Goal: Information Seeking & Learning: Learn about a topic

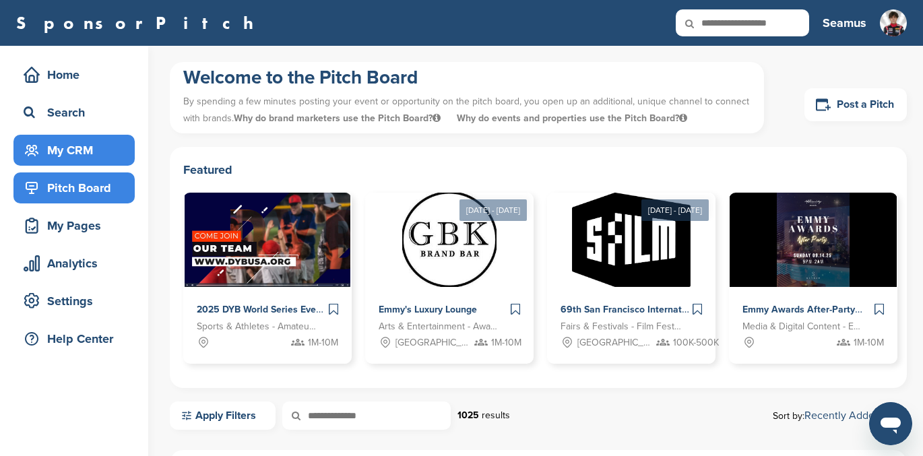
click at [55, 148] on div "My CRM" at bounding box center [77, 150] width 115 height 24
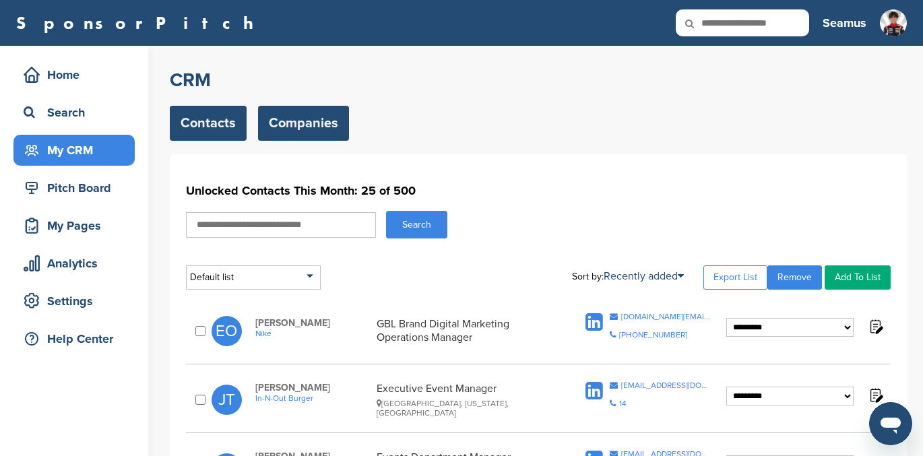
click at [307, 125] on link "Companies" at bounding box center [303, 123] width 91 height 35
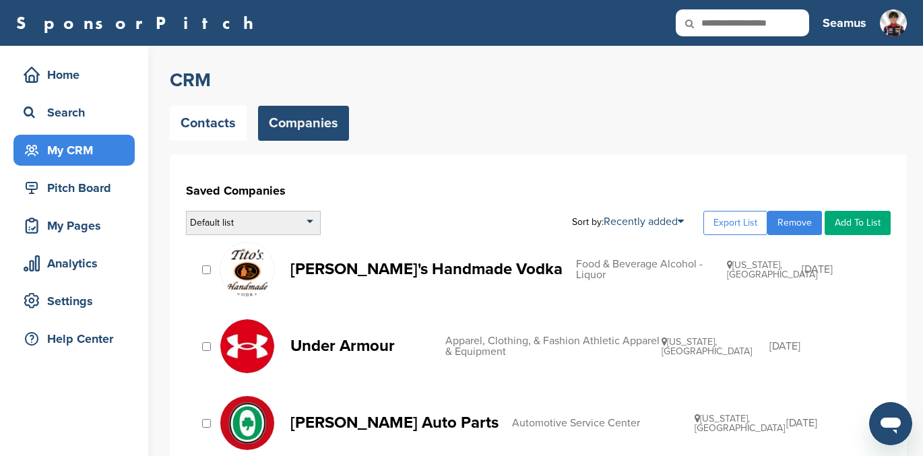
click at [304, 225] on div "Default list" at bounding box center [253, 223] width 135 height 24
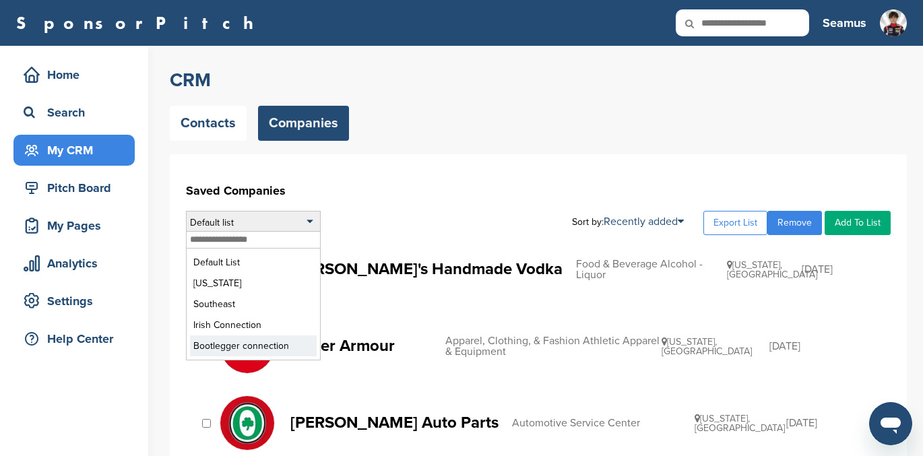
click at [237, 344] on li "Bootlegger connection" at bounding box center [253, 346] width 127 height 21
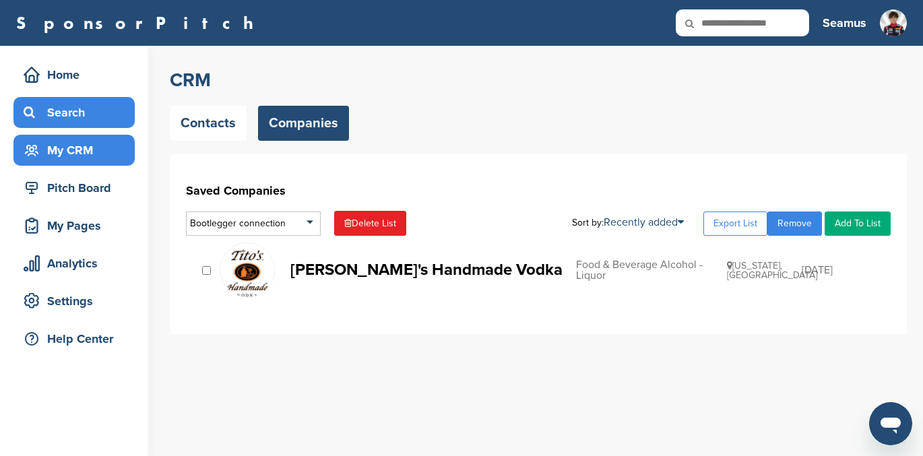
click at [59, 113] on div "Search" at bounding box center [77, 112] width 115 height 24
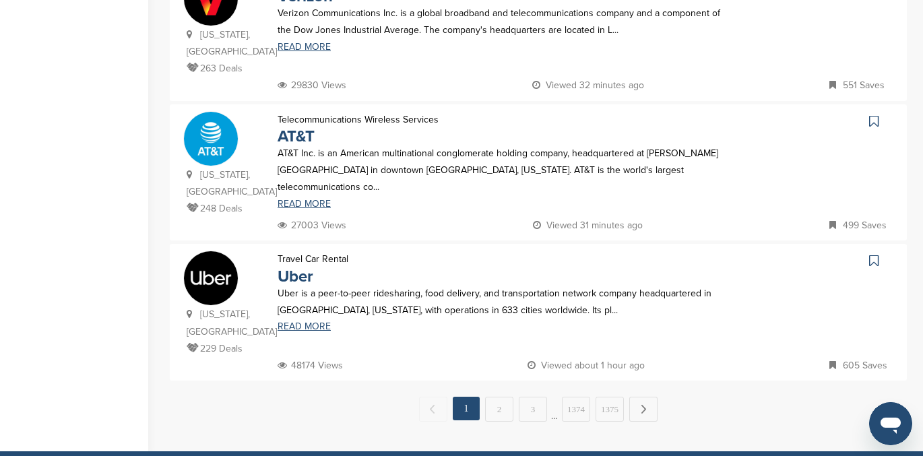
scroll to position [1307, 0]
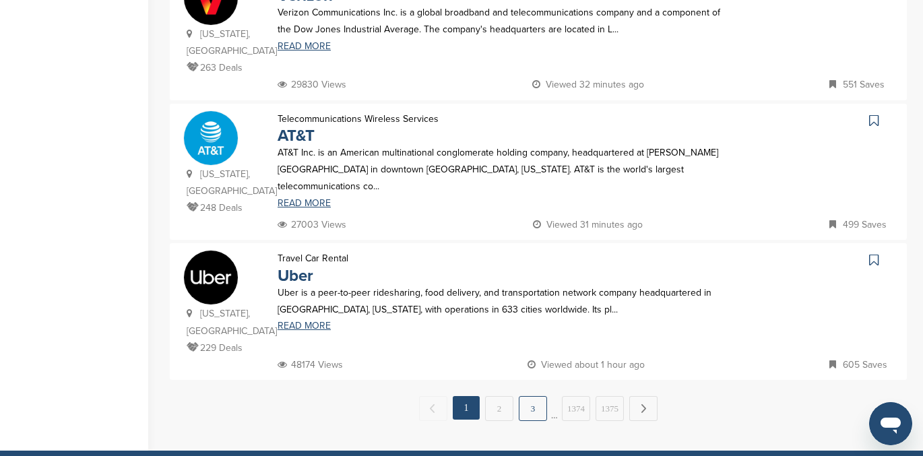
click at [534, 396] on link "3" at bounding box center [533, 408] width 28 height 25
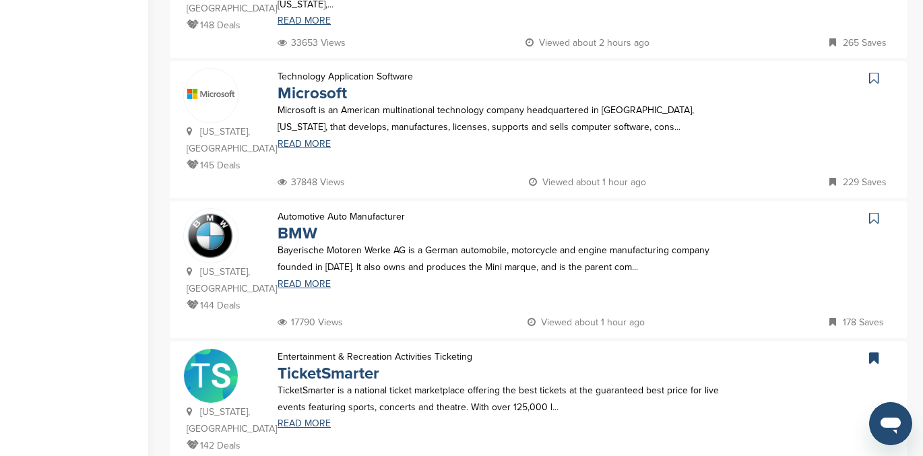
scroll to position [1456, 0]
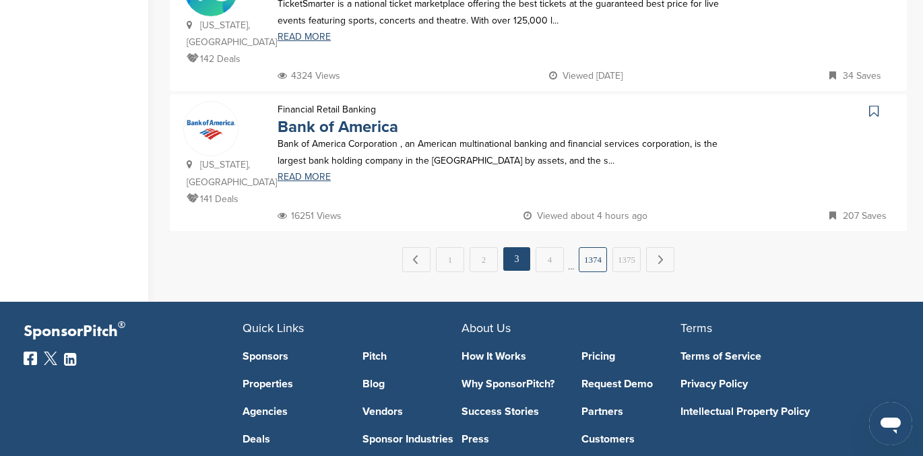
click at [592, 247] on link "1374" at bounding box center [593, 259] width 28 height 25
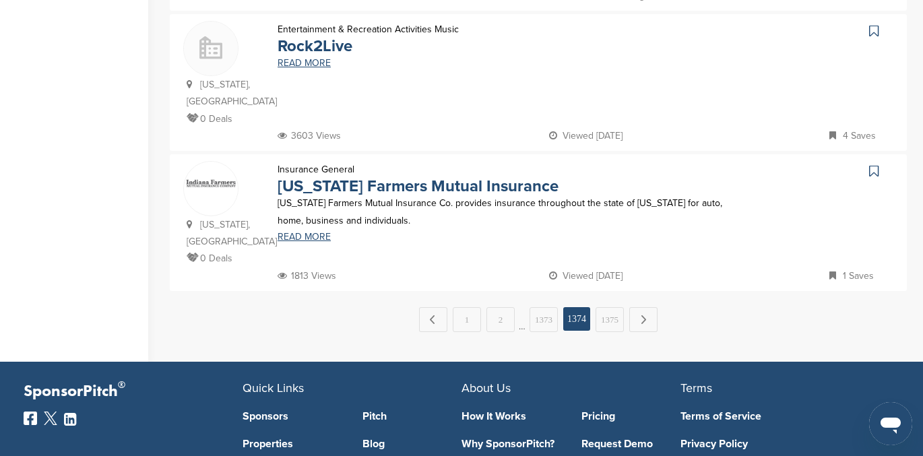
scroll to position [1363, 0]
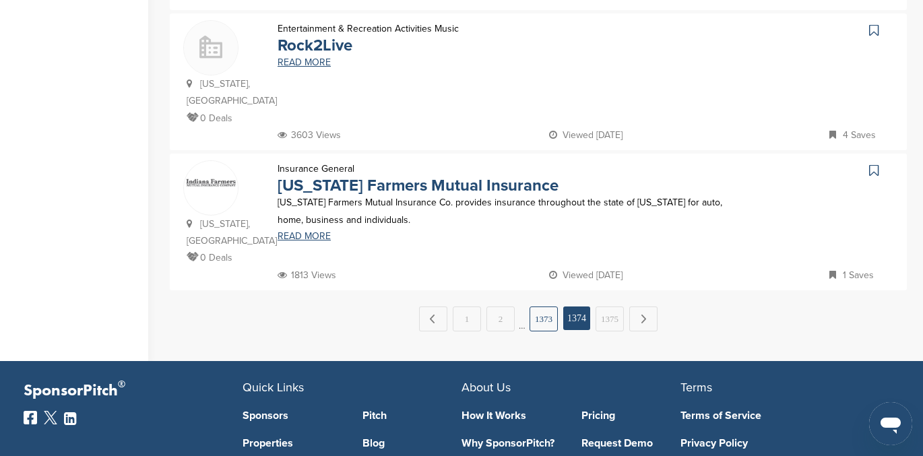
click at [542, 307] on link "1373" at bounding box center [544, 319] width 28 height 25
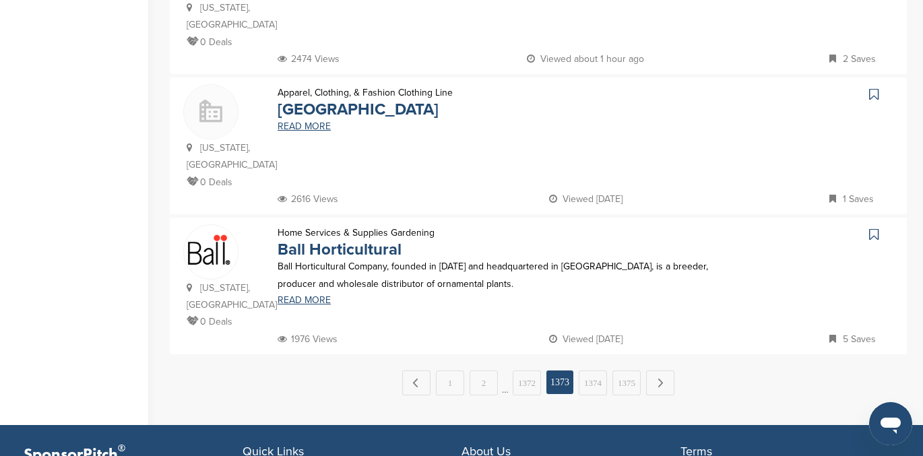
scroll to position [1300, 0]
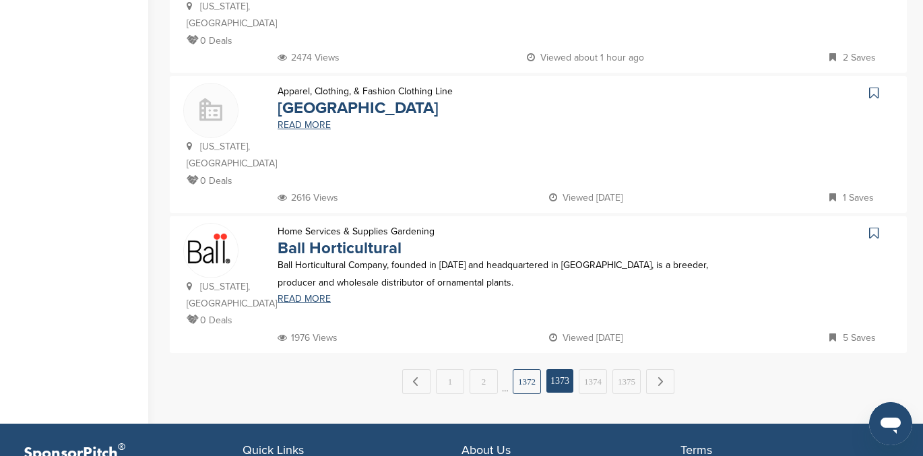
click at [523, 369] on link "1372" at bounding box center [527, 381] width 28 height 25
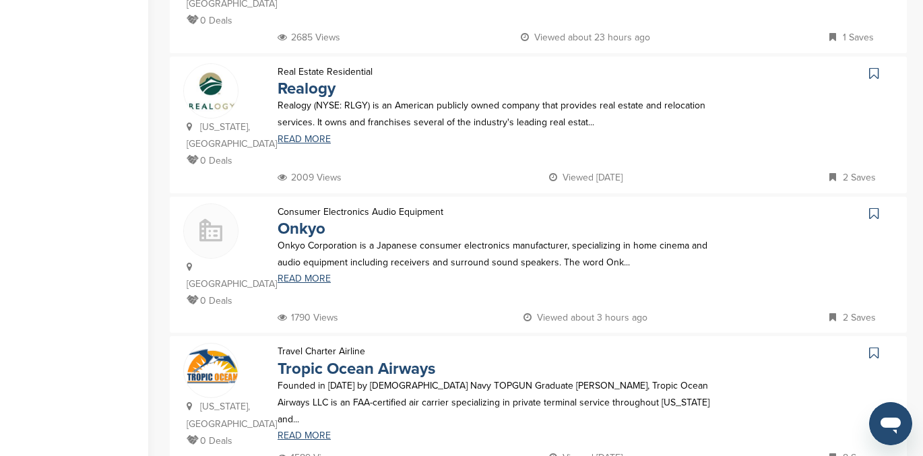
scroll to position [1213, 0]
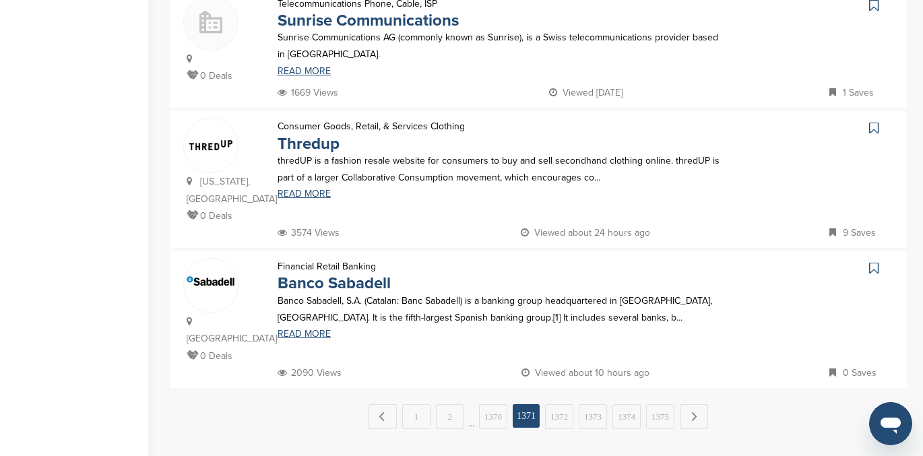
scroll to position [1324, 0]
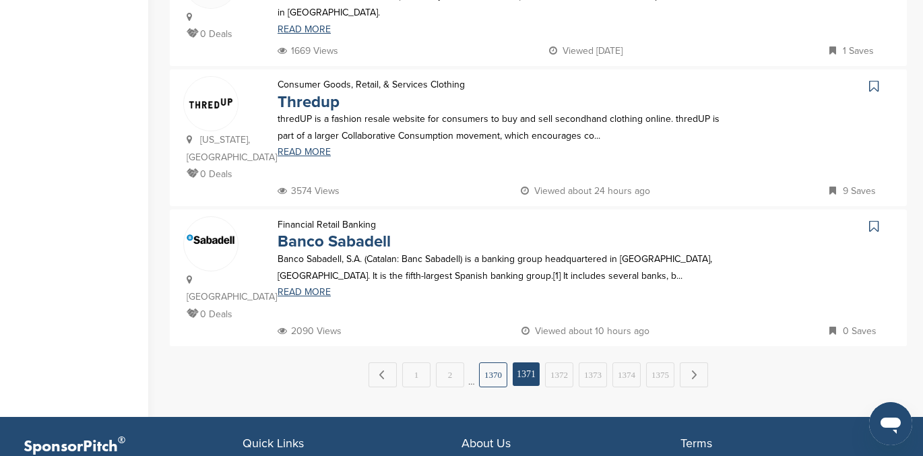
click at [493, 363] on link "1370" at bounding box center [493, 375] width 28 height 25
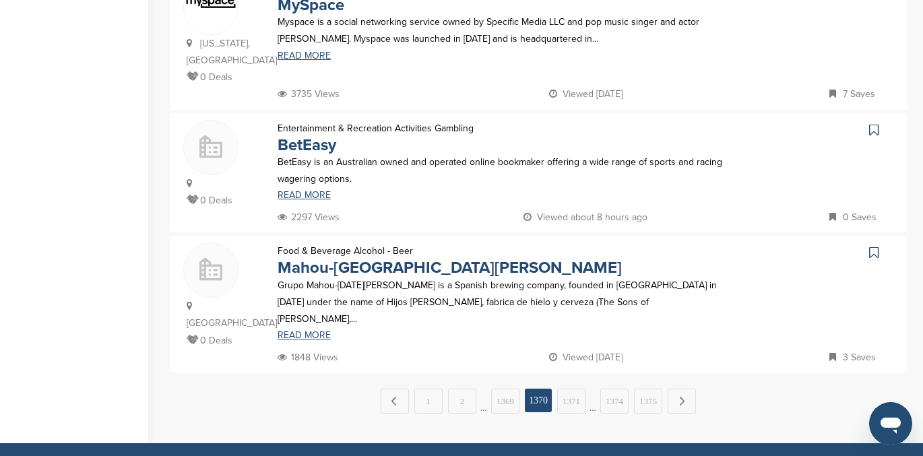
scroll to position [1300, 0]
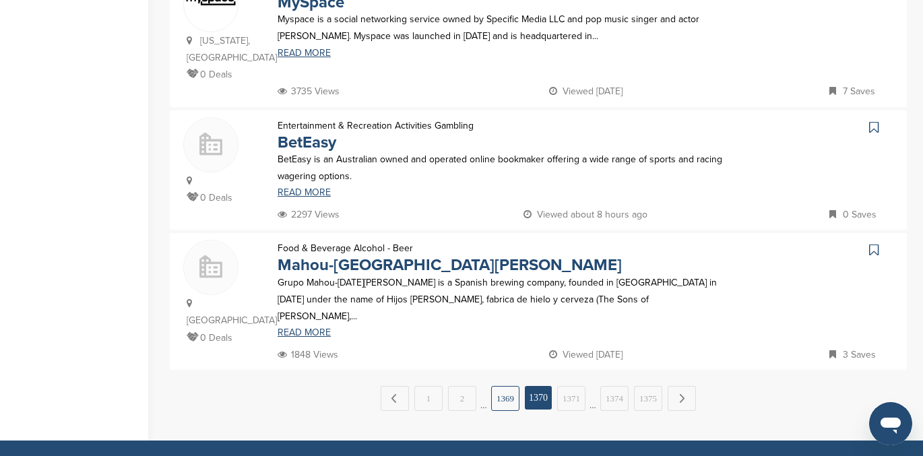
click at [508, 386] on link "1369" at bounding box center [505, 398] width 28 height 25
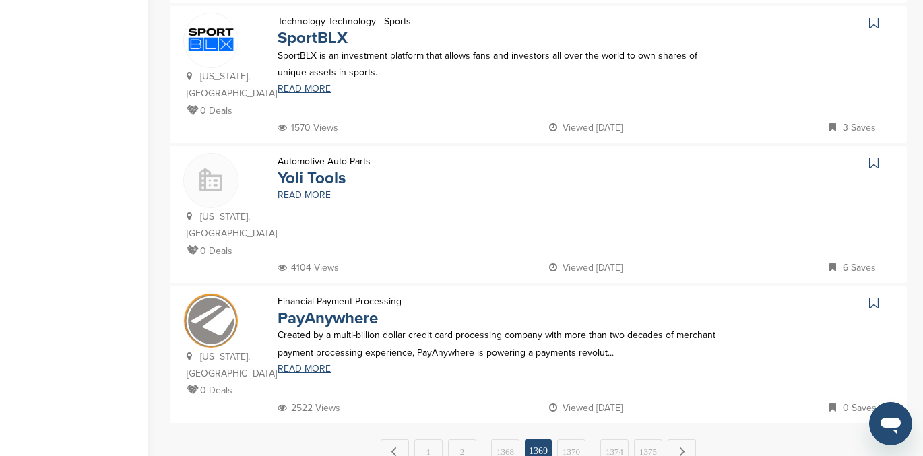
scroll to position [1246, 0]
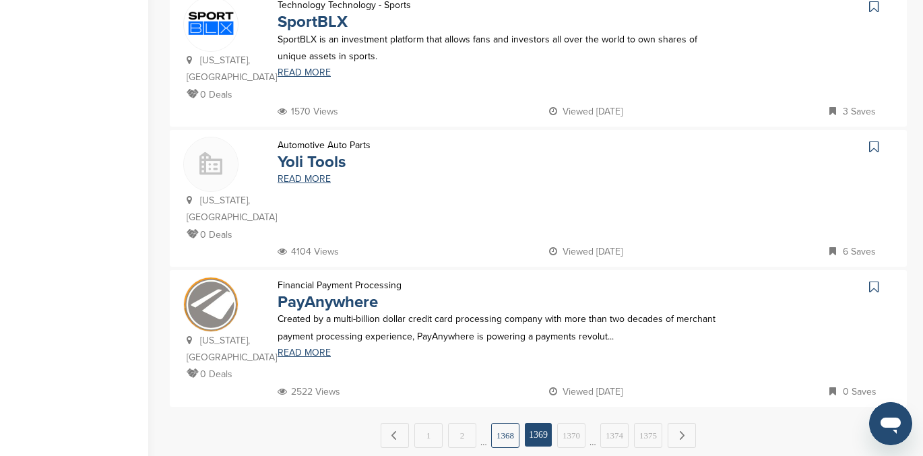
click at [501, 423] on link "1368" at bounding box center [505, 435] width 28 height 25
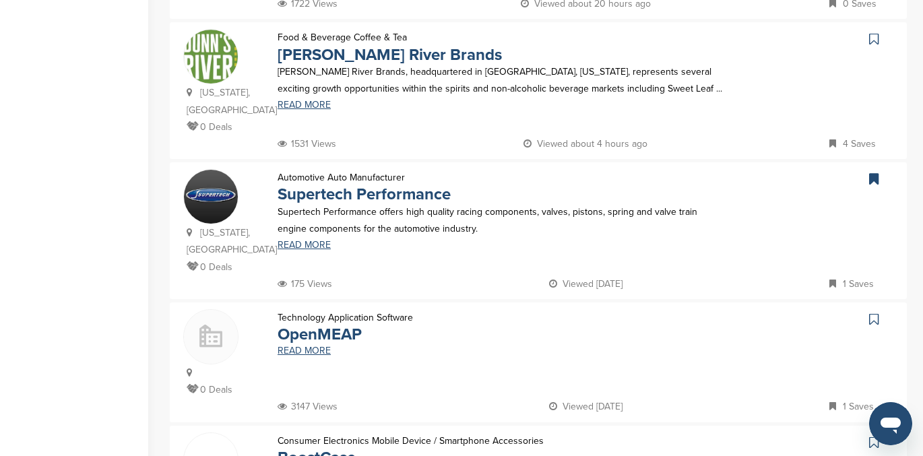
scroll to position [0, 0]
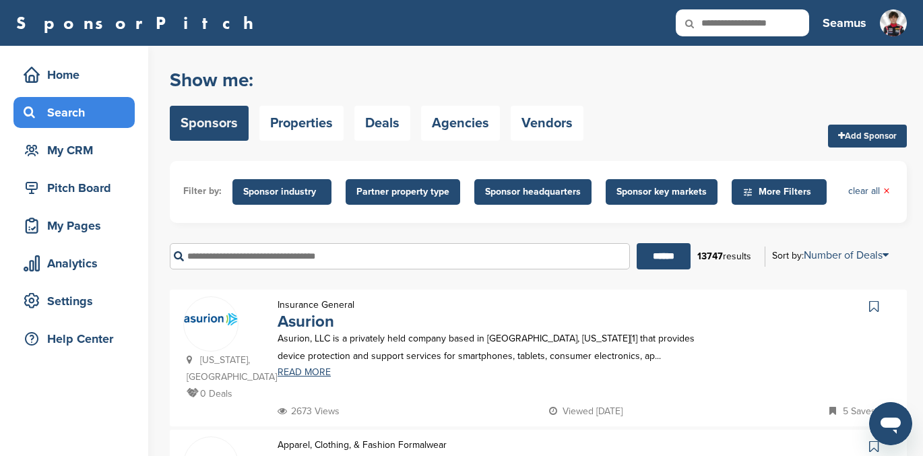
click at [55, 106] on div "Search" at bounding box center [77, 112] width 115 height 24
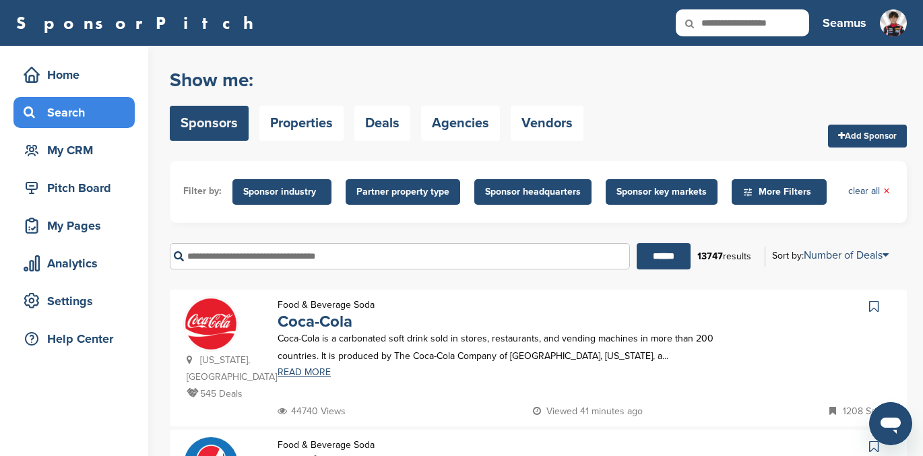
click at [229, 251] on input "text" at bounding box center [400, 256] width 460 height 26
click at [637, 243] on input "******" at bounding box center [664, 256] width 54 height 26
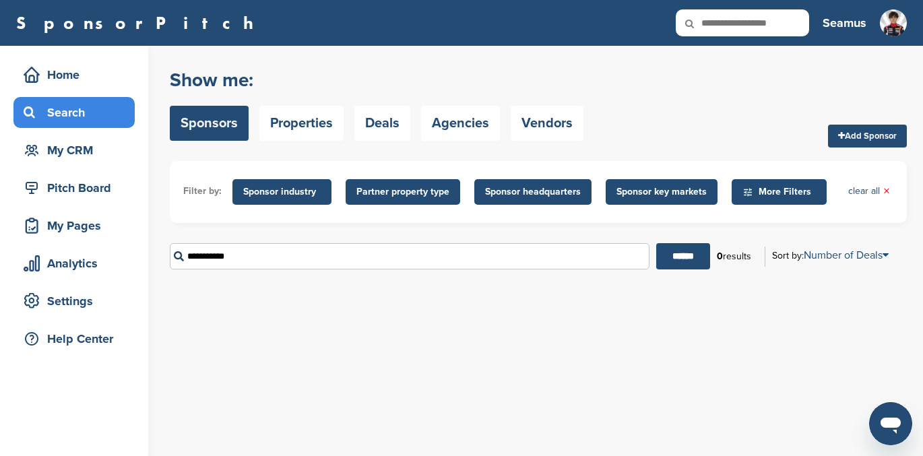
drag, startPoint x: 232, startPoint y: 257, endPoint x: 196, endPoint y: 257, distance: 35.7
click at [196, 257] on input "**********" at bounding box center [410, 256] width 480 height 26
type input "***"
click at [657, 243] on input "******" at bounding box center [684, 256] width 54 height 26
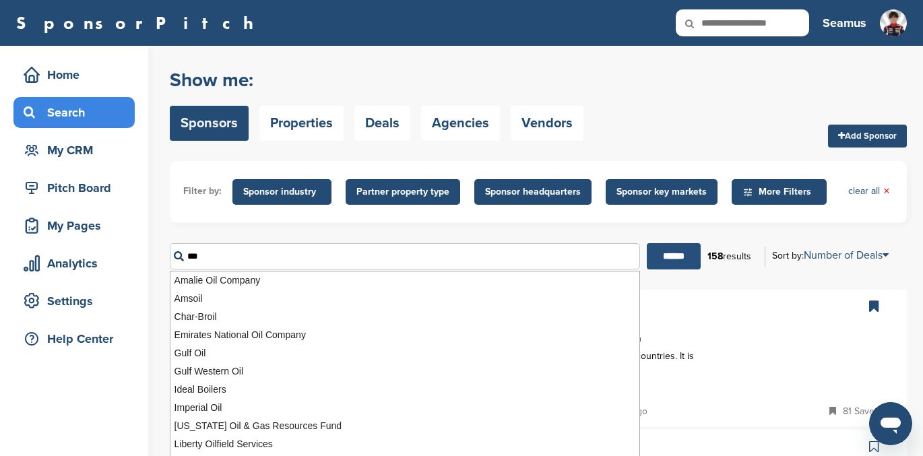
click at [675, 251] on input "******" at bounding box center [674, 256] width 54 height 26
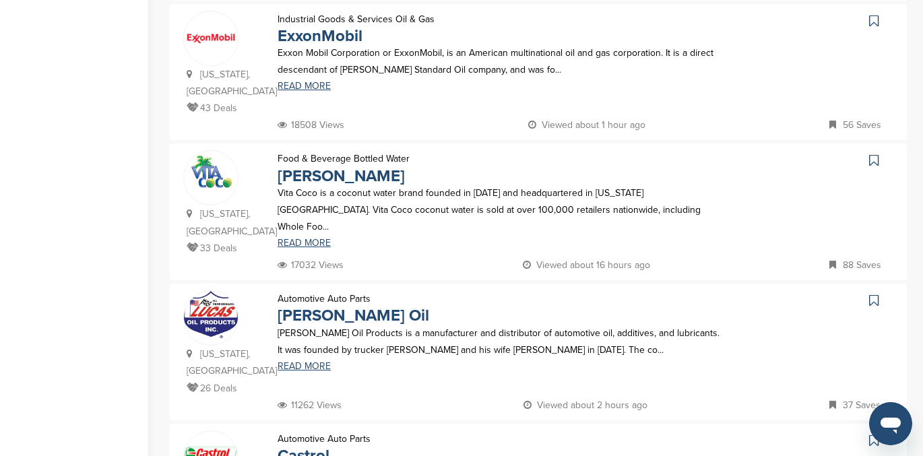
scroll to position [567, 0]
click at [871, 293] on icon at bounding box center [874, 299] width 9 height 13
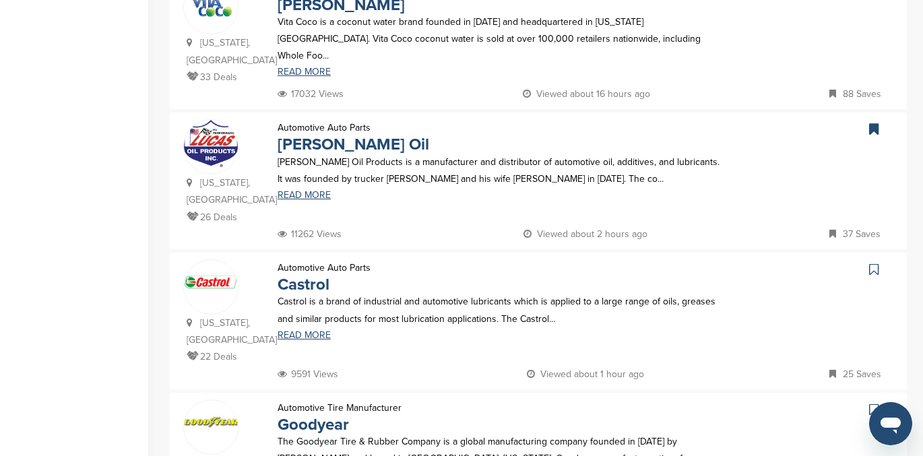
scroll to position [739, 0]
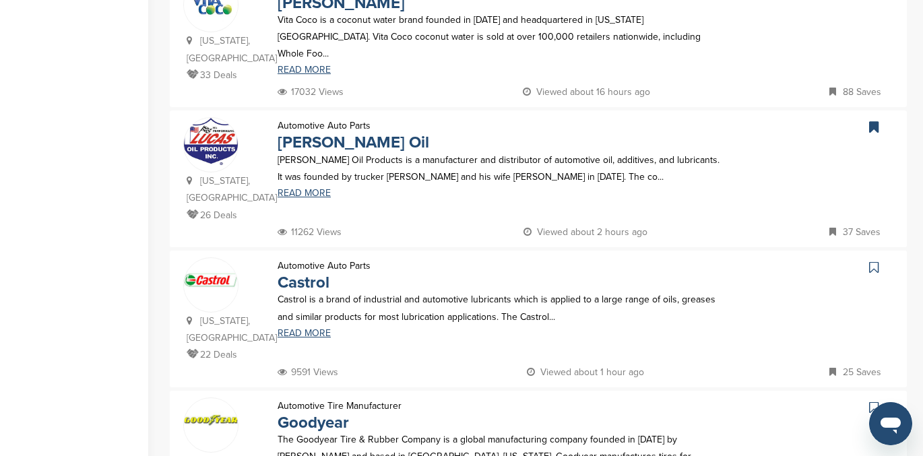
click at [872, 261] on icon at bounding box center [874, 267] width 9 height 13
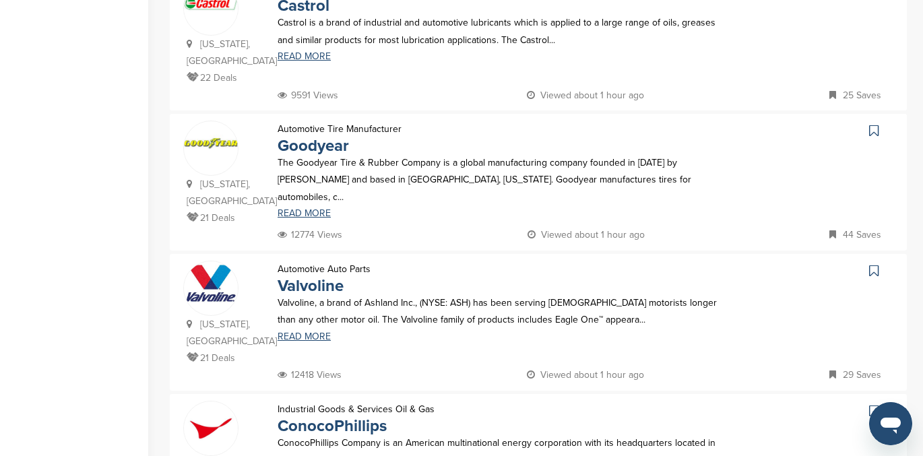
scroll to position [1017, 0]
click at [875, 264] on icon at bounding box center [874, 270] width 9 height 13
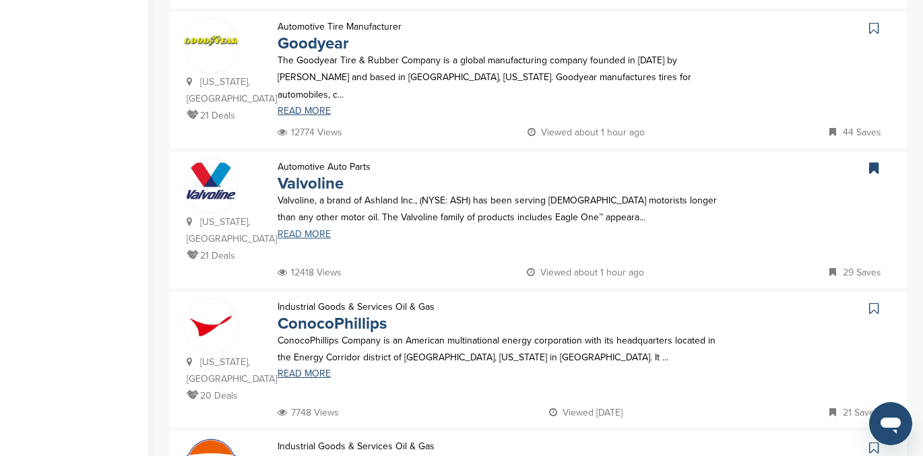
scroll to position [1121, 0]
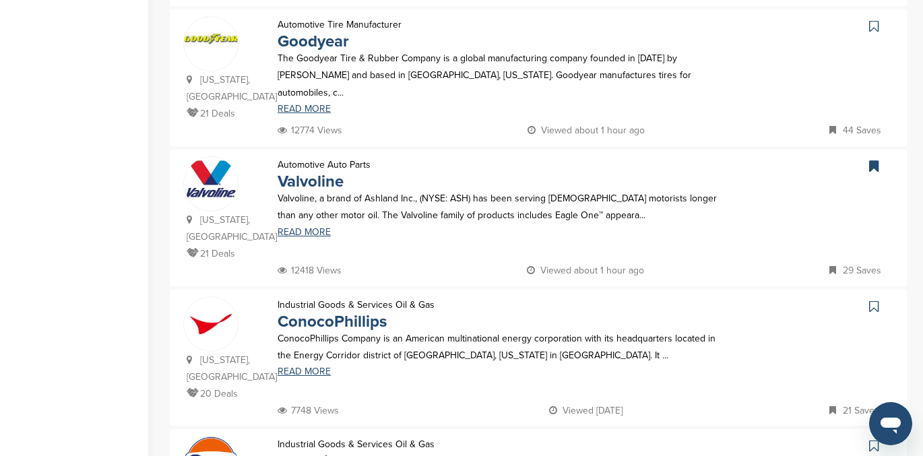
click at [873, 300] on icon at bounding box center [874, 306] width 9 height 13
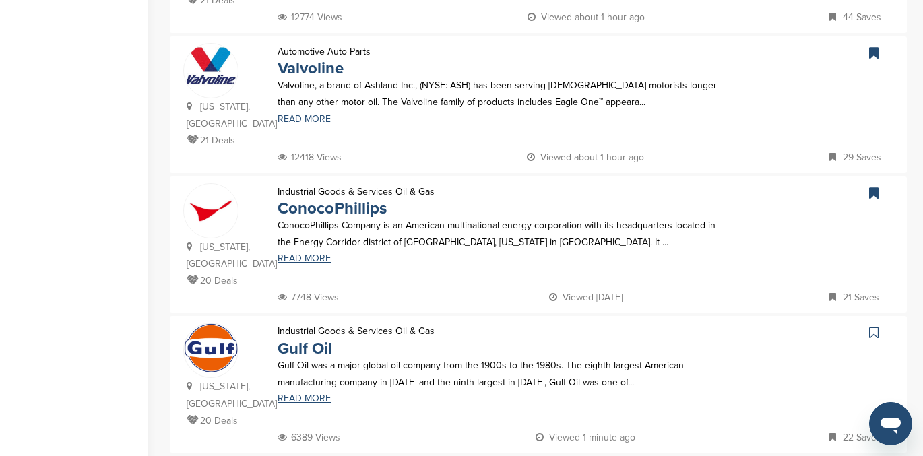
scroll to position [1242, 0]
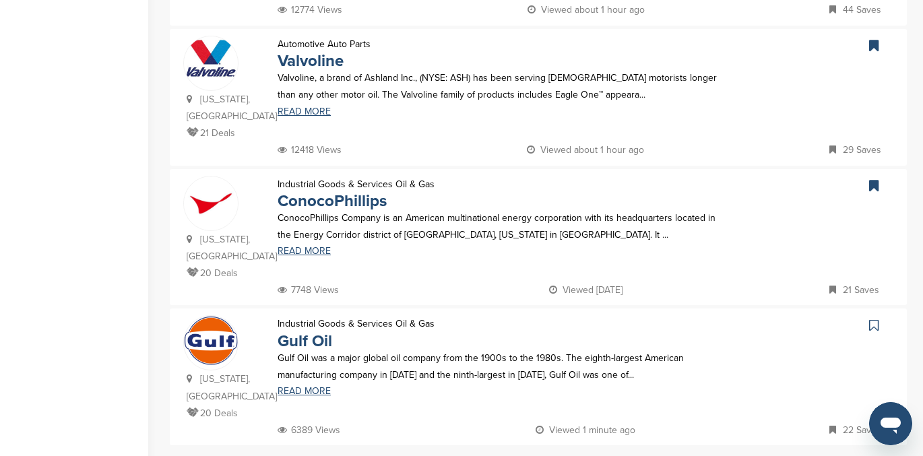
click at [875, 319] on icon at bounding box center [874, 325] width 9 height 13
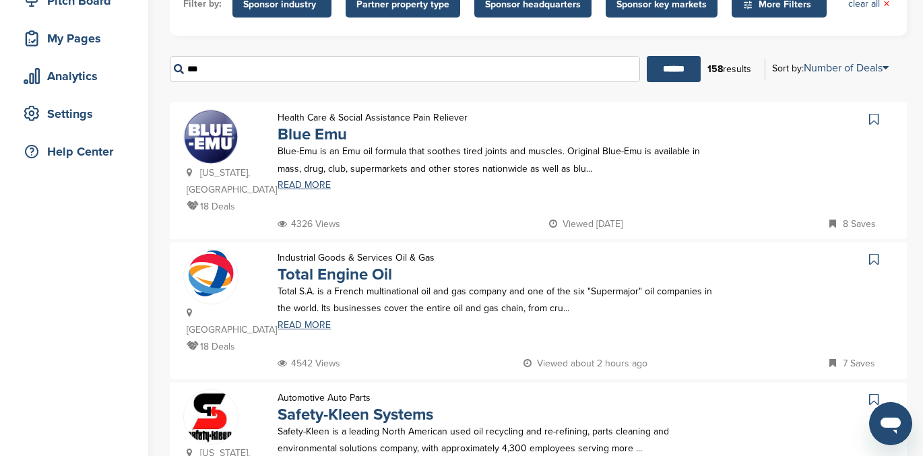
scroll to position [188, 0]
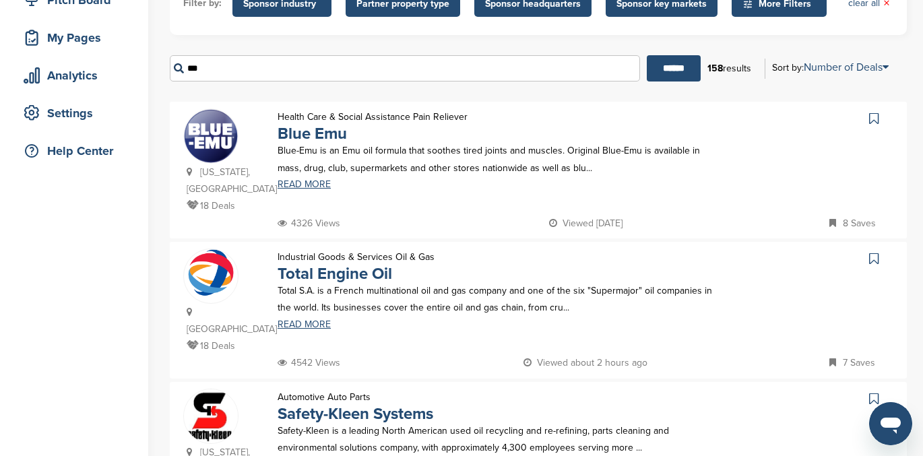
click at [874, 119] on icon at bounding box center [874, 118] width 9 height 13
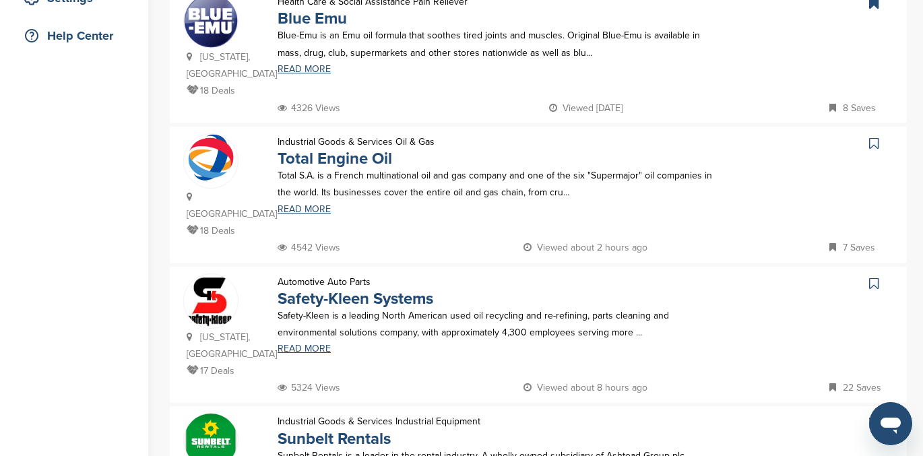
scroll to position [305, 0]
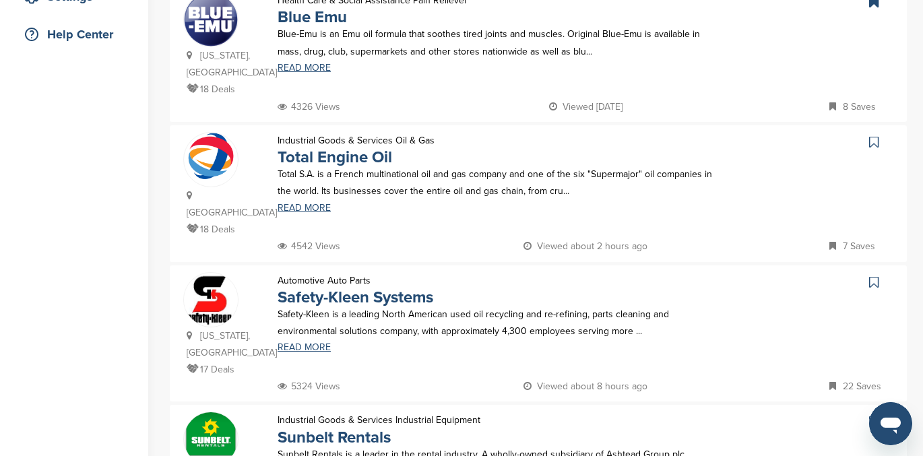
click at [873, 276] on icon at bounding box center [874, 282] width 9 height 13
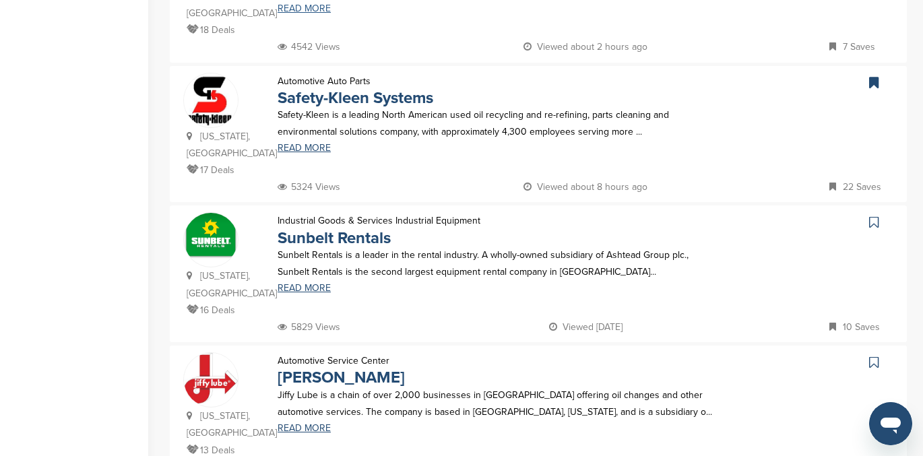
scroll to position [505, 0]
click at [874, 215] on icon at bounding box center [874, 221] width 9 height 13
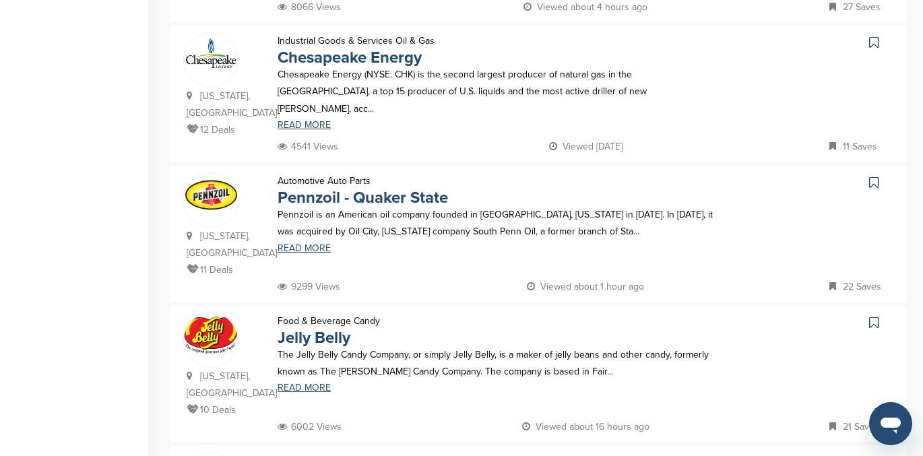
scroll to position [1107, 0]
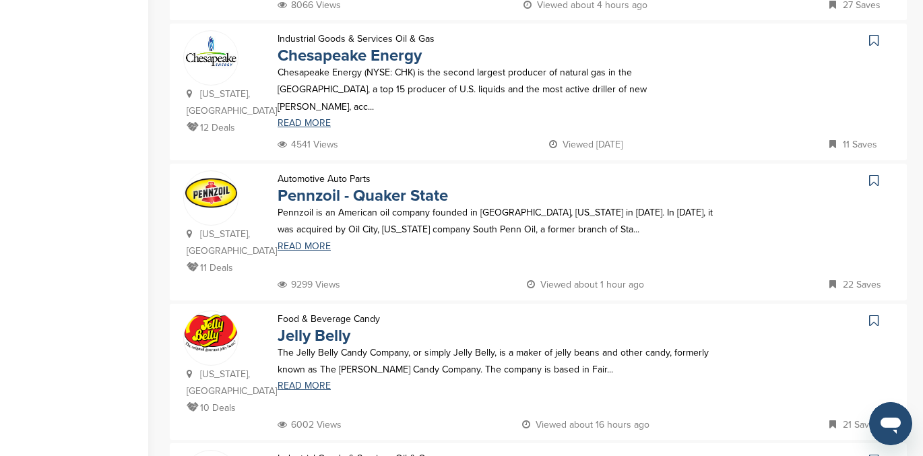
click at [875, 174] on icon at bounding box center [874, 180] width 9 height 13
click at [872, 314] on icon at bounding box center [874, 320] width 9 height 13
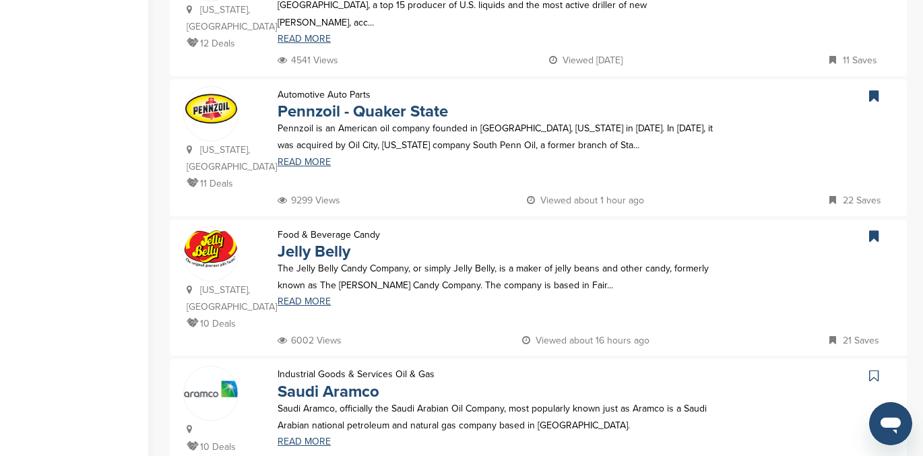
scroll to position [1274, 0]
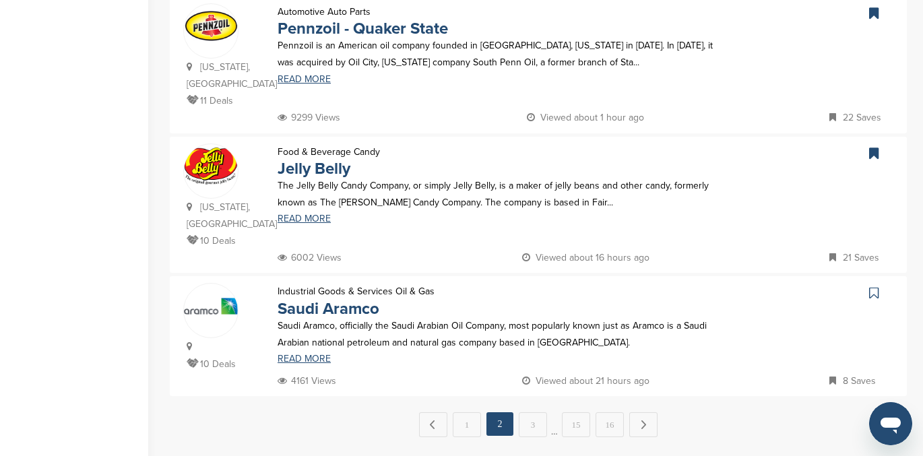
click at [872, 286] on icon at bounding box center [874, 292] width 9 height 13
click at [532, 413] on link "3" at bounding box center [533, 425] width 28 height 25
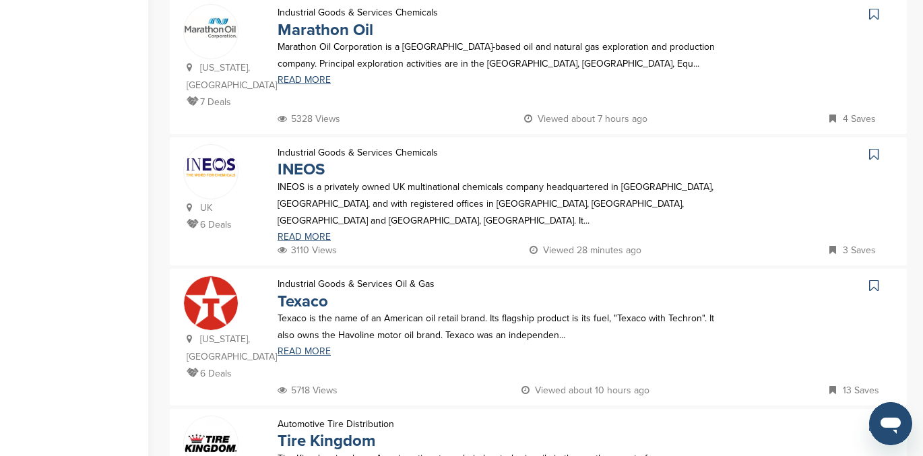
scroll to position [715, 0]
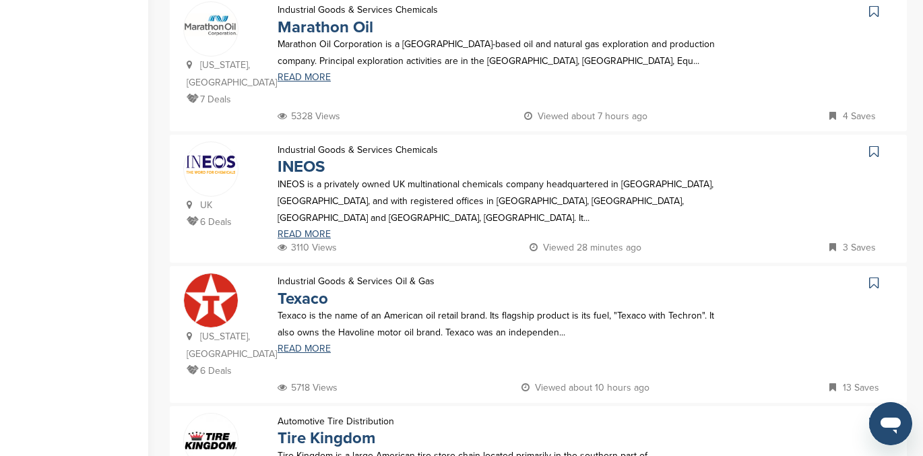
click at [873, 276] on icon at bounding box center [874, 282] width 9 height 13
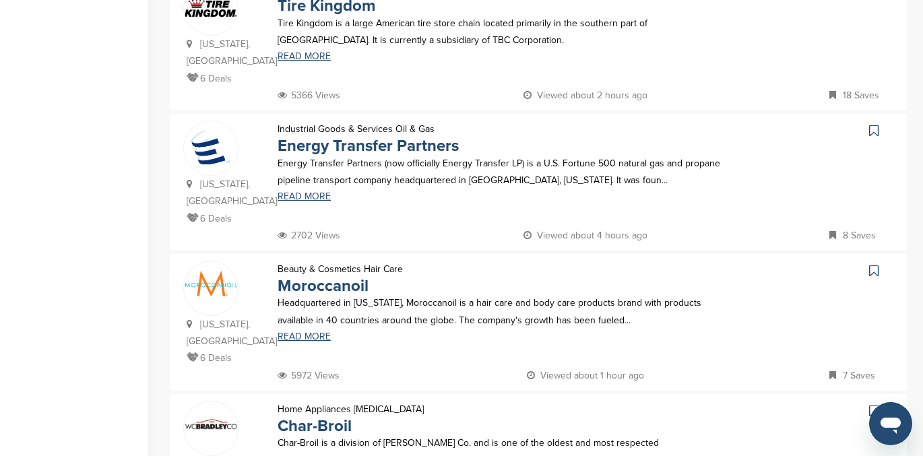
scroll to position [1154, 0]
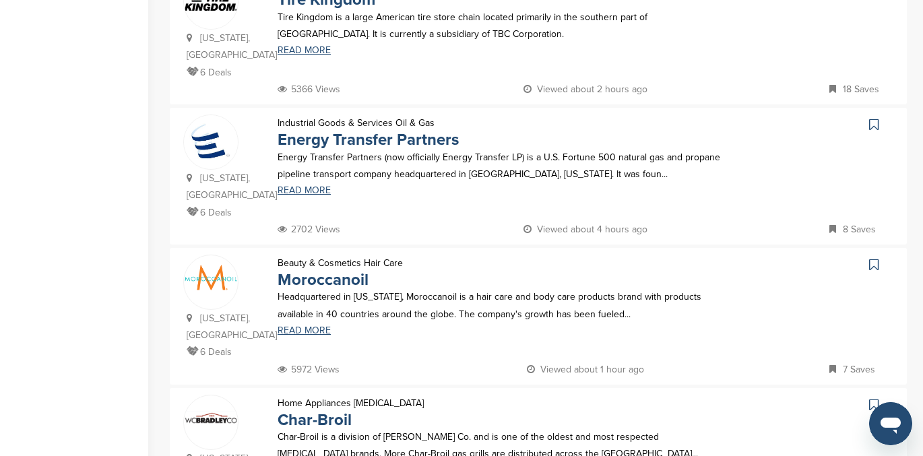
click at [870, 398] on icon at bounding box center [874, 404] width 9 height 13
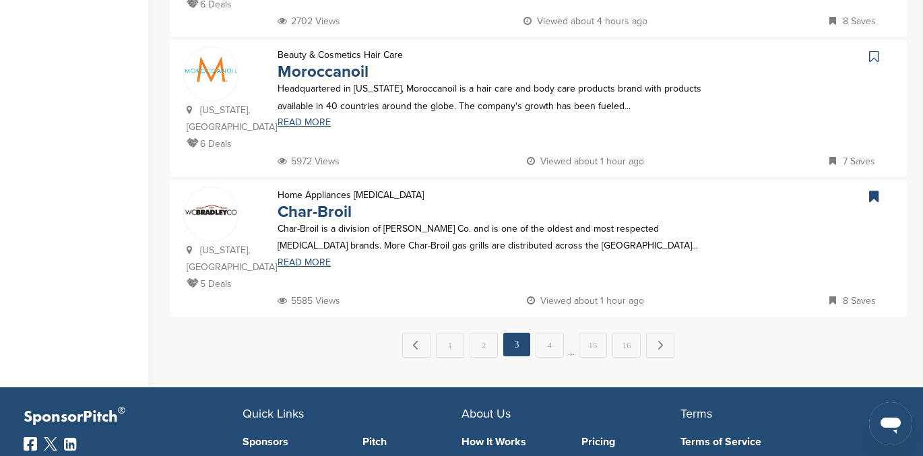
scroll to position [1366, 0]
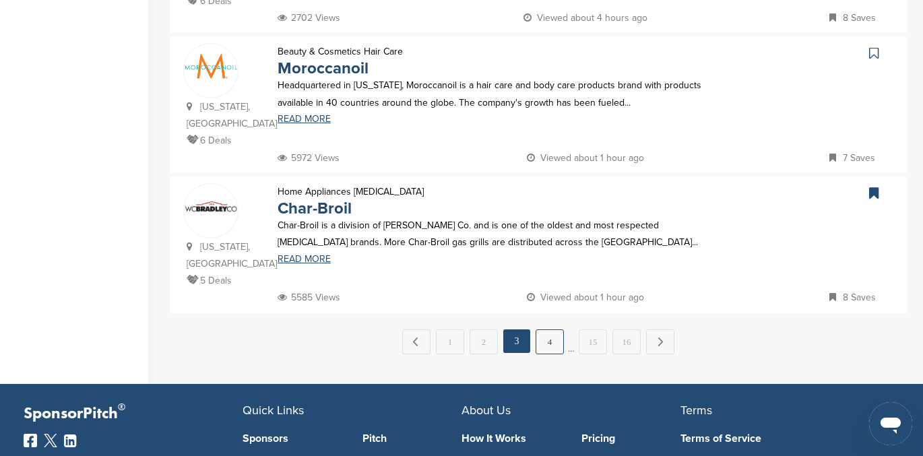
click at [551, 330] on link "4" at bounding box center [550, 342] width 28 height 25
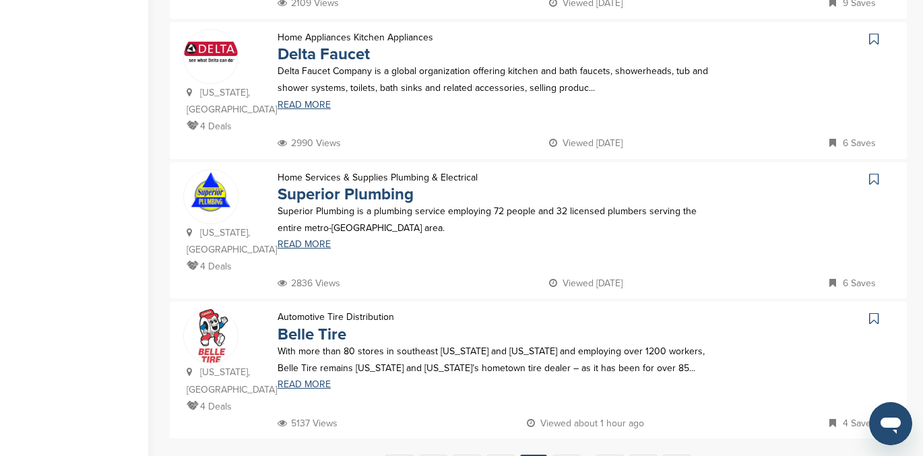
scroll to position [1250, 0]
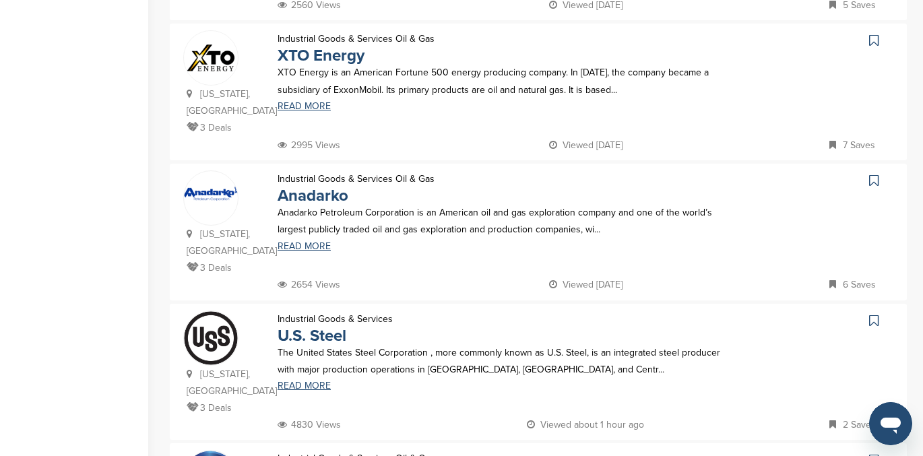
scroll to position [813, 0]
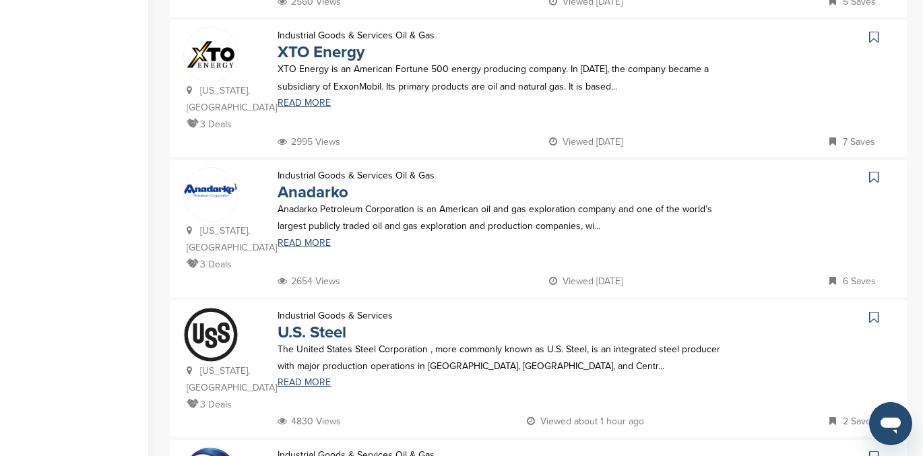
click at [870, 311] on icon at bounding box center [874, 317] width 9 height 13
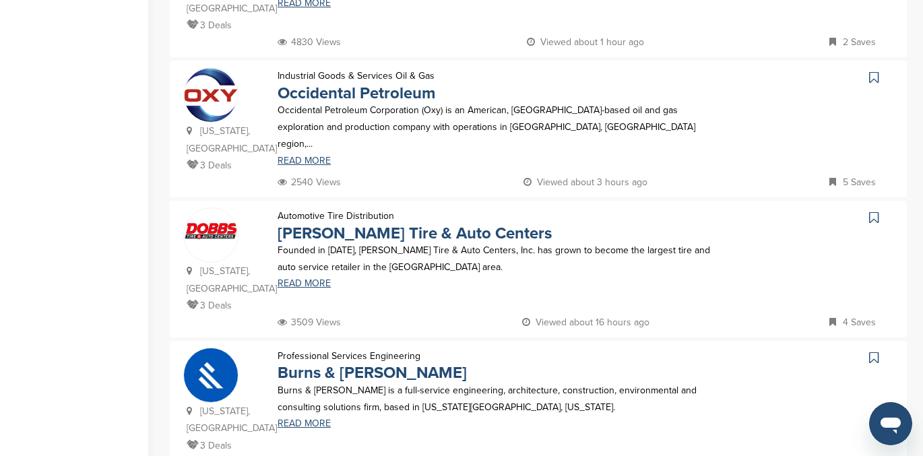
scroll to position [1194, 0]
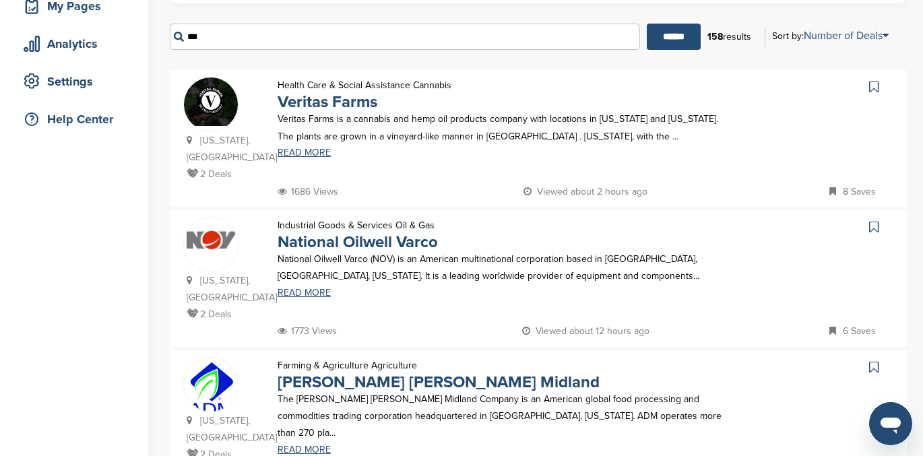
scroll to position [222, 0]
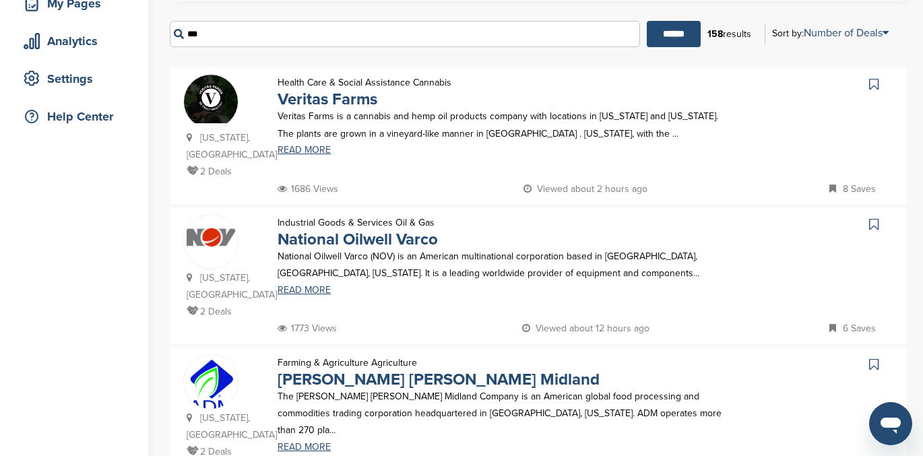
click at [877, 218] on icon at bounding box center [874, 224] width 9 height 13
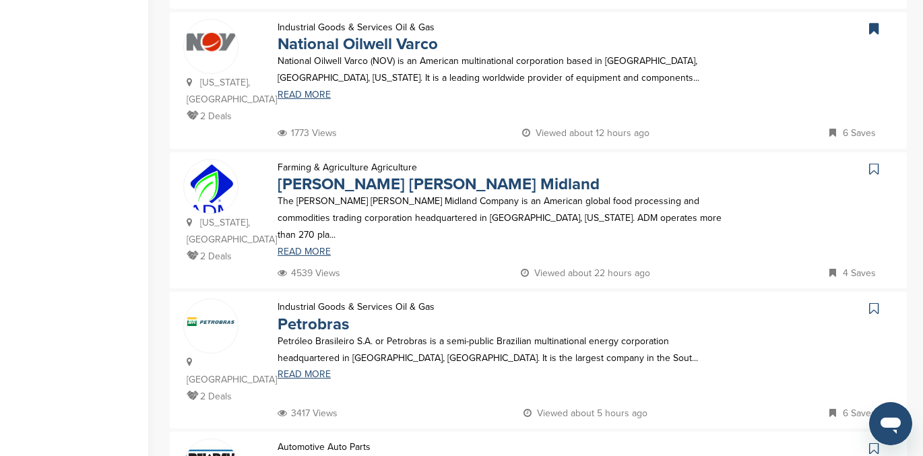
scroll to position [0, 0]
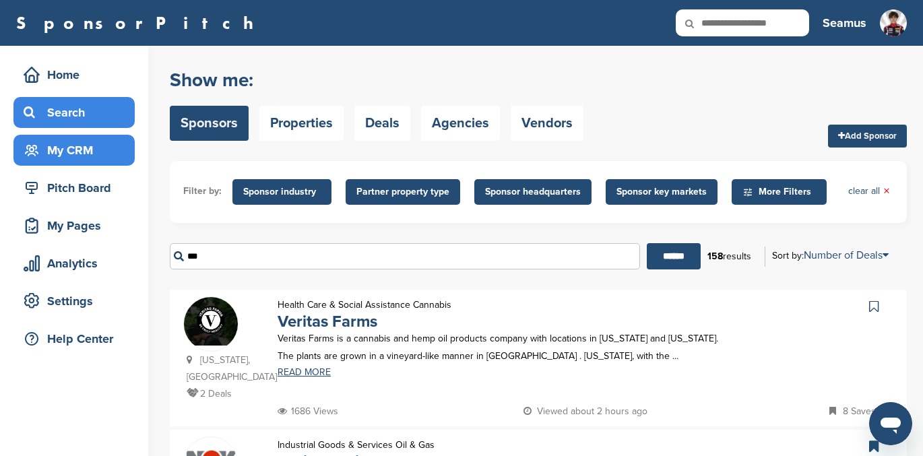
click at [80, 150] on div "My CRM" at bounding box center [77, 150] width 115 height 24
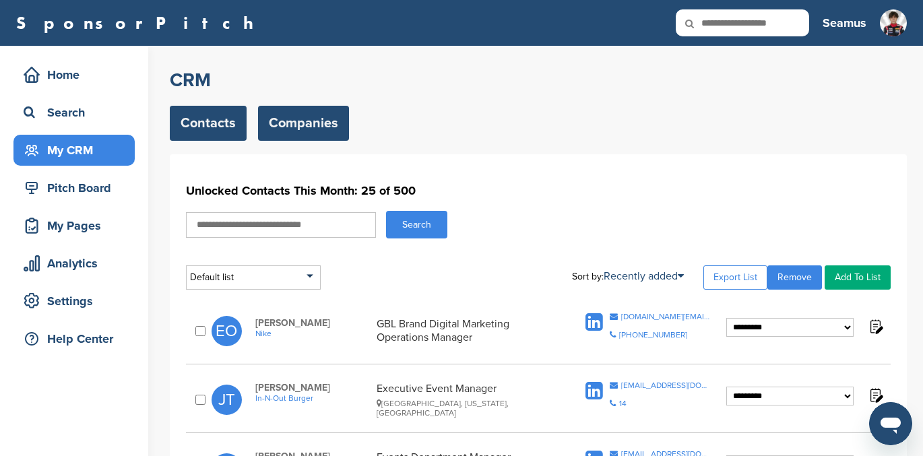
click at [303, 112] on link "Companies" at bounding box center [303, 123] width 91 height 35
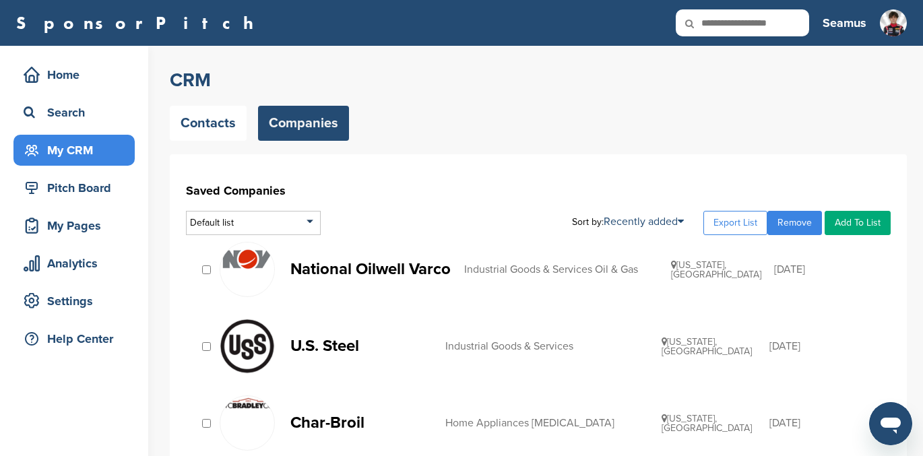
click at [867, 225] on link "Add To List" at bounding box center [858, 223] width 66 height 24
click at [785, 247] on input "text" at bounding box center [823, 246] width 133 height 17
type input "**********"
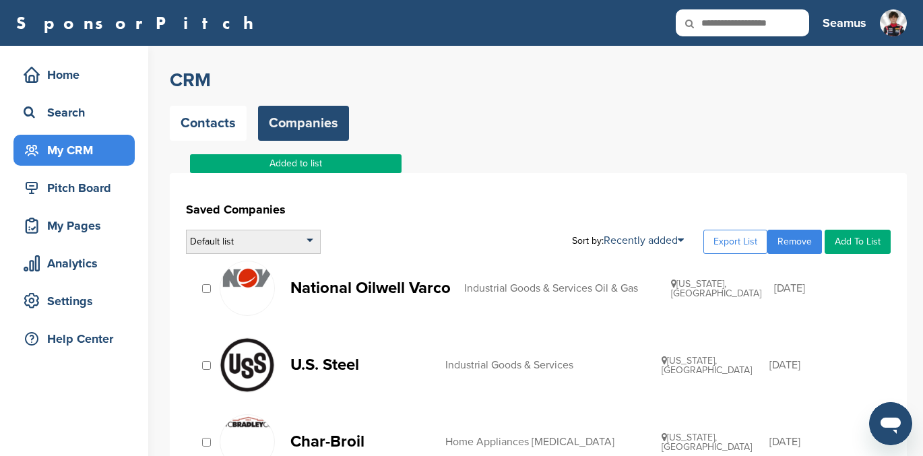
click at [258, 247] on div "Default list" at bounding box center [253, 242] width 135 height 24
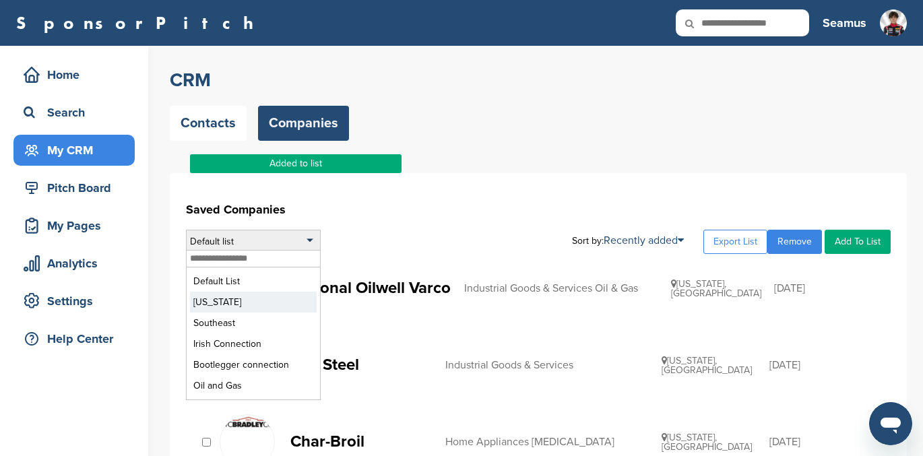
drag, startPoint x: 246, startPoint y: 282, endPoint x: 247, endPoint y: 299, distance: 16.9
click at [247, 299] on ul "Default List Colorado Southeast Irish Connection Bootlegger connection Oil and …" at bounding box center [253, 334] width 133 height 132
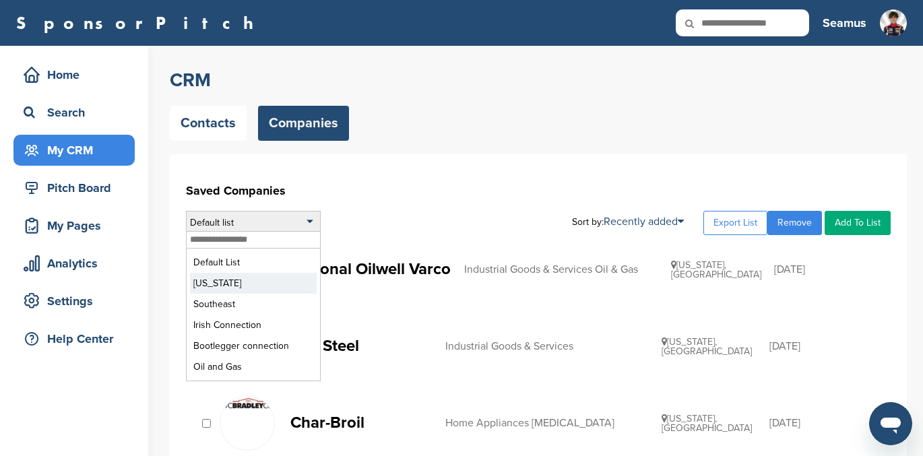
click at [247, 279] on li "Colorado" at bounding box center [253, 283] width 127 height 21
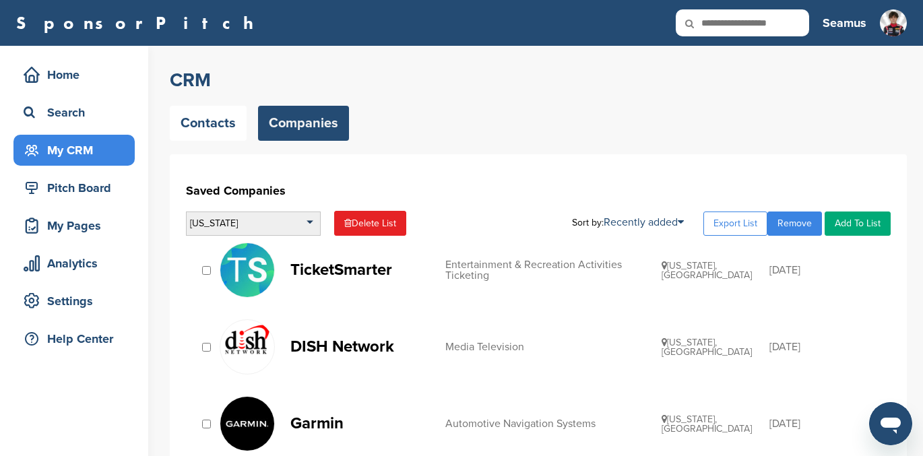
click at [267, 226] on div "[US_STATE]" at bounding box center [253, 224] width 135 height 24
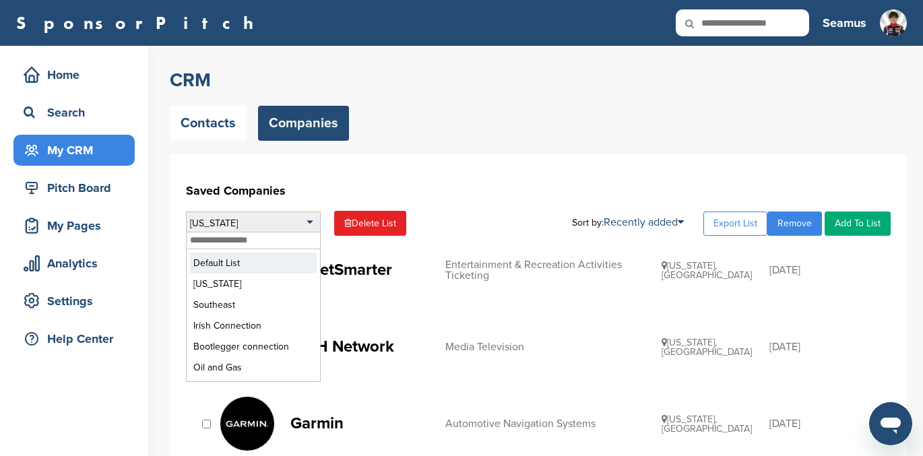
click at [239, 267] on li "Default List" at bounding box center [253, 263] width 127 height 21
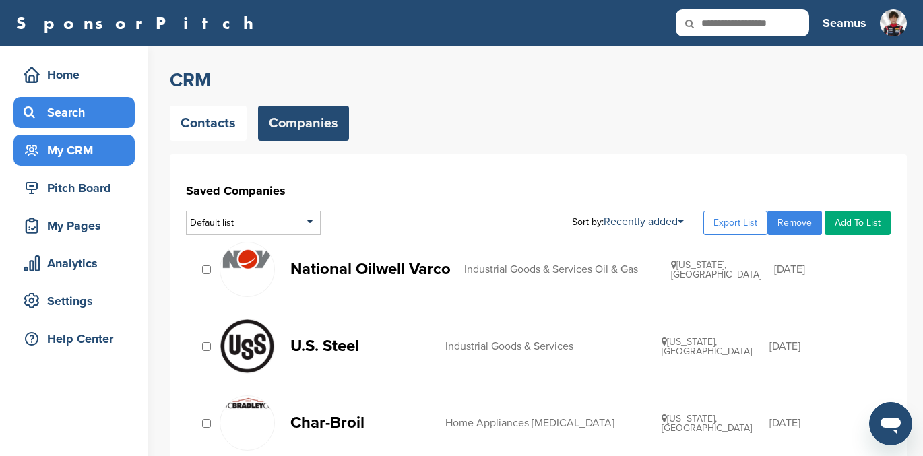
click at [57, 111] on div "Search" at bounding box center [77, 112] width 115 height 24
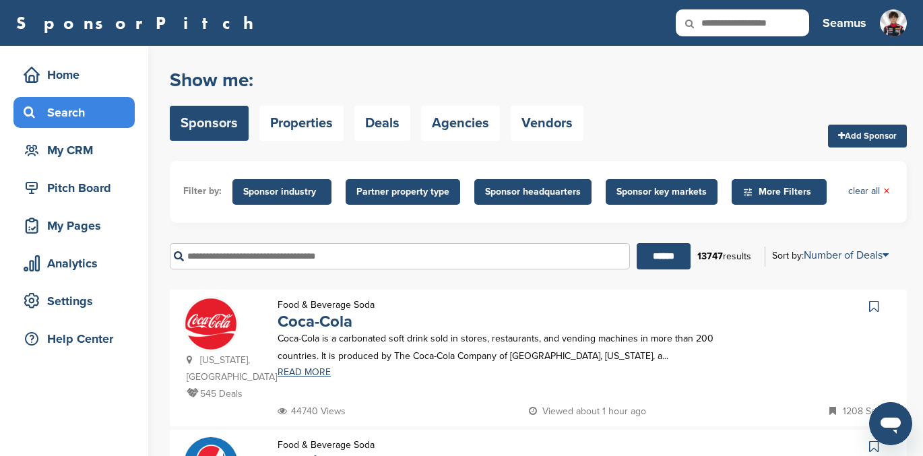
click at [237, 257] on input "text" at bounding box center [400, 256] width 460 height 26
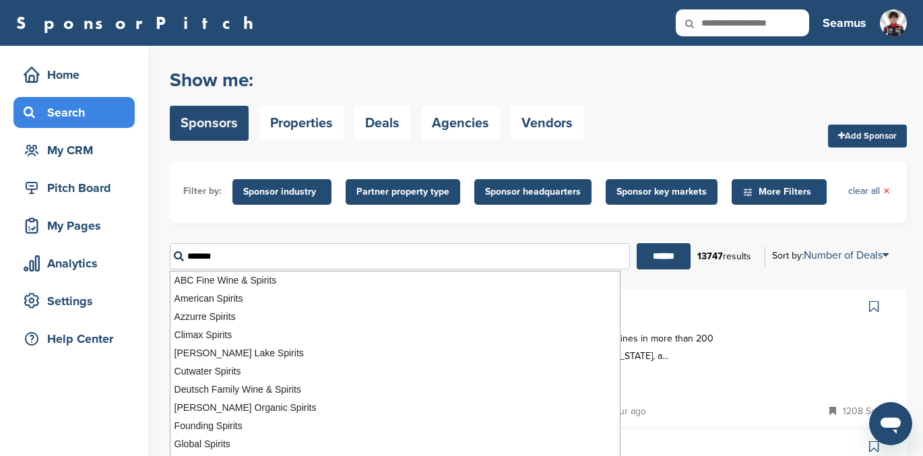
click at [637, 243] on input "******" at bounding box center [664, 256] width 54 height 26
click at [676, 258] on input "******" at bounding box center [673, 256] width 54 height 26
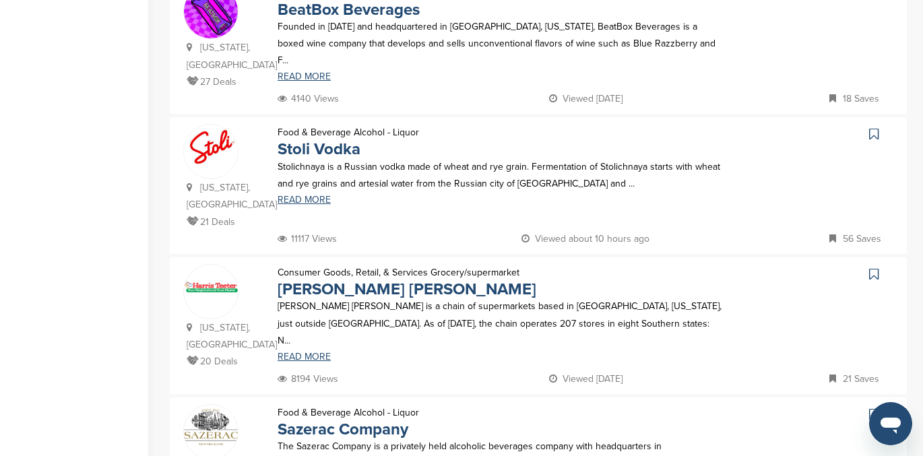
scroll to position [733, 0]
click at [875, 267] on icon at bounding box center [874, 273] width 9 height 13
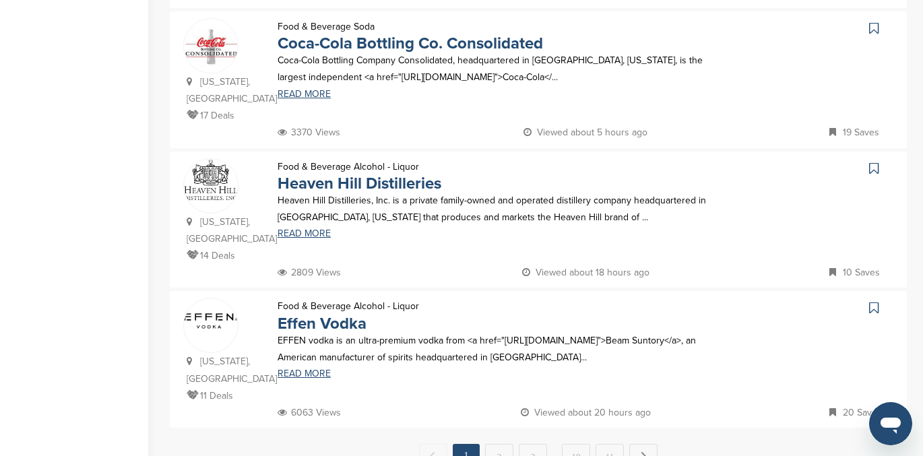
scroll to position [1262, 0]
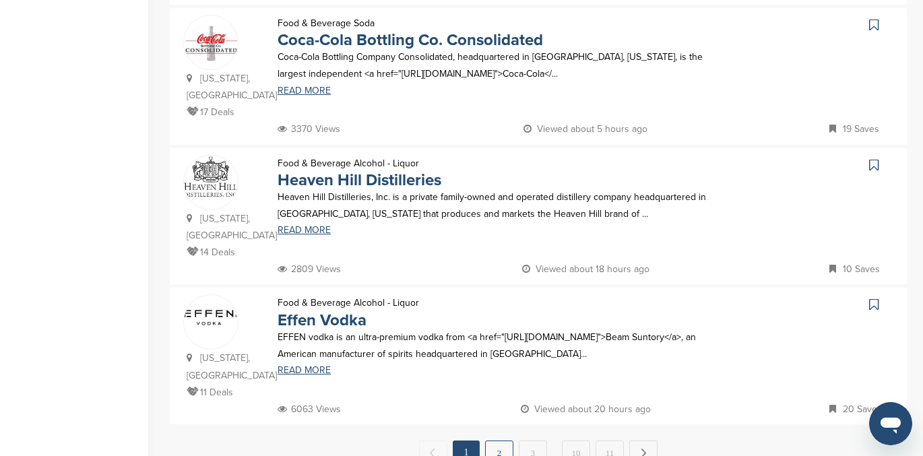
click at [495, 441] on link "2" at bounding box center [499, 453] width 28 height 25
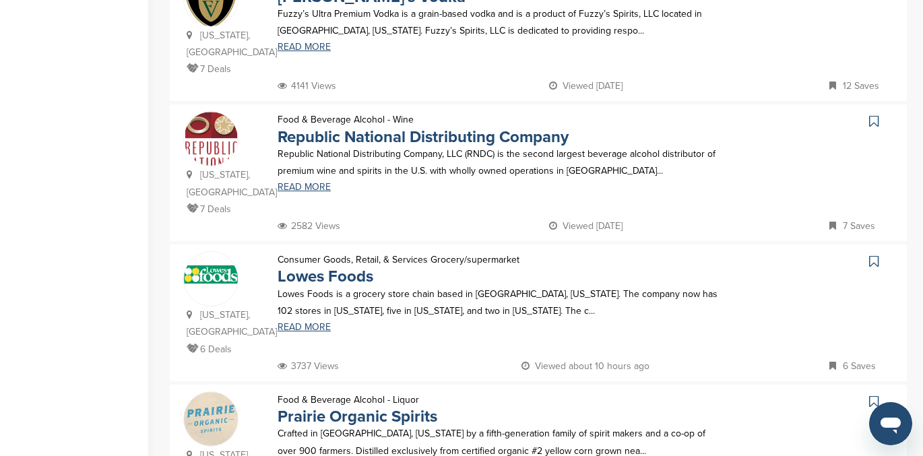
scroll to position [607, 0]
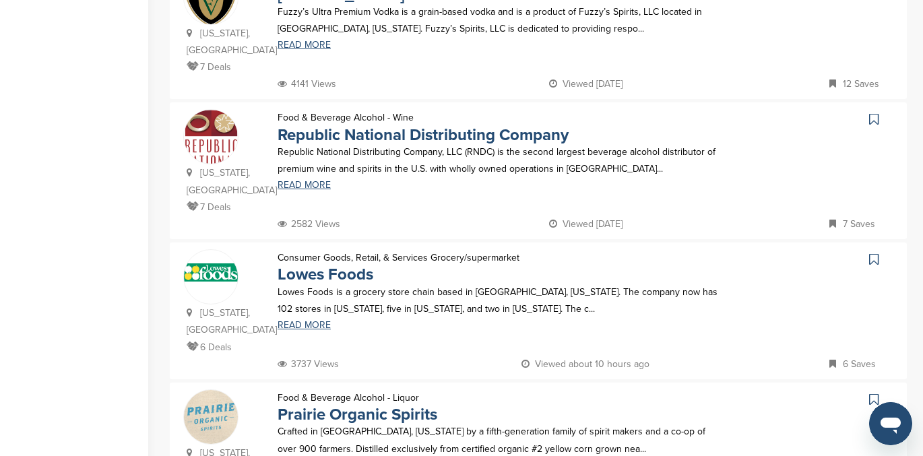
click at [873, 253] on icon at bounding box center [874, 259] width 9 height 13
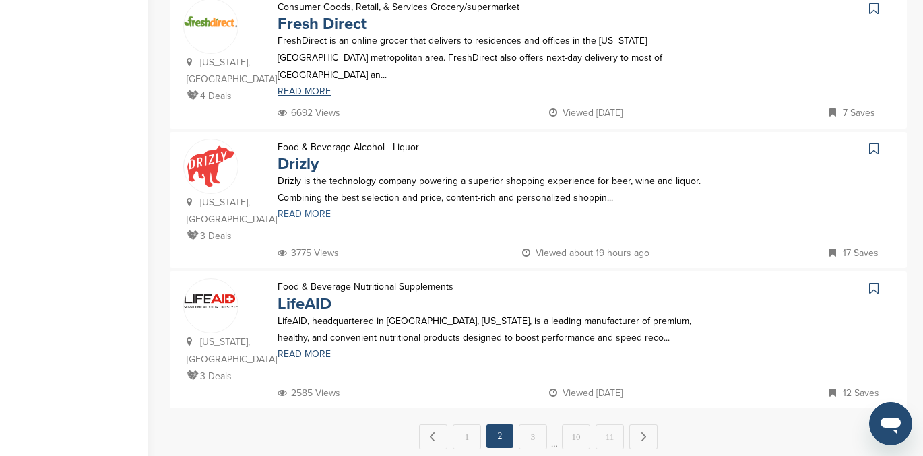
scroll to position [1280, 0]
click at [532, 423] on link "3" at bounding box center [533, 435] width 28 height 25
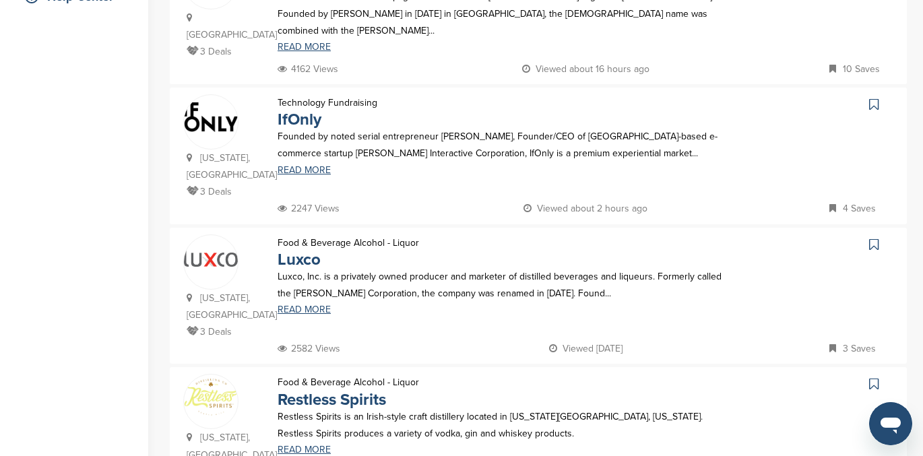
scroll to position [346, 0]
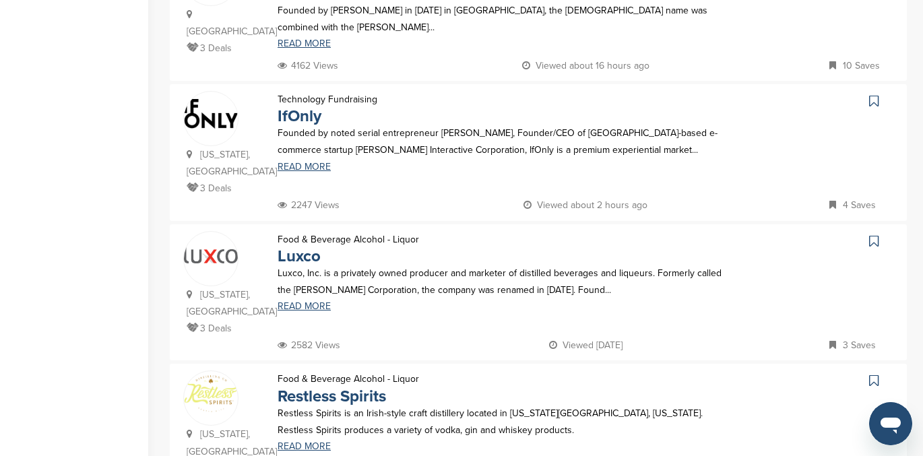
click at [874, 235] on icon at bounding box center [874, 241] width 9 height 13
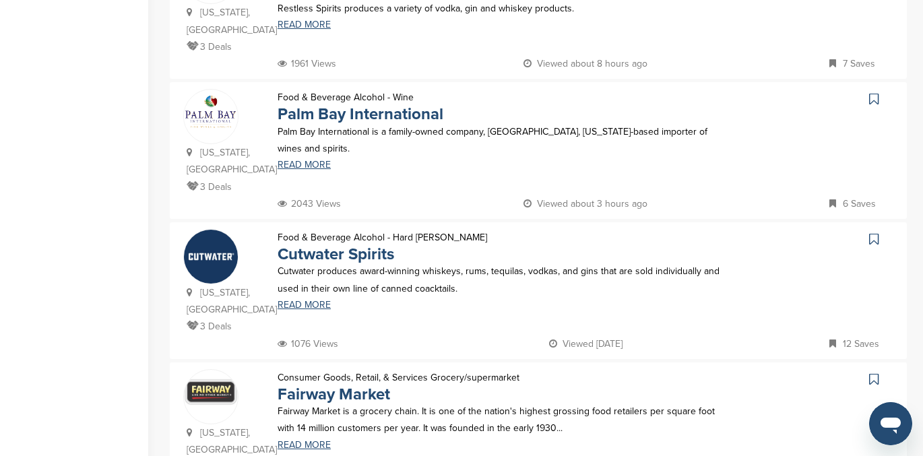
scroll to position [772, 0]
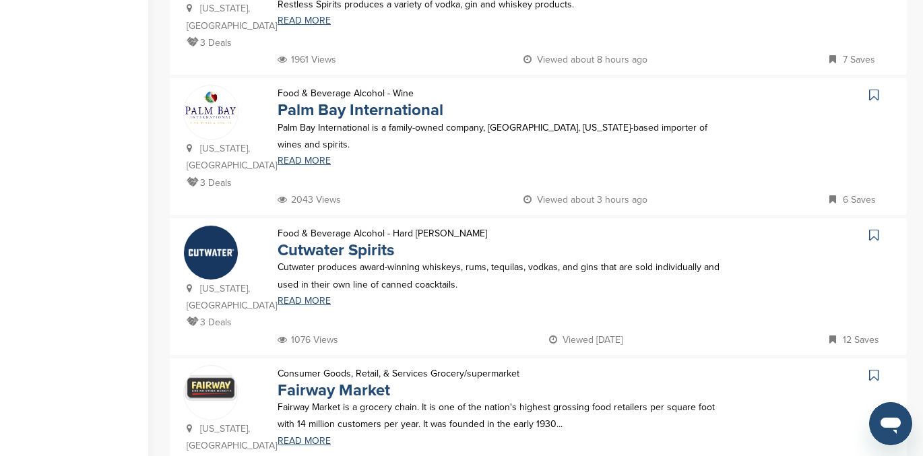
click at [875, 369] on icon at bounding box center [874, 375] width 9 height 13
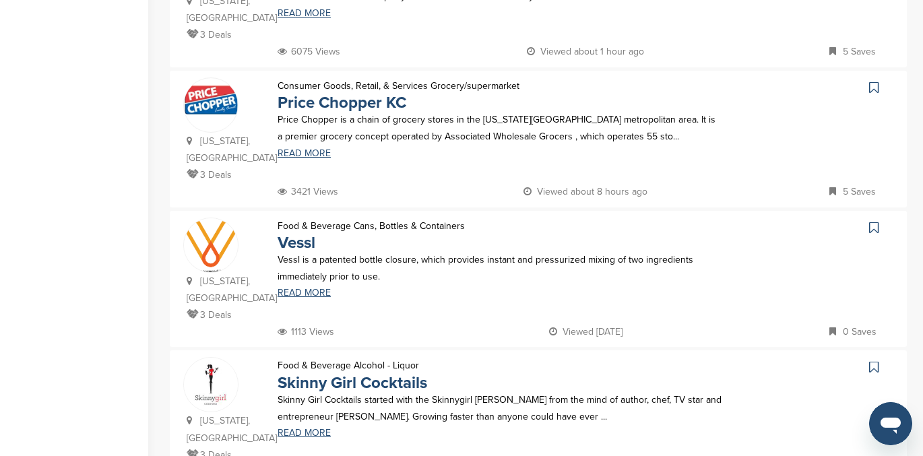
scroll to position [1204, 0]
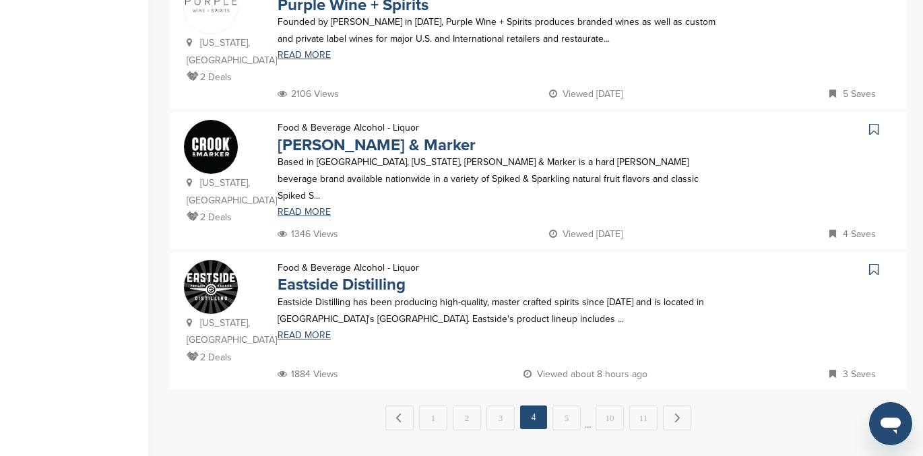
scroll to position [1286, 0]
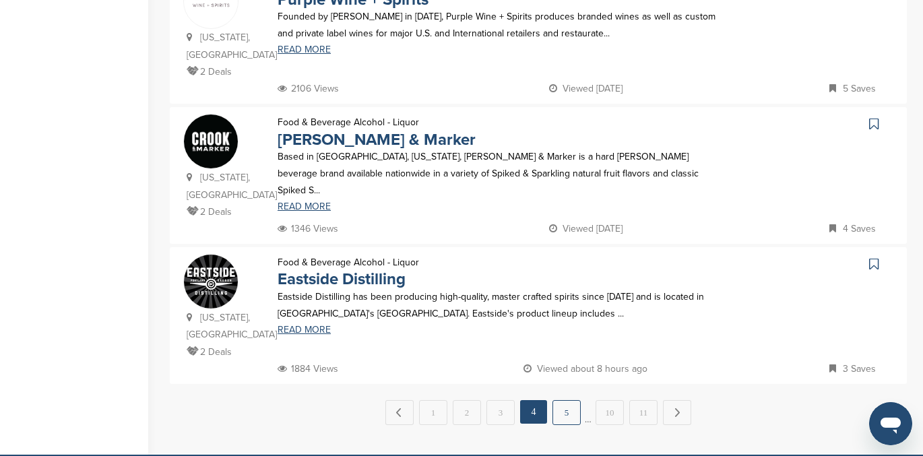
click at [564, 400] on link "5" at bounding box center [567, 412] width 28 height 25
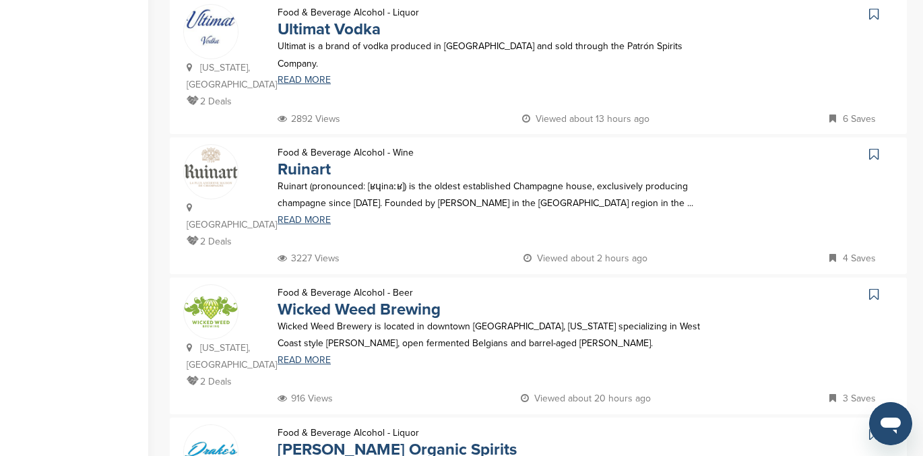
scroll to position [994, 0]
click at [873, 287] on icon at bounding box center [874, 293] width 9 height 13
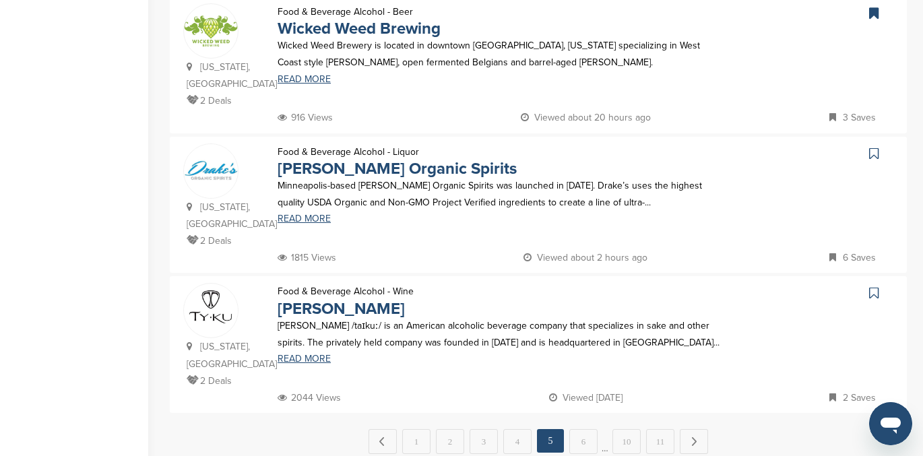
scroll to position [1279, 0]
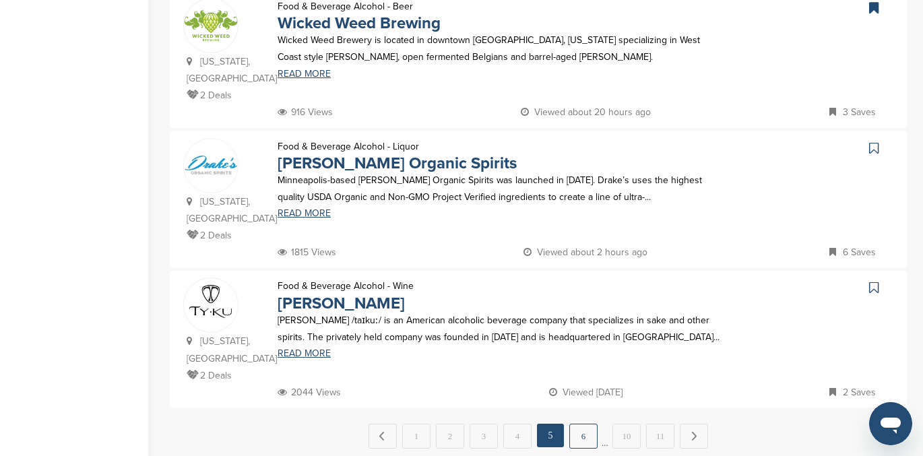
click at [582, 424] on link "6" at bounding box center [584, 436] width 28 height 25
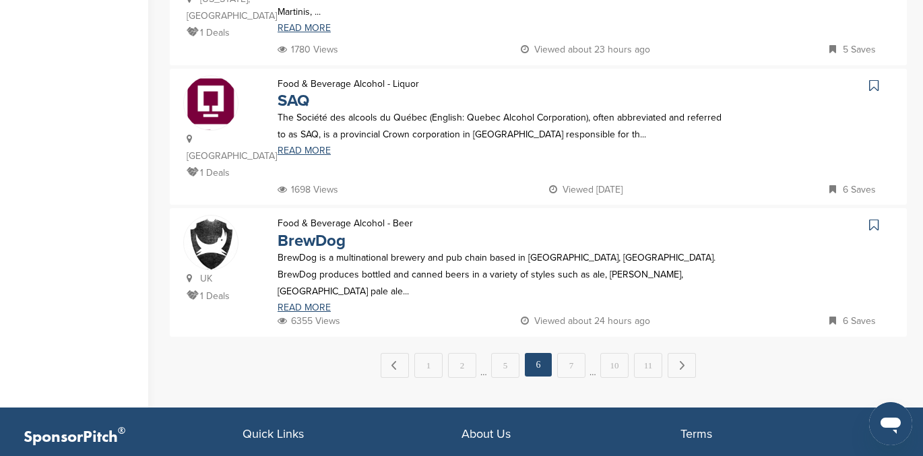
scroll to position [1343, 0]
click at [568, 353] on link "7" at bounding box center [571, 365] width 28 height 25
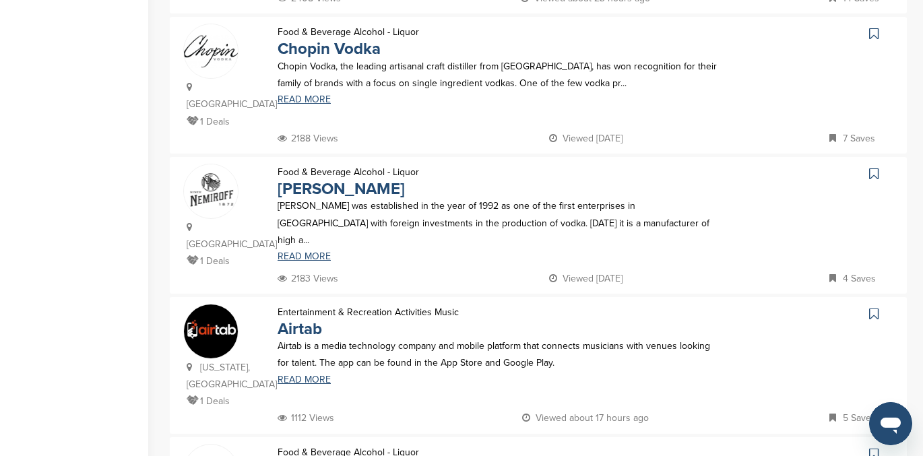
scroll to position [0, 0]
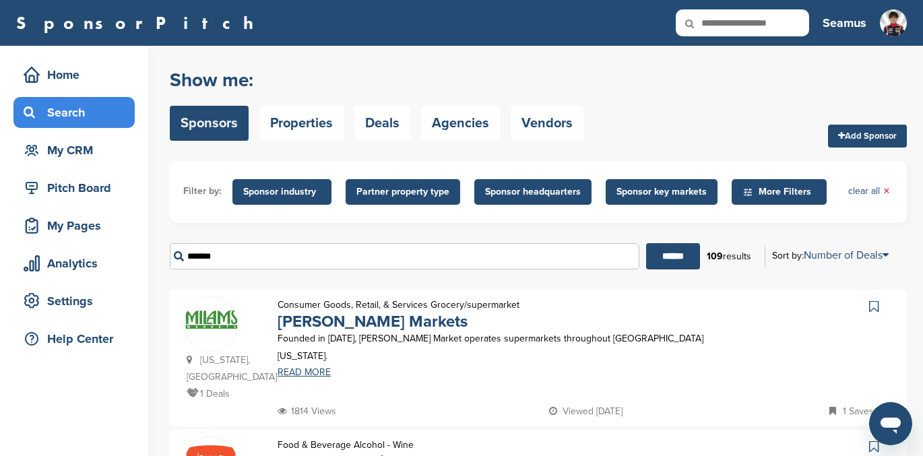
click at [233, 261] on input "*******" at bounding box center [405, 256] width 470 height 26
type input "*******"
click at [646, 243] on input "******" at bounding box center [673, 256] width 54 height 26
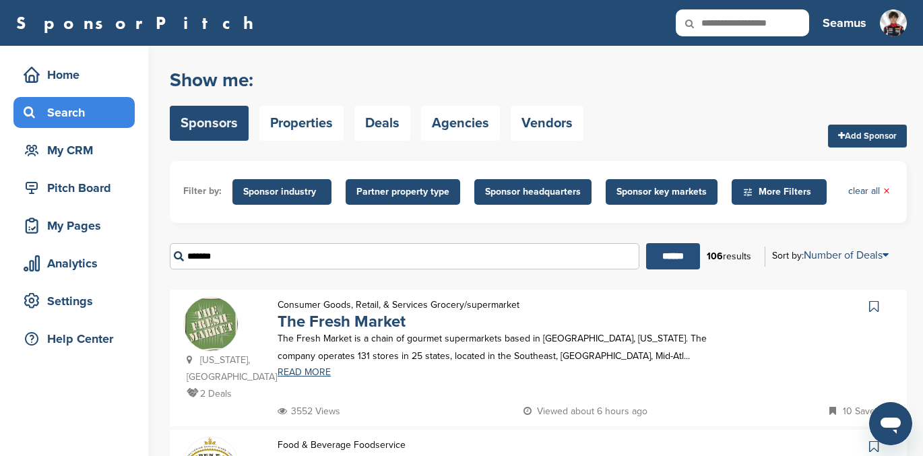
click at [659, 257] on input "******" at bounding box center [673, 256] width 54 height 26
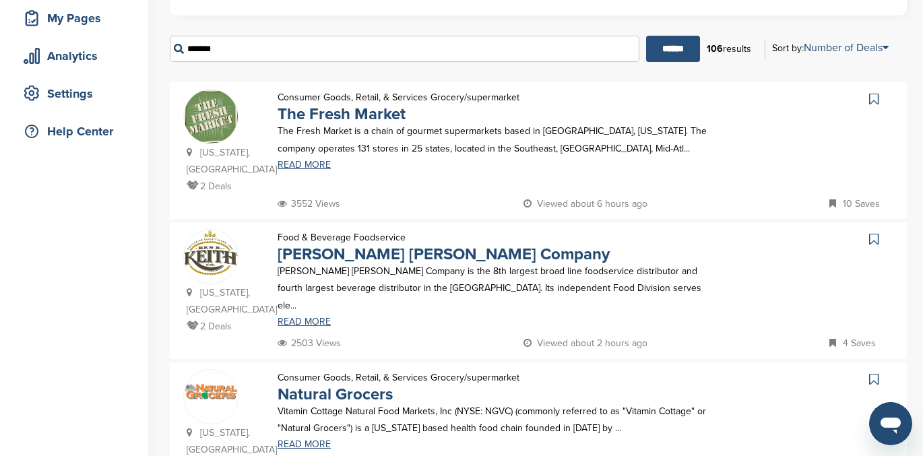
scroll to position [206, 0]
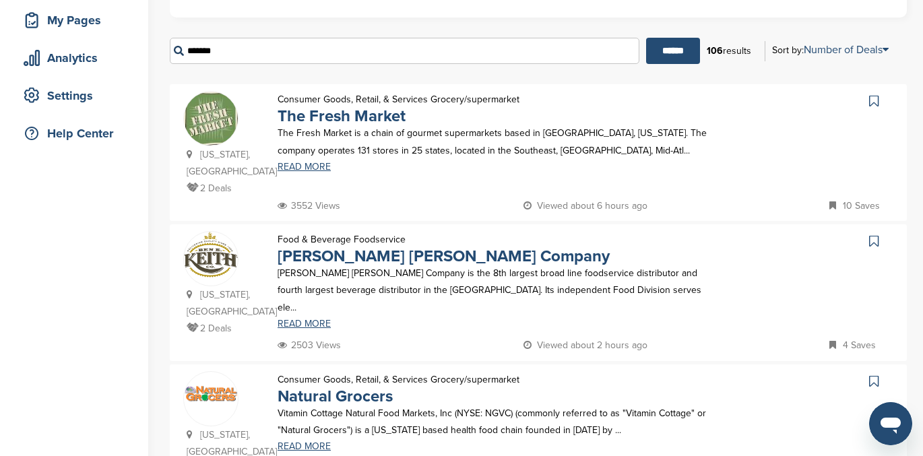
click at [874, 100] on icon at bounding box center [874, 100] width 9 height 13
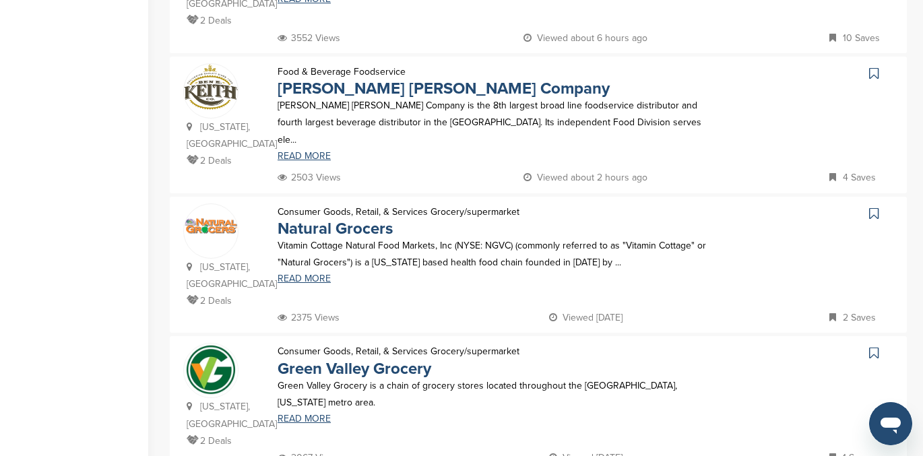
scroll to position [373, 0]
click at [874, 208] on icon at bounding box center [874, 214] width 9 height 13
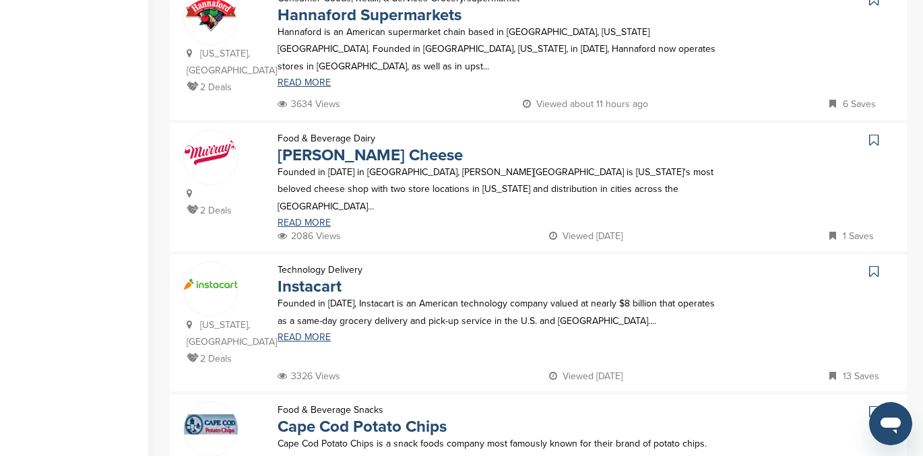
scroll to position [1312, 0]
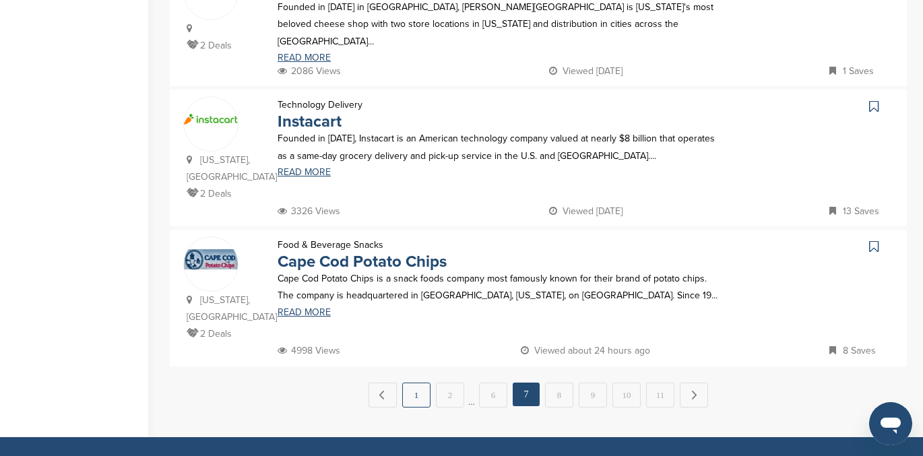
click at [410, 383] on link "1" at bounding box center [416, 395] width 28 height 25
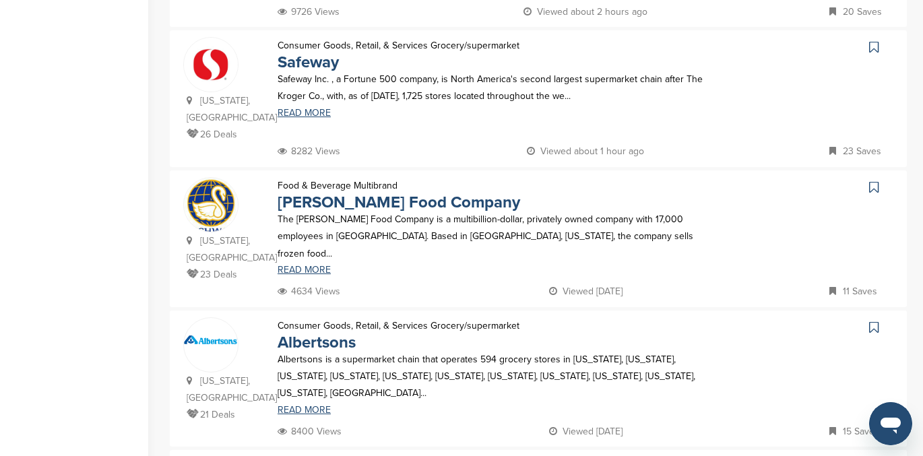
scroll to position [1099, 0]
click at [872, 322] on icon at bounding box center [874, 328] width 9 height 13
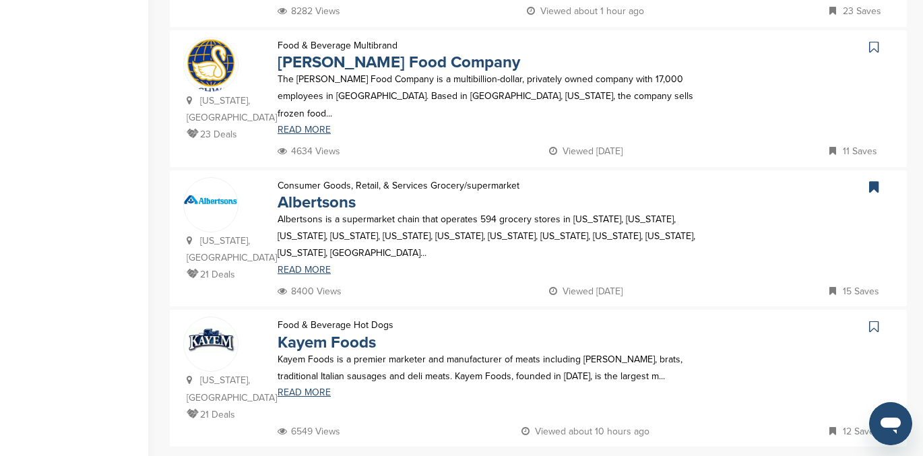
scroll to position [1242, 0]
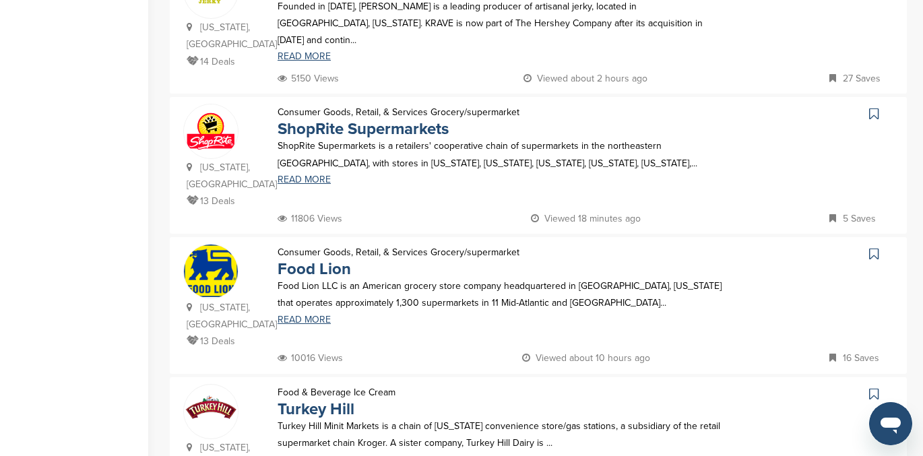
scroll to position [892, 0]
click at [874, 248] on icon at bounding box center [874, 254] width 9 height 13
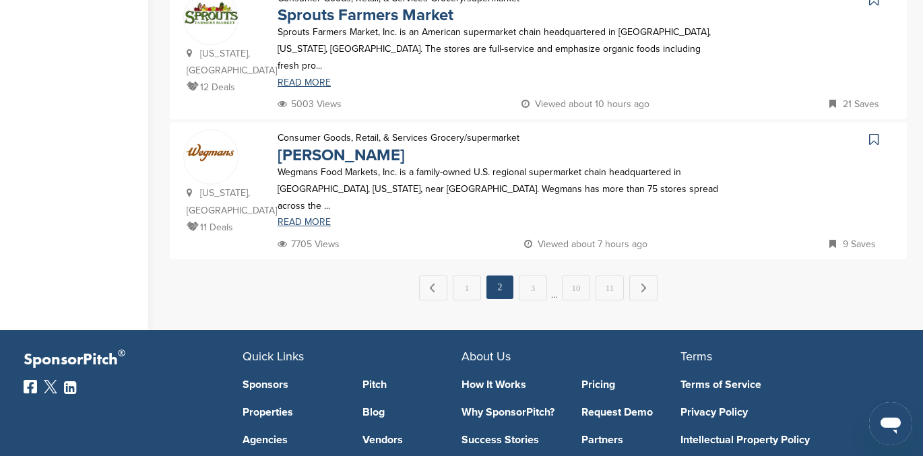
scroll to position [1428, 0]
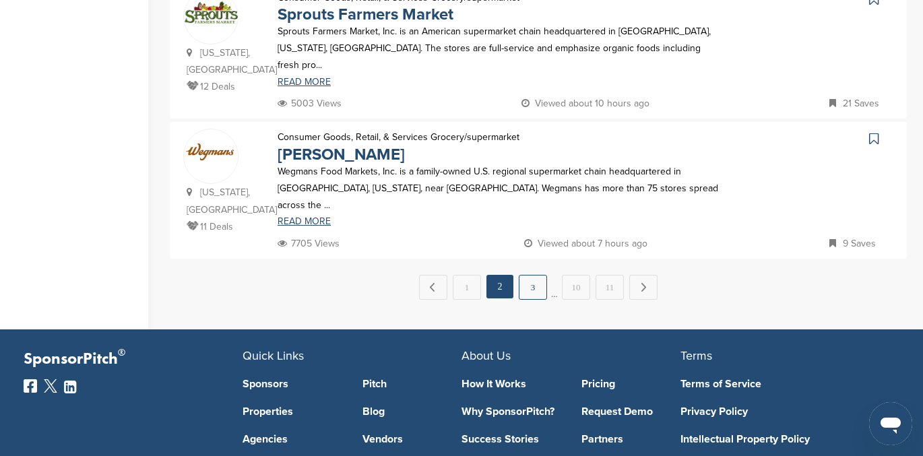
click at [533, 275] on link "3" at bounding box center [533, 287] width 28 height 25
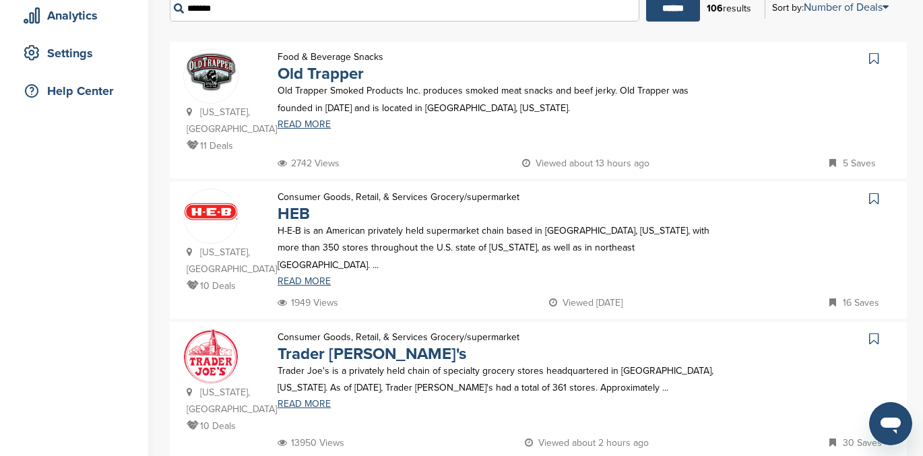
scroll to position [250, 0]
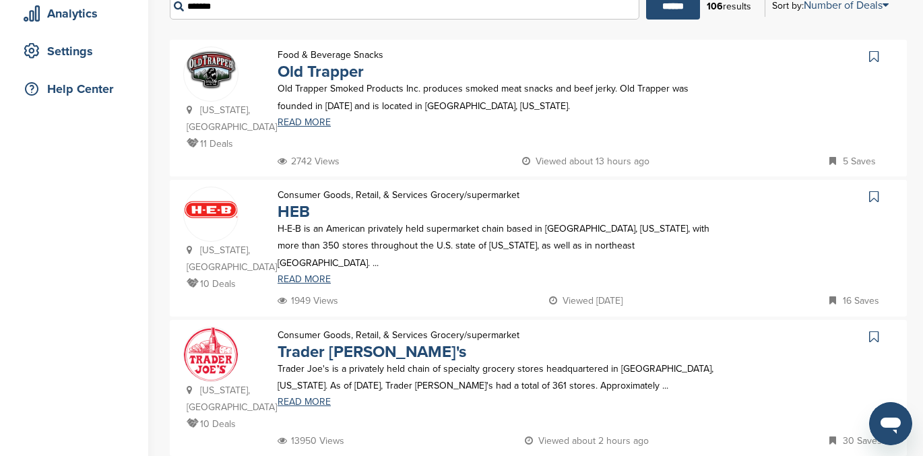
click at [874, 190] on icon at bounding box center [874, 196] width 9 height 13
click at [870, 330] on icon at bounding box center [874, 336] width 9 height 13
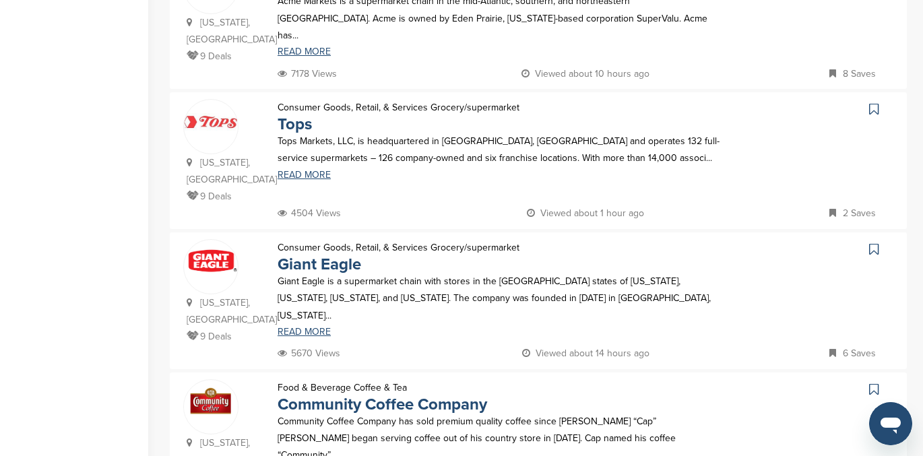
scroll to position [1039, 0]
click at [873, 241] on icon at bounding box center [874, 247] width 9 height 13
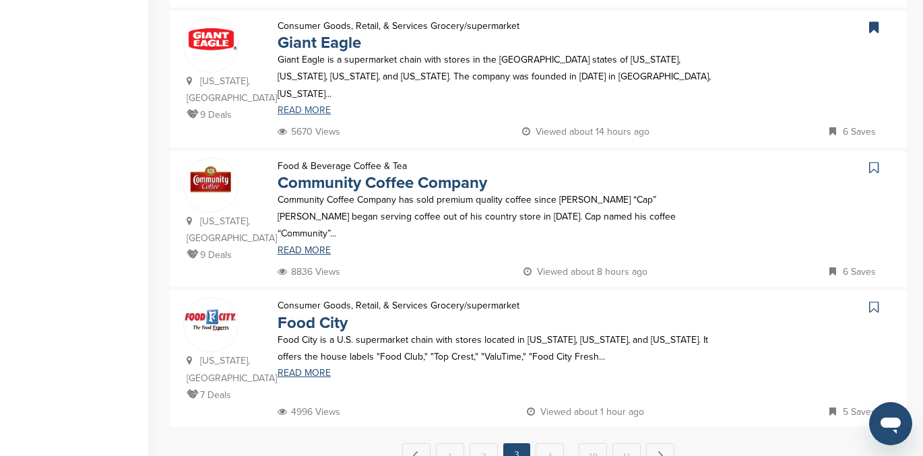
scroll to position [1260, 0]
click at [549, 443] on link "4" at bounding box center [550, 455] width 28 height 25
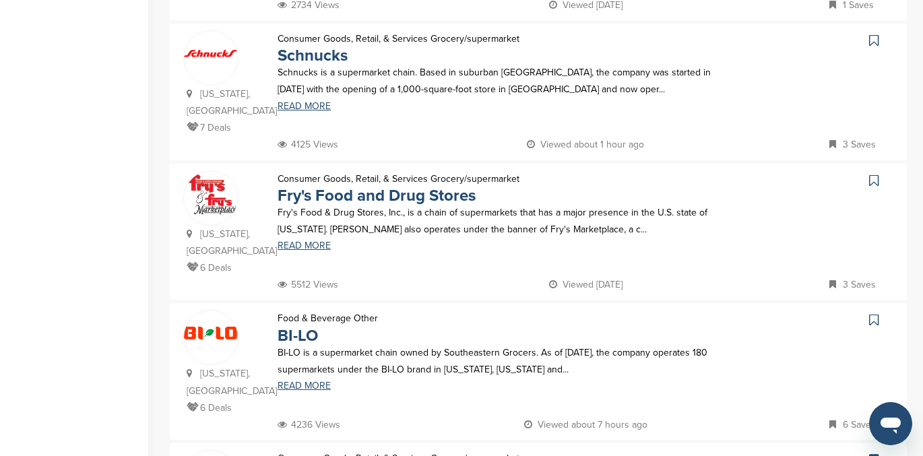
scroll to position [425, 0]
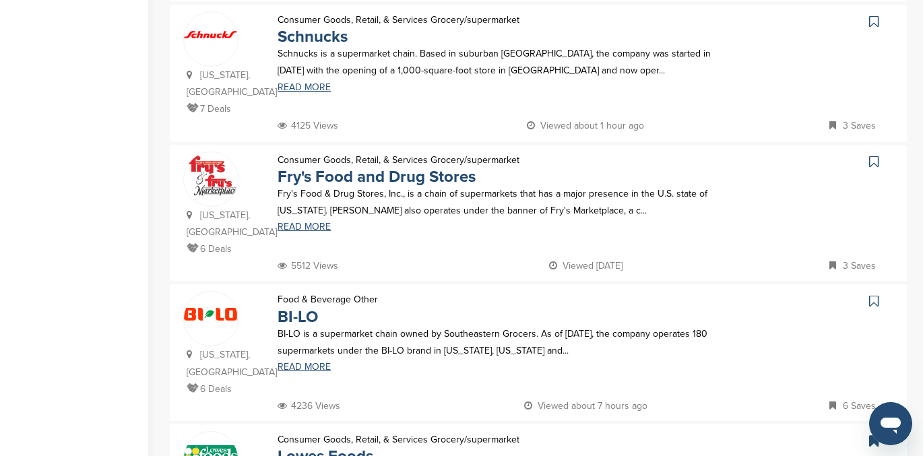
click at [877, 295] on icon at bounding box center [874, 301] width 9 height 13
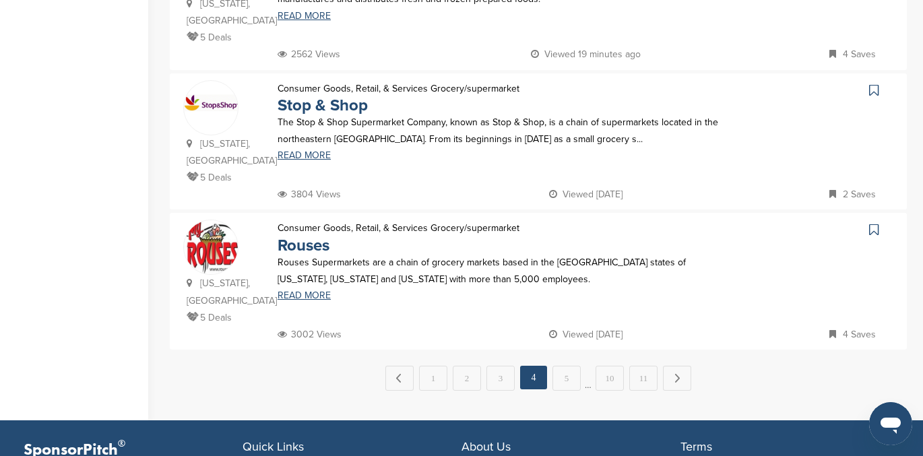
scroll to position [1335, 0]
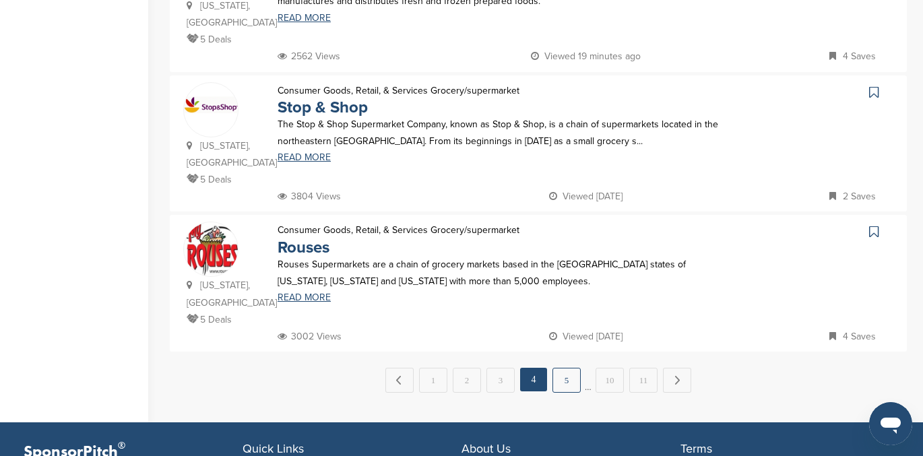
click at [572, 368] on link "5" at bounding box center [567, 380] width 28 height 25
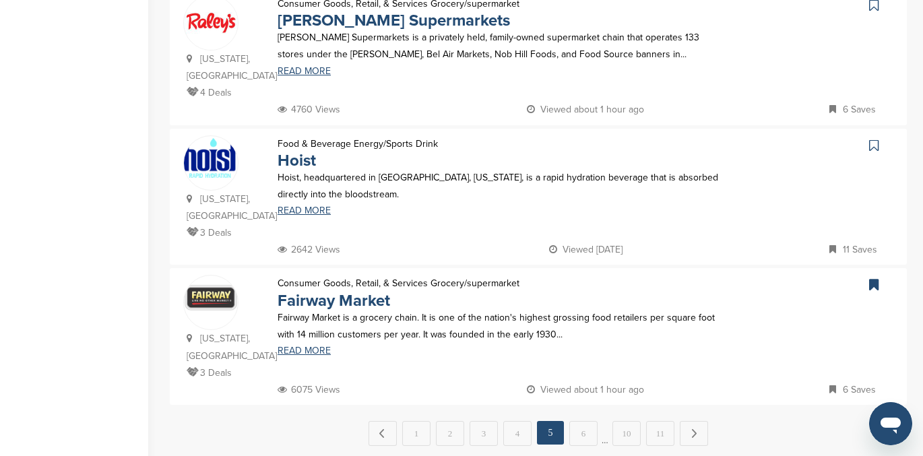
scroll to position [1302, 0]
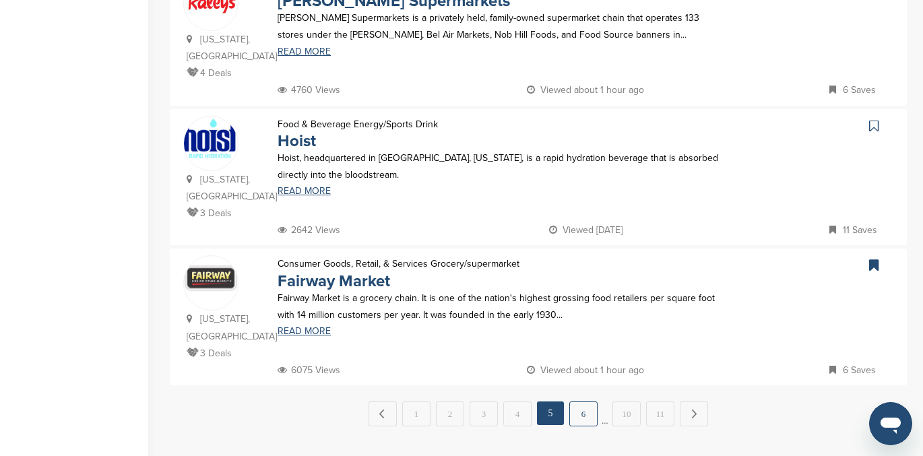
click at [581, 402] on link "6" at bounding box center [584, 414] width 28 height 25
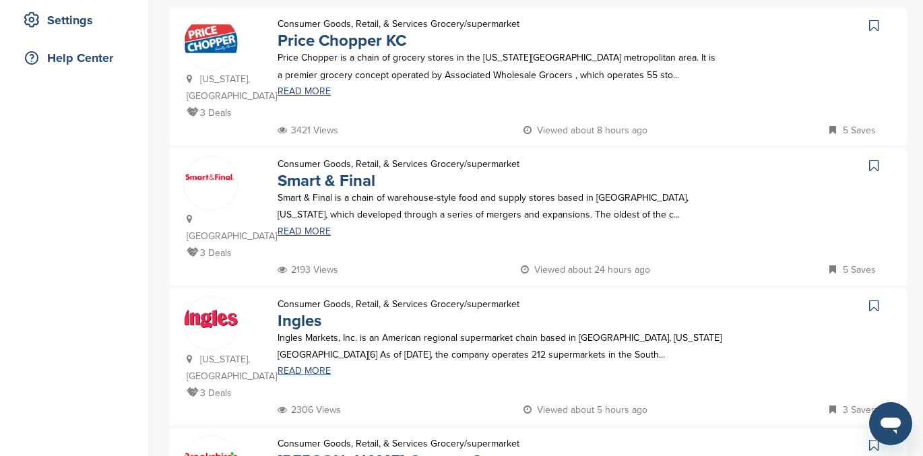
scroll to position [283, 0]
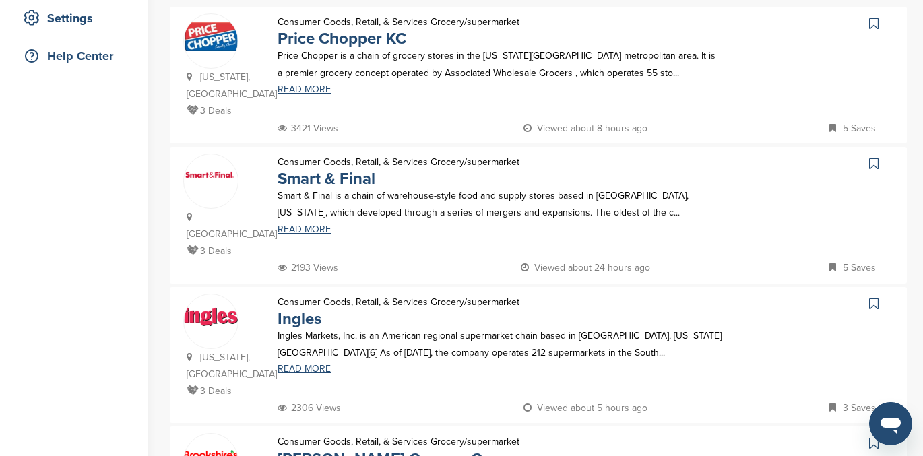
click at [874, 297] on icon at bounding box center [874, 303] width 9 height 13
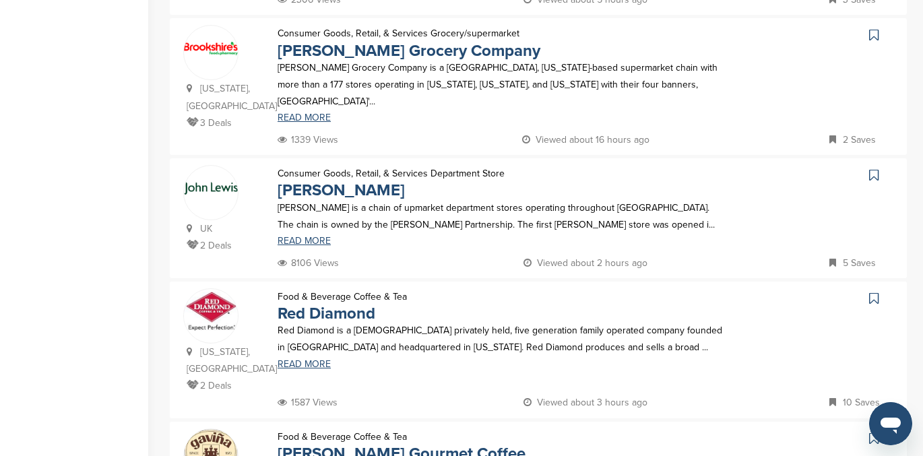
scroll to position [696, 0]
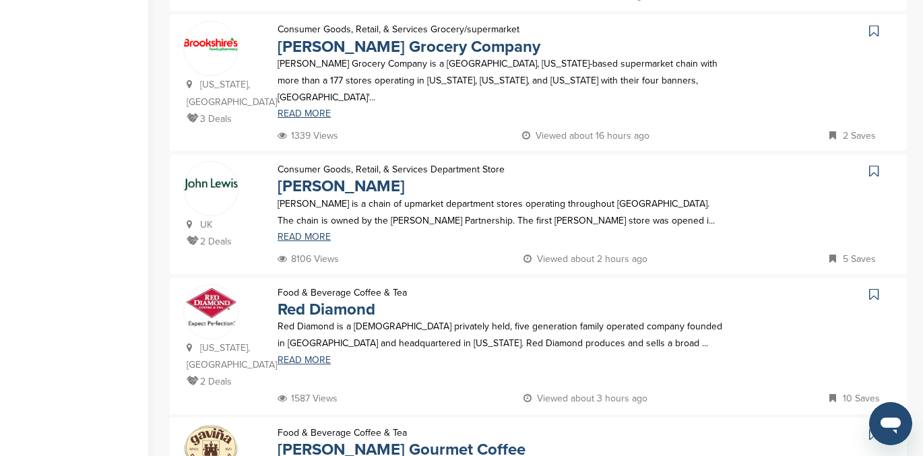
click at [873, 288] on icon at bounding box center [874, 294] width 9 height 13
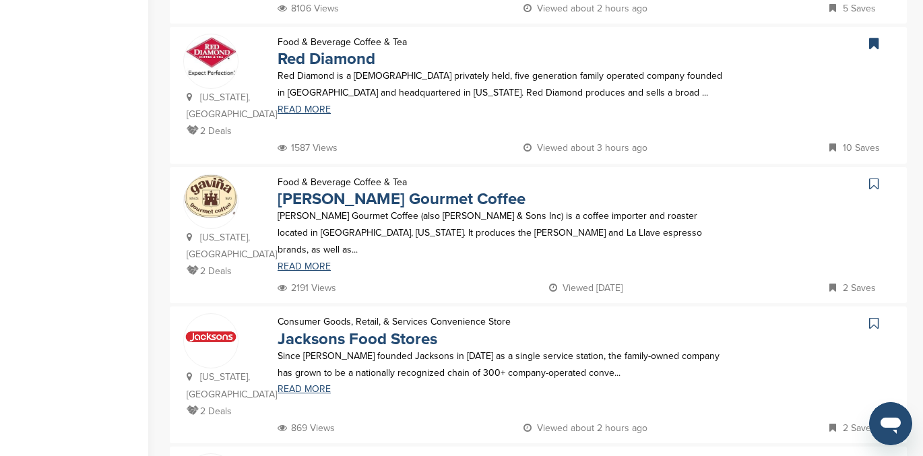
scroll to position [948, 0]
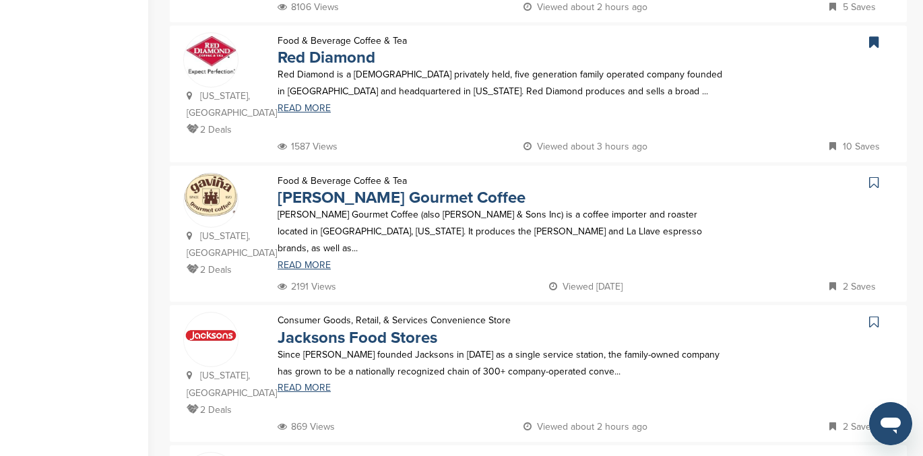
click at [874, 315] on icon at bounding box center [874, 321] width 9 height 13
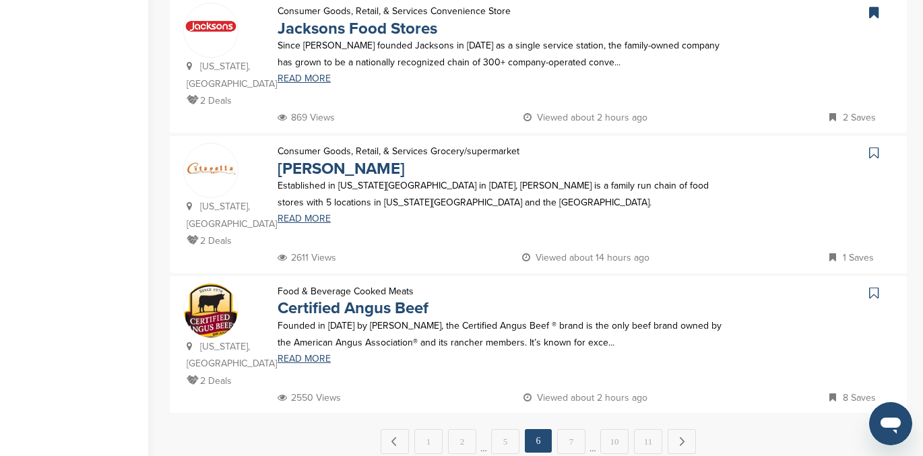
scroll to position [1256, 0]
click at [872, 287] on icon at bounding box center [874, 293] width 9 height 13
click at [570, 430] on link "7" at bounding box center [571, 442] width 28 height 25
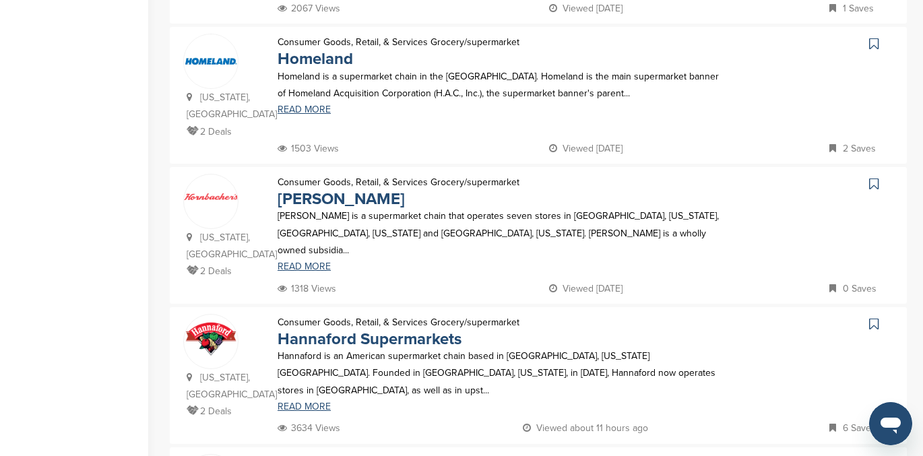
scroll to position [0, 0]
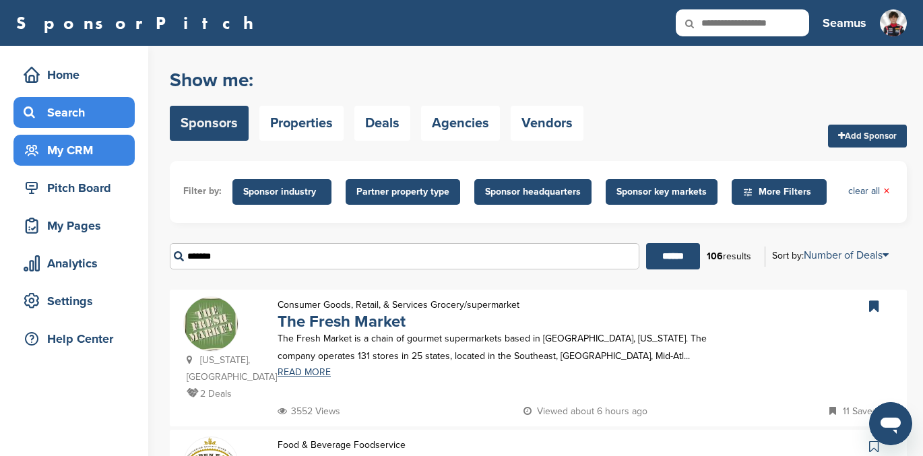
click at [61, 146] on div "My CRM" at bounding box center [77, 150] width 115 height 24
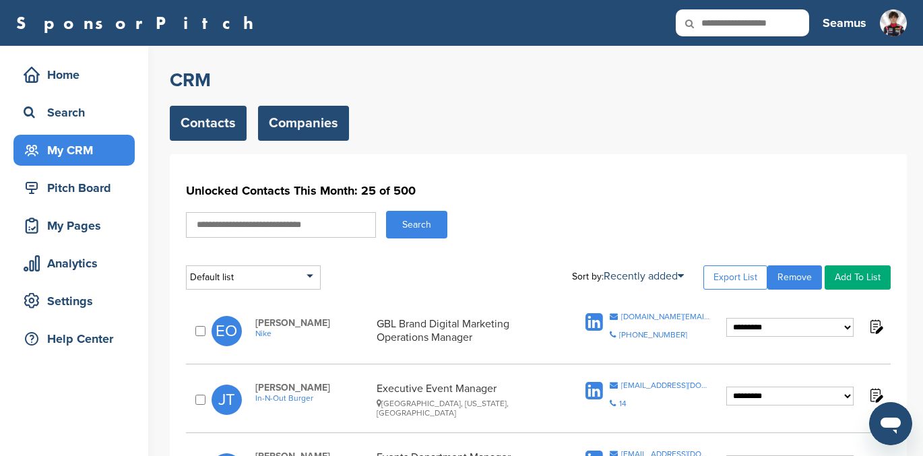
click at [298, 119] on link "Companies" at bounding box center [303, 123] width 91 height 35
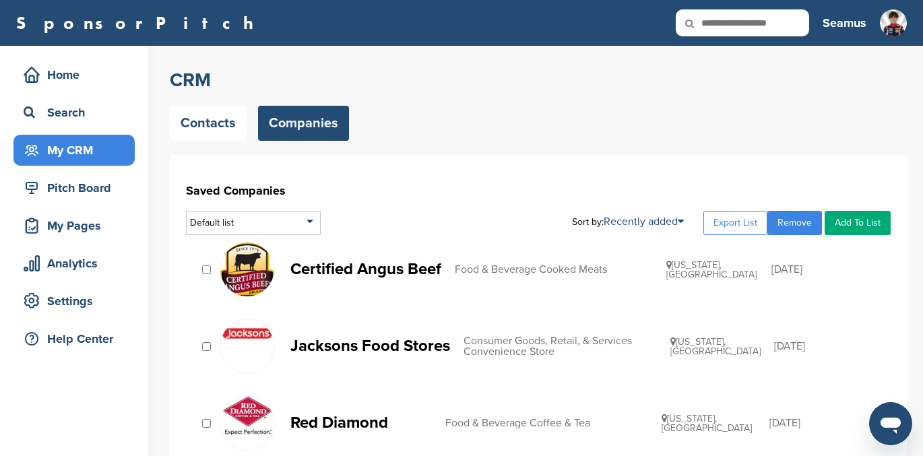
click at [865, 224] on link "Add To List" at bounding box center [858, 223] width 66 height 24
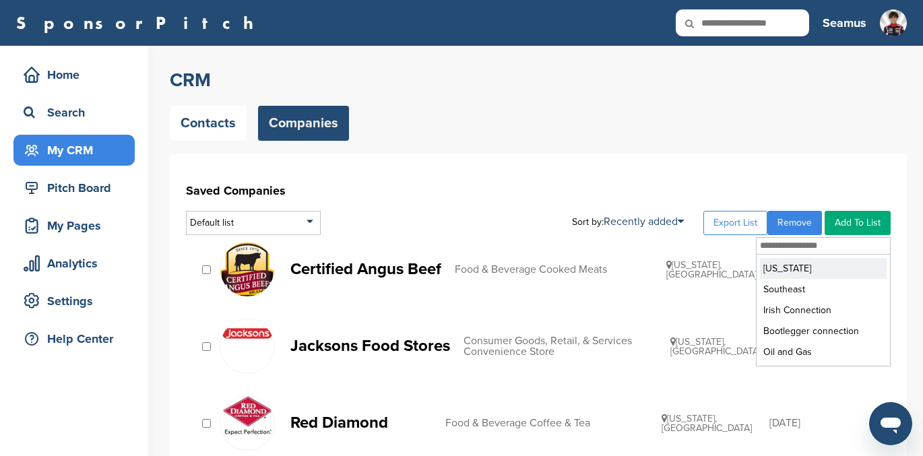
click at [785, 274] on li "Colorado" at bounding box center [823, 268] width 127 height 21
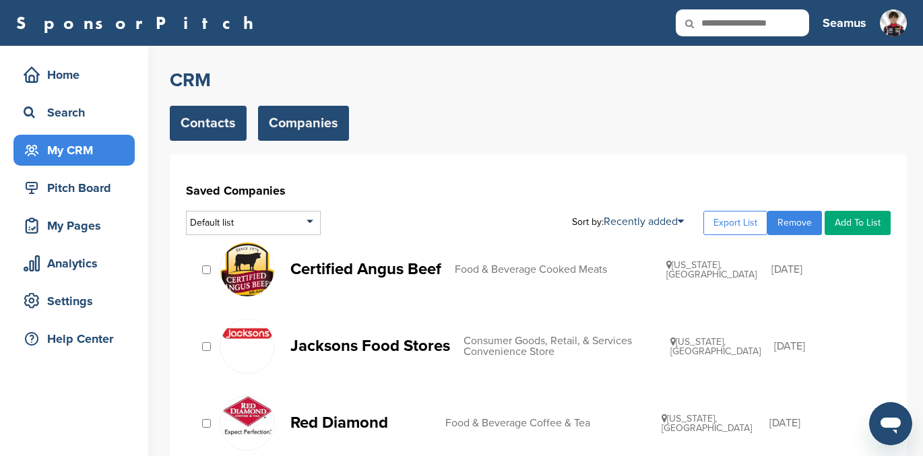
click at [189, 119] on link "Contacts" at bounding box center [208, 123] width 77 height 35
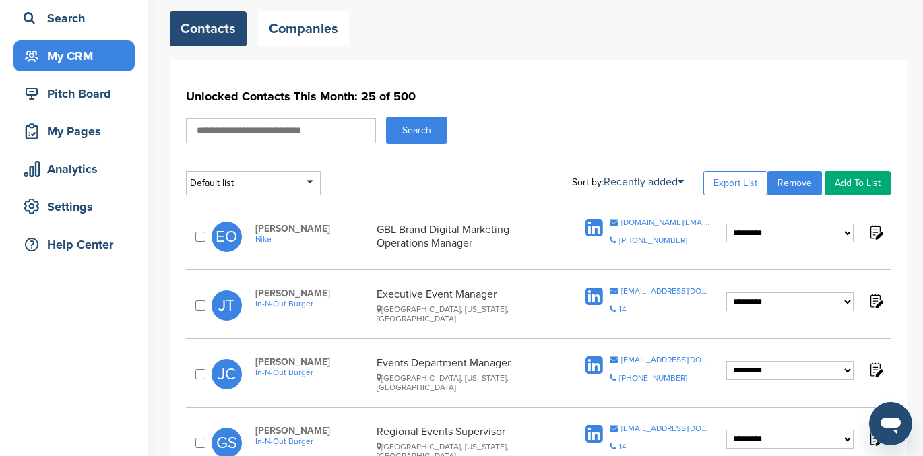
scroll to position [96, 0]
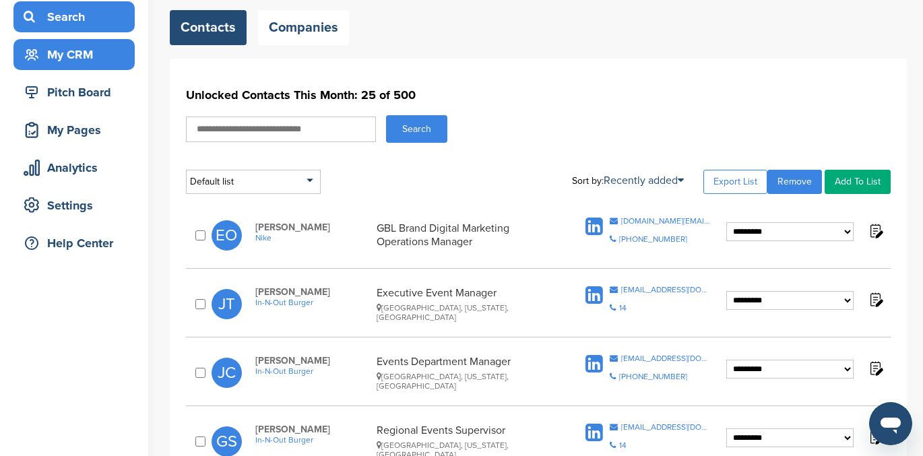
click at [65, 16] on div "Search" at bounding box center [77, 17] width 115 height 24
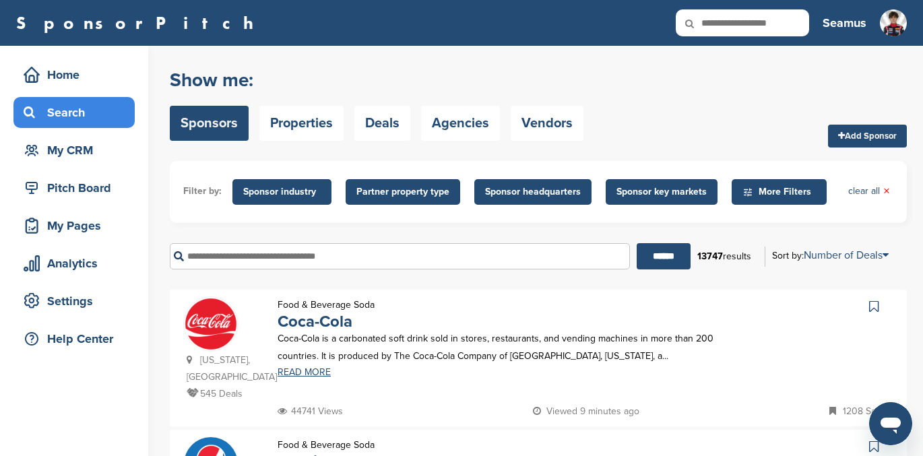
click at [236, 255] on input "text" at bounding box center [400, 256] width 460 height 26
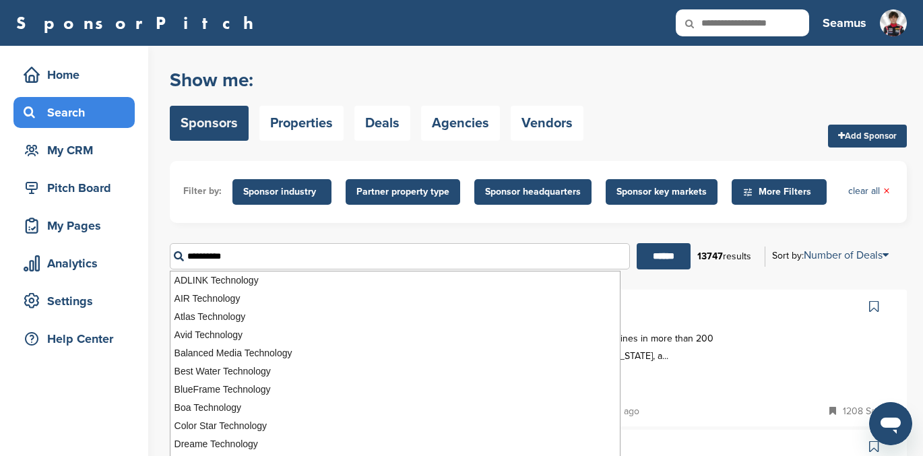
type input "**********"
click at [637, 243] on input "******" at bounding box center [664, 256] width 54 height 26
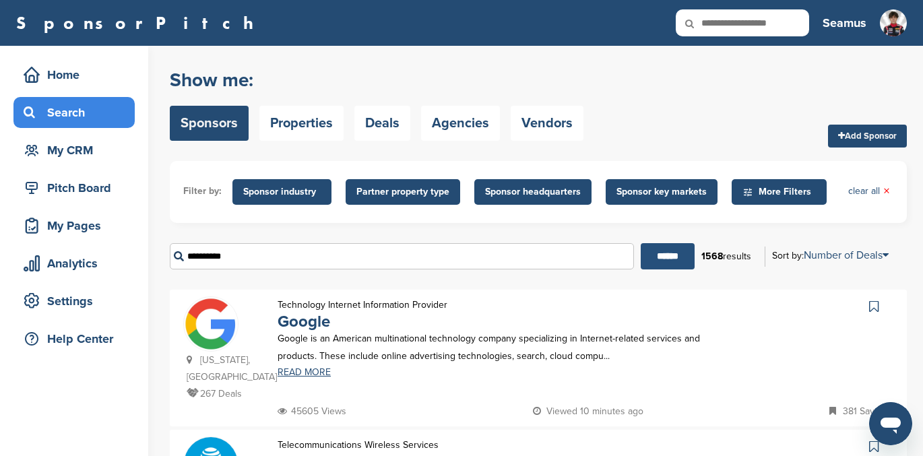
click at [656, 250] on input "******" at bounding box center [668, 256] width 54 height 26
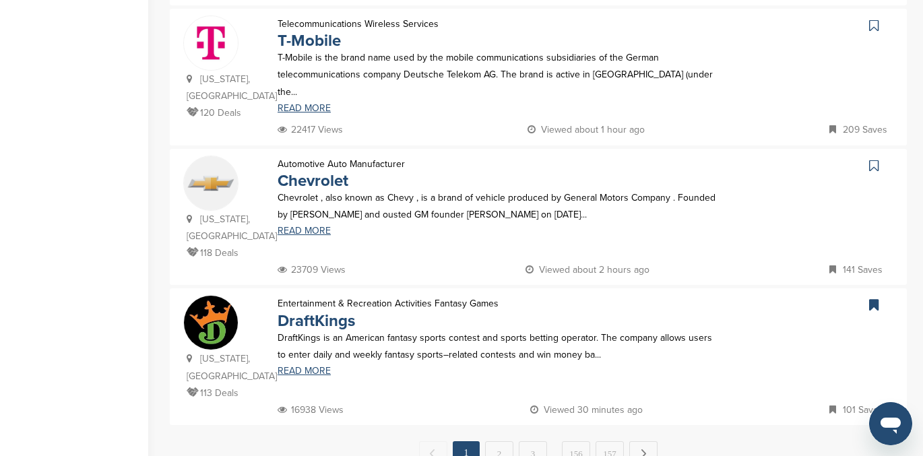
scroll to position [1262, 0]
click at [497, 441] on link "2" at bounding box center [499, 453] width 28 height 25
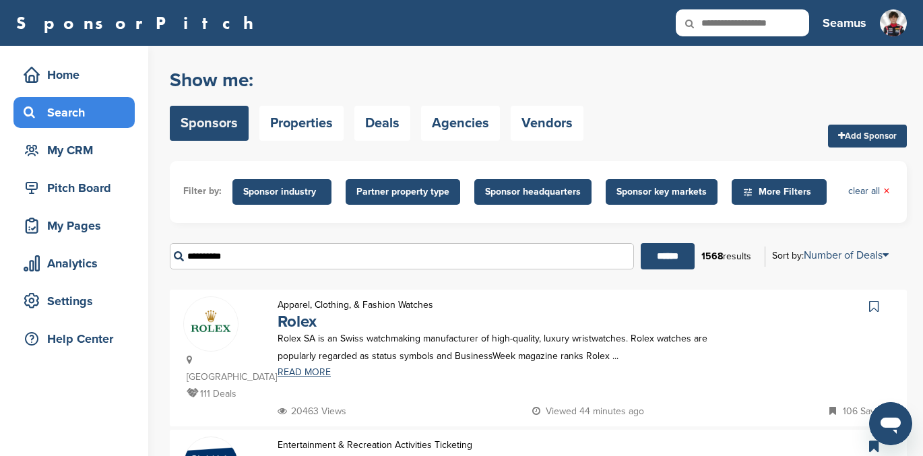
scroll to position [118, 0]
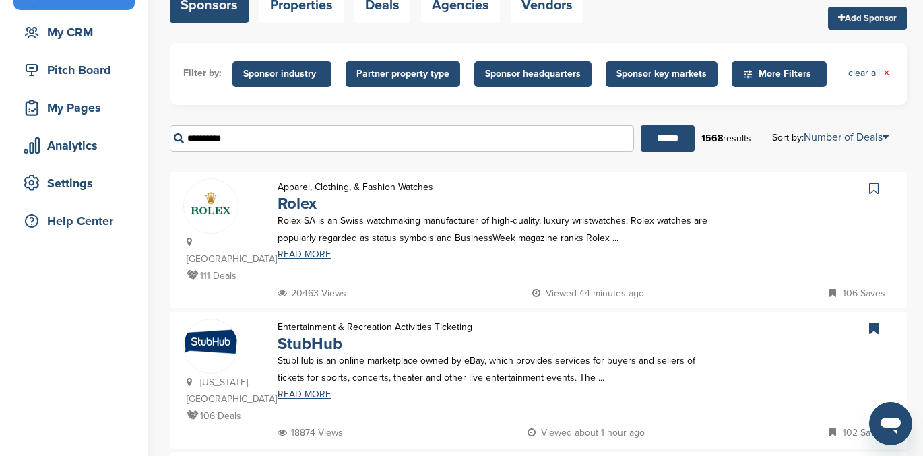
click at [872, 186] on icon at bounding box center [874, 188] width 9 height 13
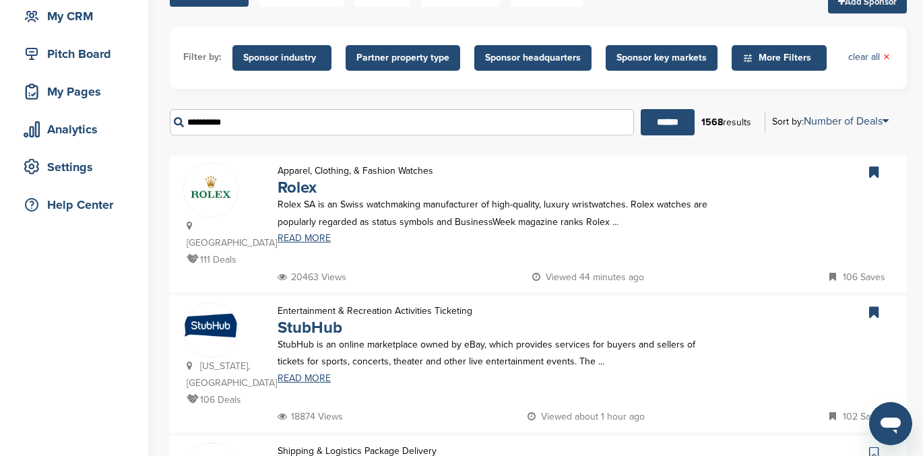
scroll to position [135, 0]
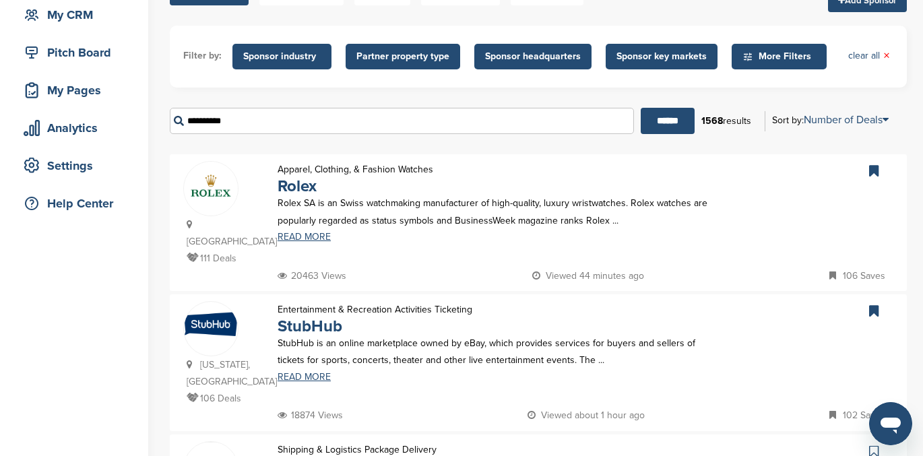
click at [874, 171] on icon at bounding box center [874, 170] width 9 height 13
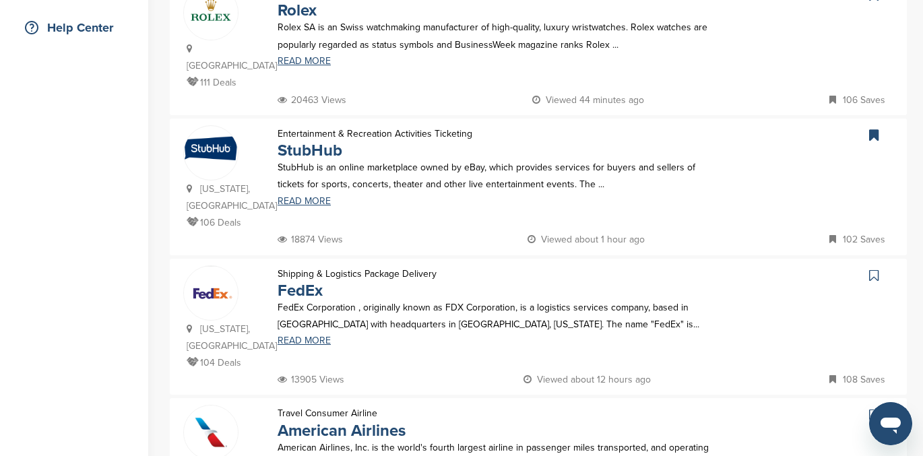
scroll to position [338, 0]
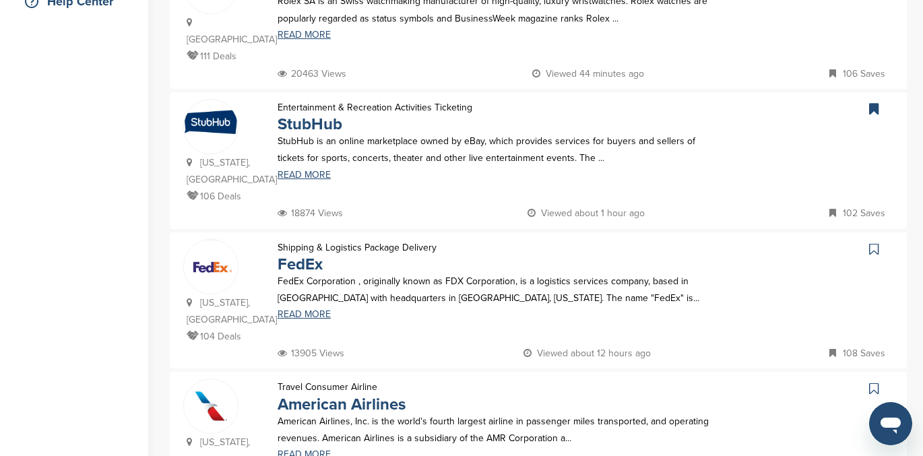
click at [874, 243] on icon at bounding box center [874, 249] width 9 height 13
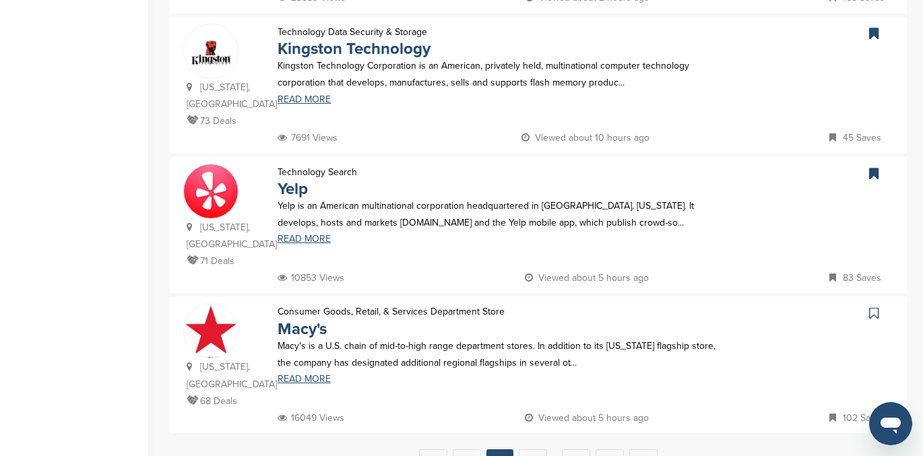
scroll to position [1258, 0]
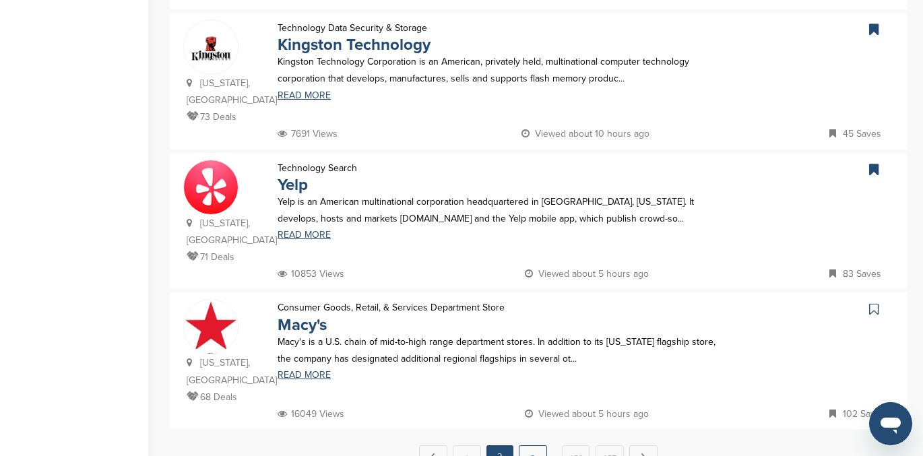
click at [535, 446] on link "3" at bounding box center [533, 458] width 28 height 25
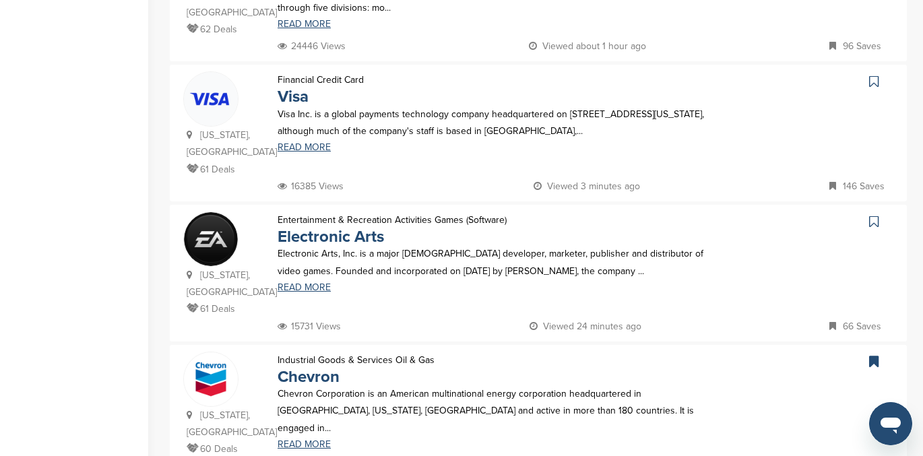
scroll to position [786, 0]
click at [874, 214] on icon at bounding box center [874, 220] width 9 height 13
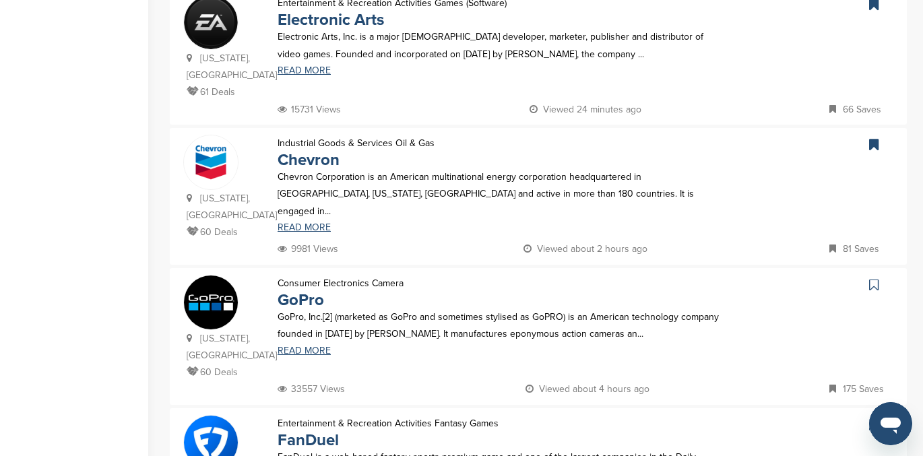
scroll to position [1231, 0]
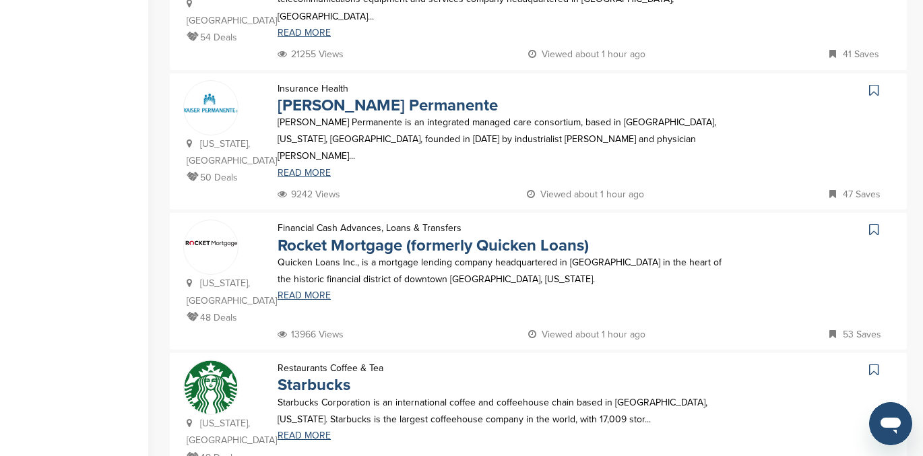
scroll to position [501, 0]
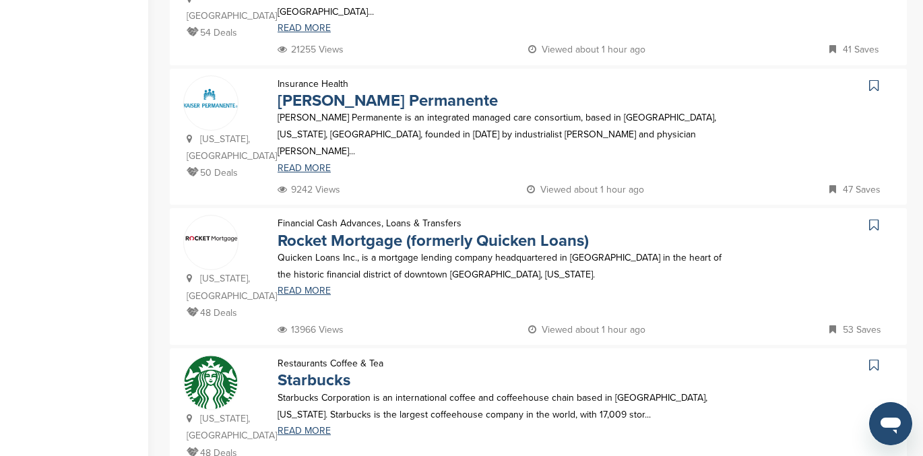
click at [870, 218] on icon at bounding box center [874, 224] width 9 height 13
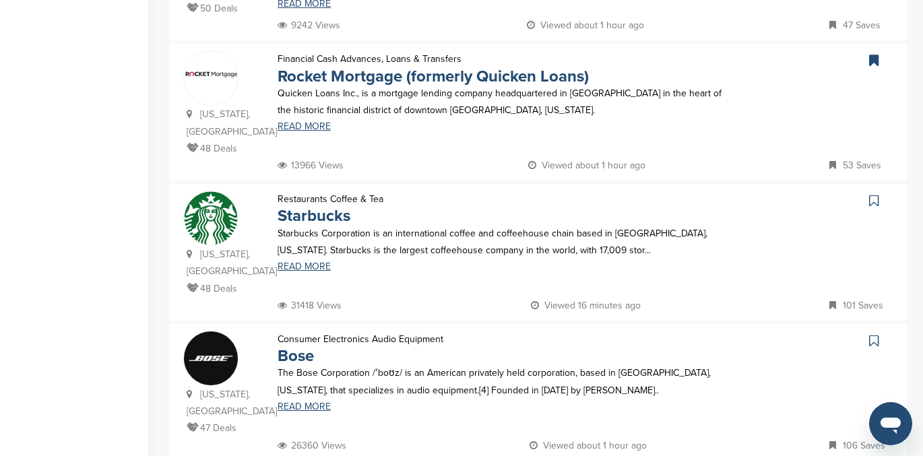
click at [874, 334] on icon at bounding box center [874, 340] width 9 height 13
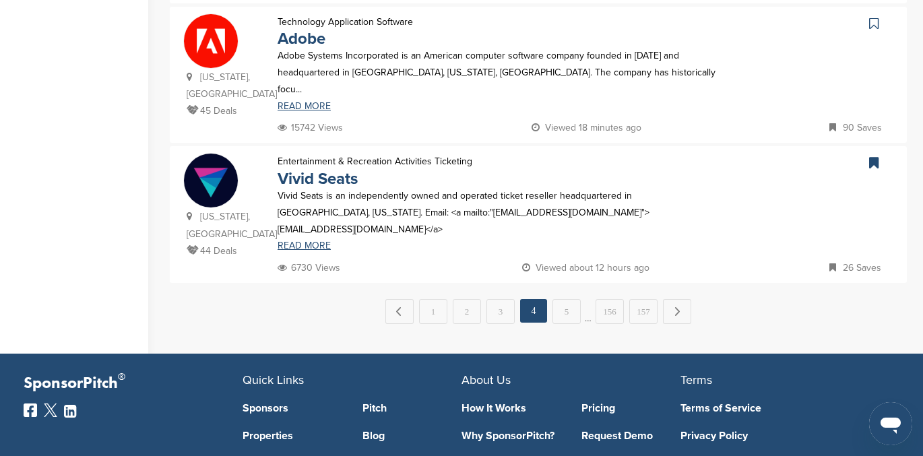
scroll to position [1417, 0]
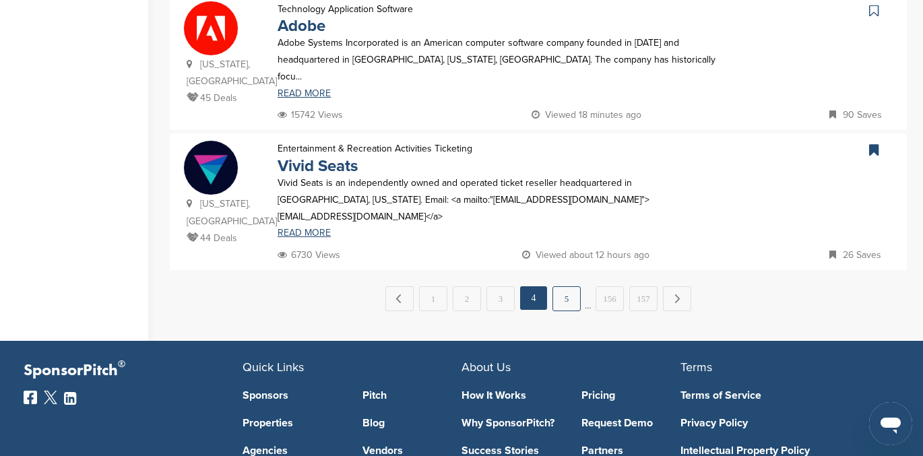
click at [572, 286] on link "5" at bounding box center [567, 298] width 28 height 25
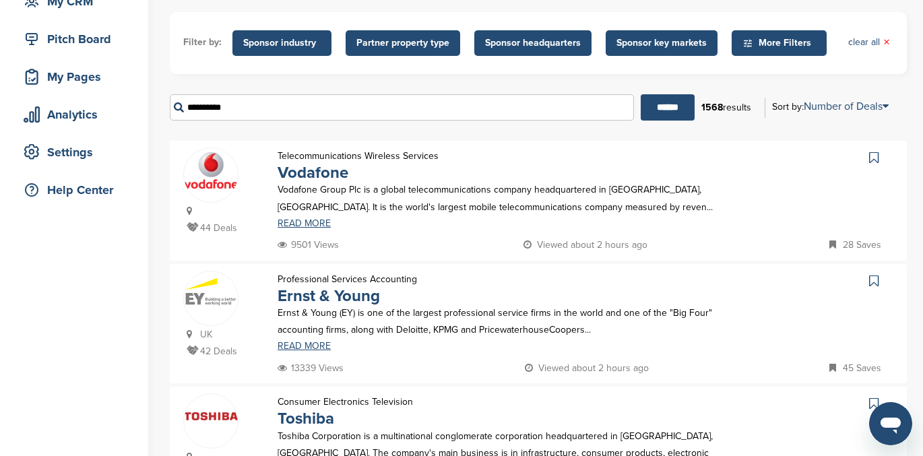
scroll to position [148, 0]
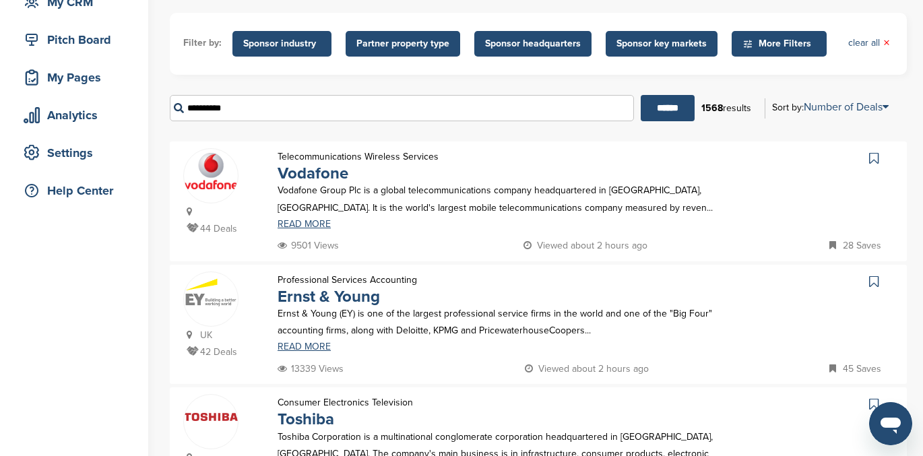
click at [876, 158] on icon at bounding box center [874, 158] width 9 height 13
click at [874, 281] on icon at bounding box center [874, 281] width 9 height 13
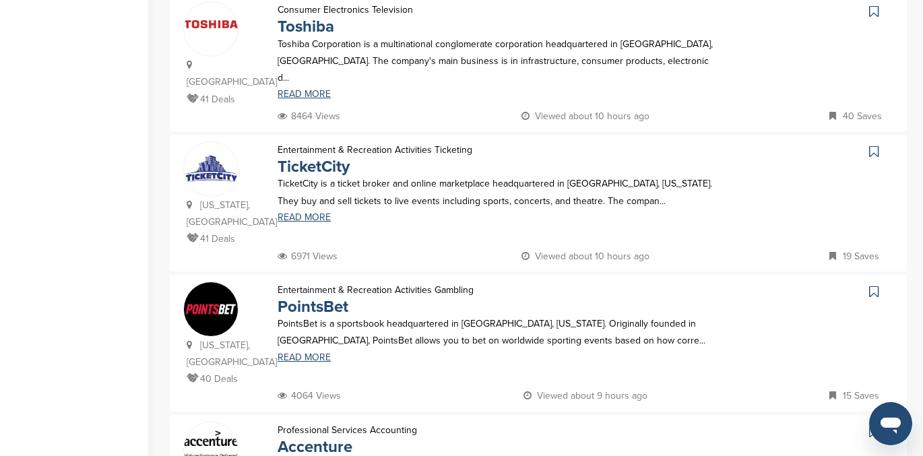
scroll to position [542, 0]
click at [874, 284] on icon at bounding box center [874, 290] width 9 height 13
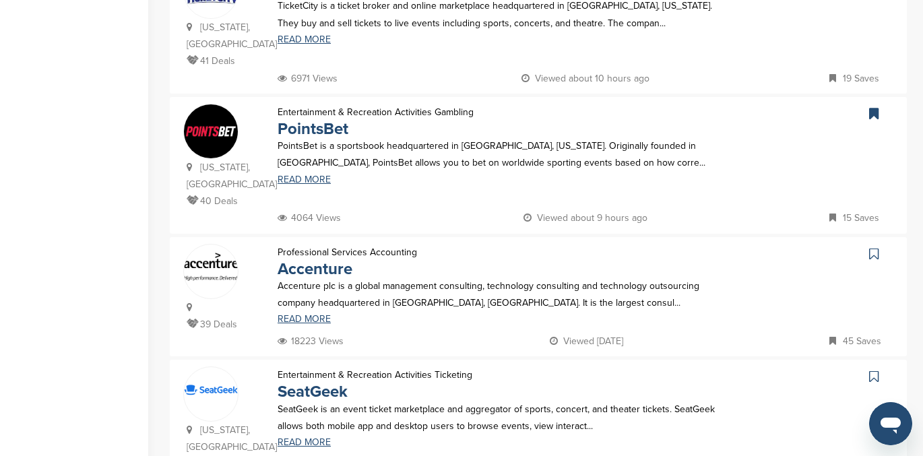
scroll to position [721, 0]
click at [874, 246] on icon at bounding box center [874, 252] width 9 height 13
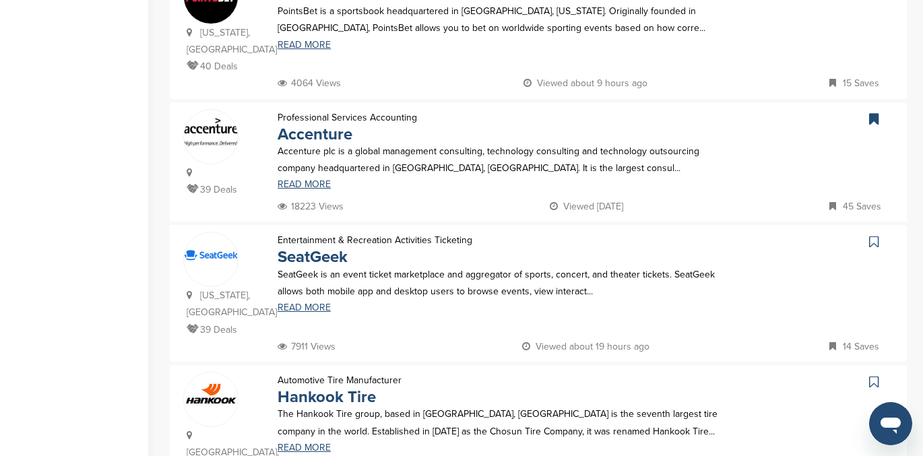
scroll to position [870, 0]
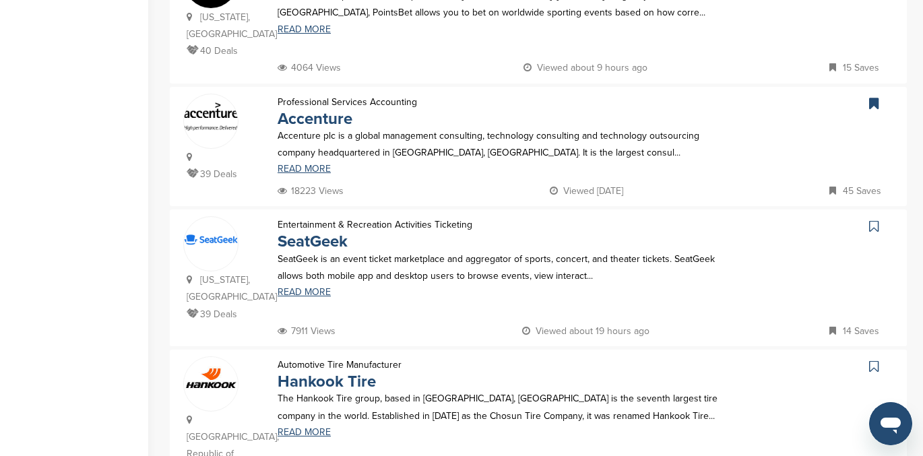
click at [872, 220] on icon at bounding box center [874, 226] width 9 height 13
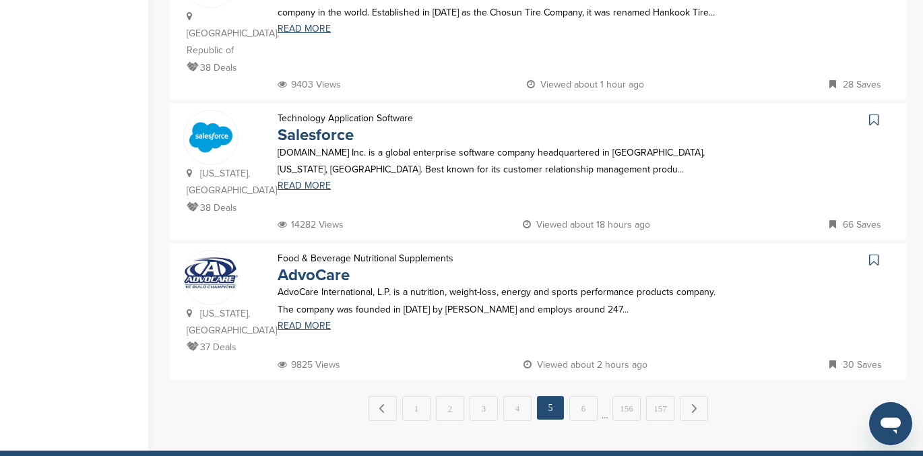
scroll to position [1276, 0]
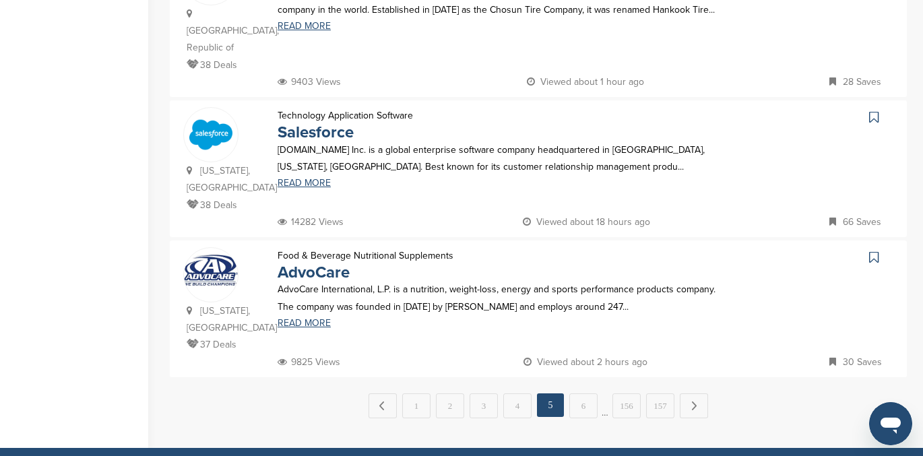
click at [870, 251] on icon at bounding box center [874, 257] width 9 height 13
click at [582, 394] on link "6" at bounding box center [584, 406] width 28 height 25
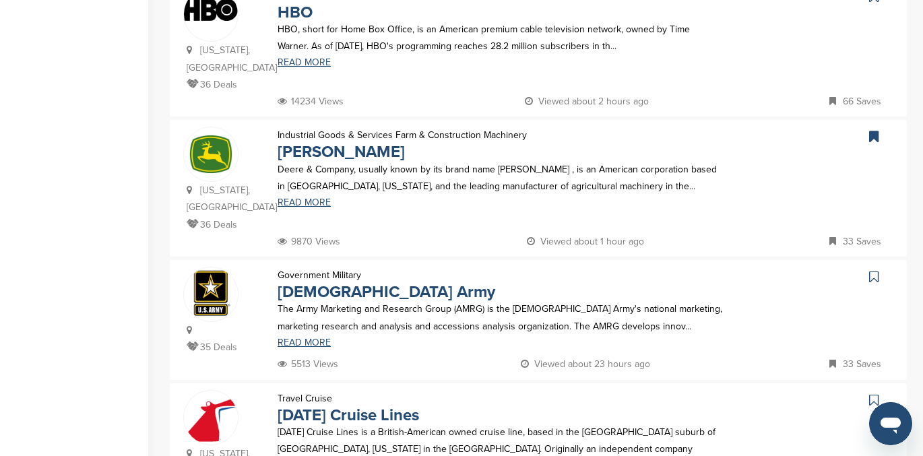
scroll to position [729, 0]
click at [873, 271] on icon at bounding box center [874, 277] width 9 height 13
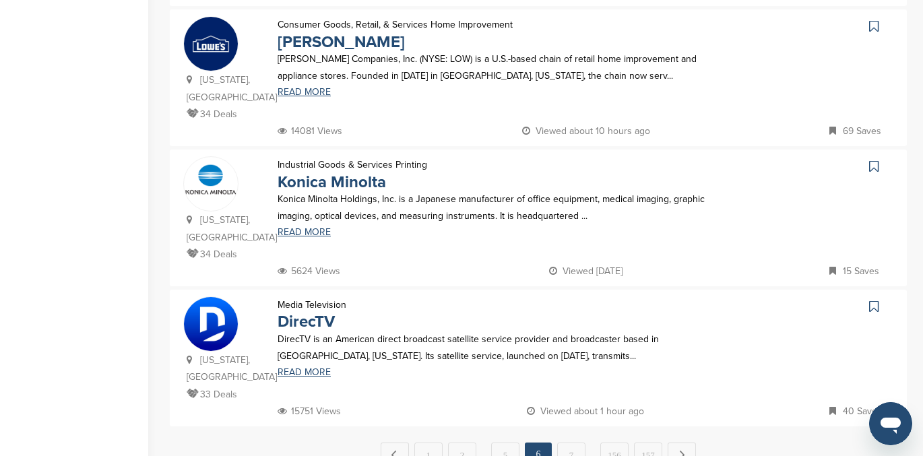
scroll to position [1285, 0]
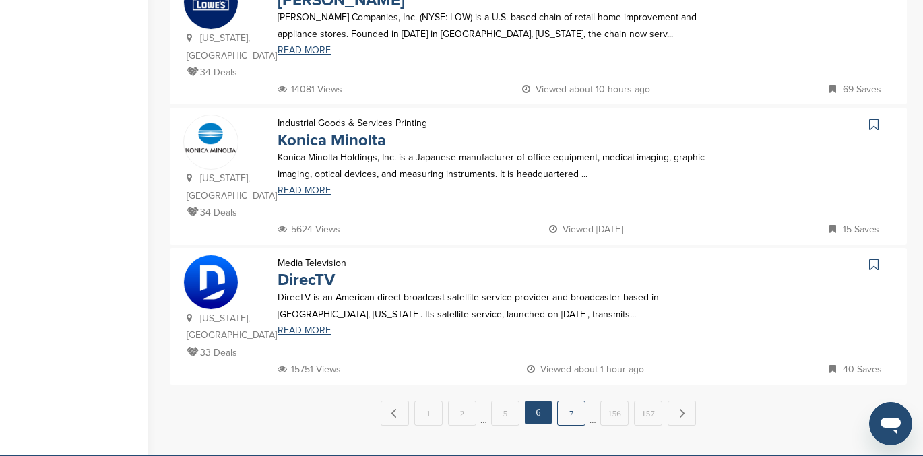
click at [572, 401] on link "7" at bounding box center [571, 413] width 28 height 25
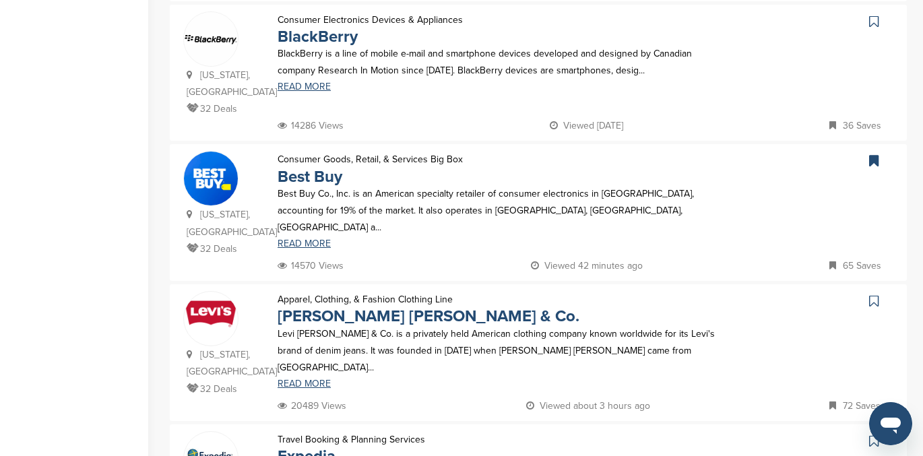
scroll to position [565, 0]
click at [874, 295] on icon at bounding box center [874, 301] width 9 height 13
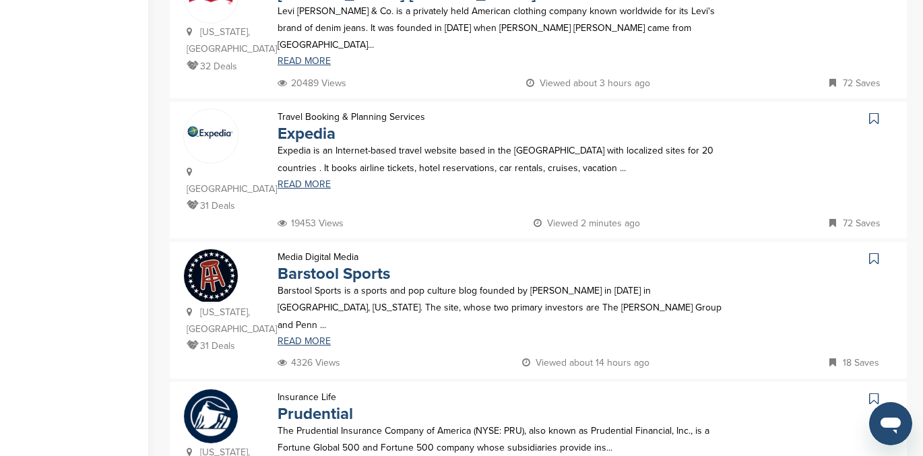
scroll to position [888, 0]
click at [874, 253] on icon at bounding box center [874, 259] width 9 height 13
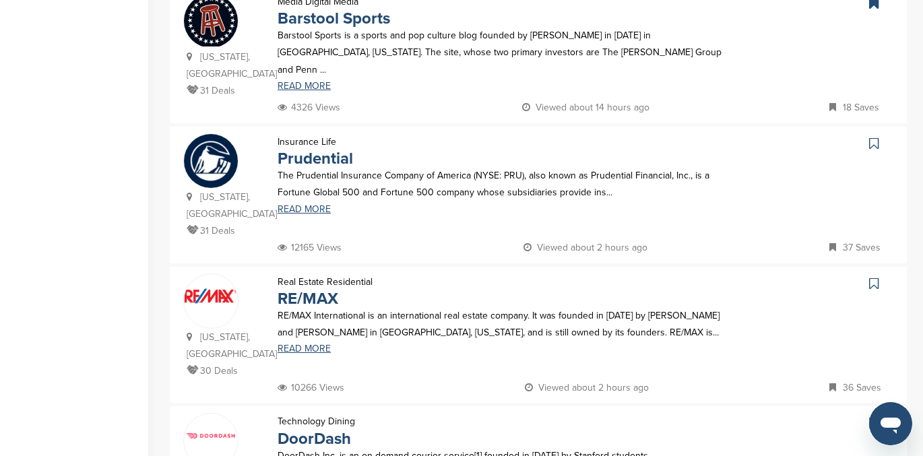
scroll to position [1156, 0]
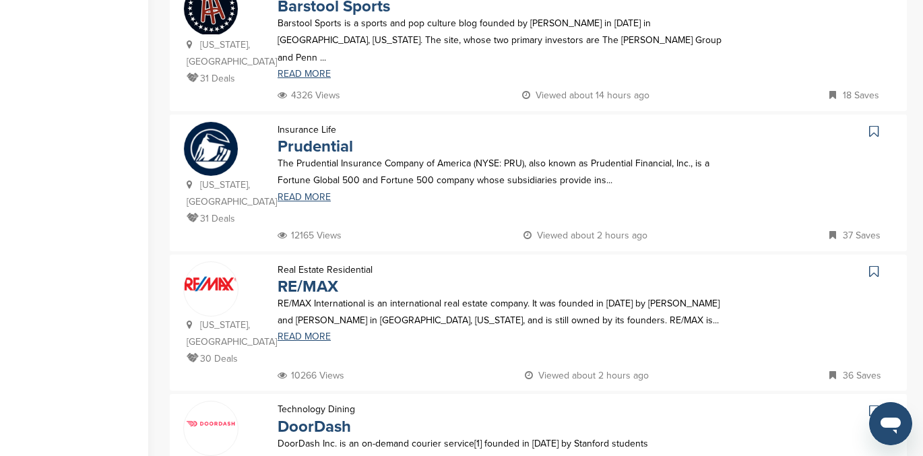
click at [875, 265] on icon at bounding box center [874, 271] width 9 height 13
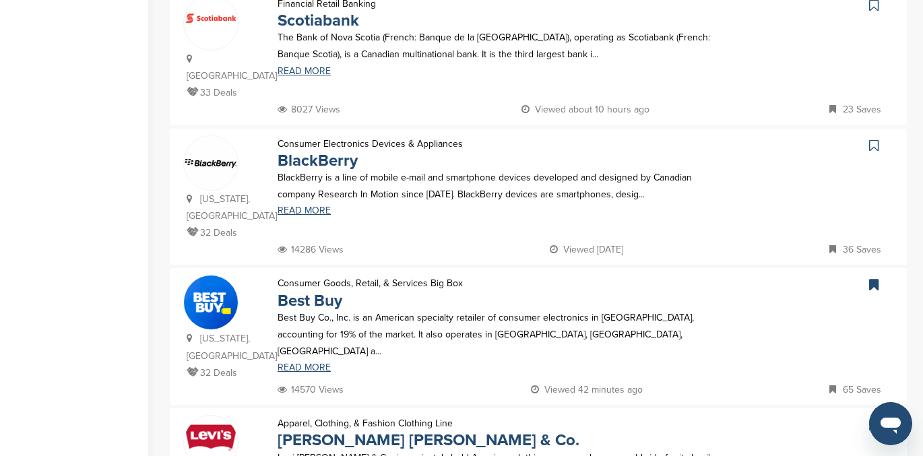
scroll to position [0, 0]
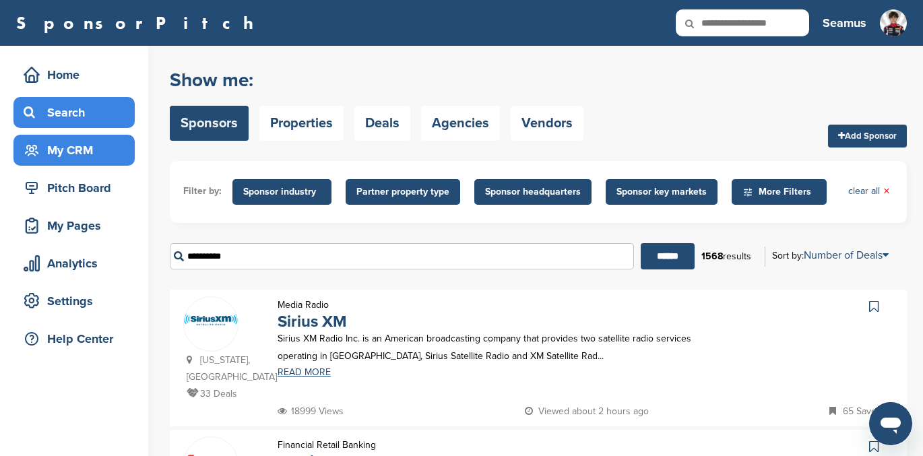
click at [57, 156] on div "My CRM" at bounding box center [77, 150] width 115 height 24
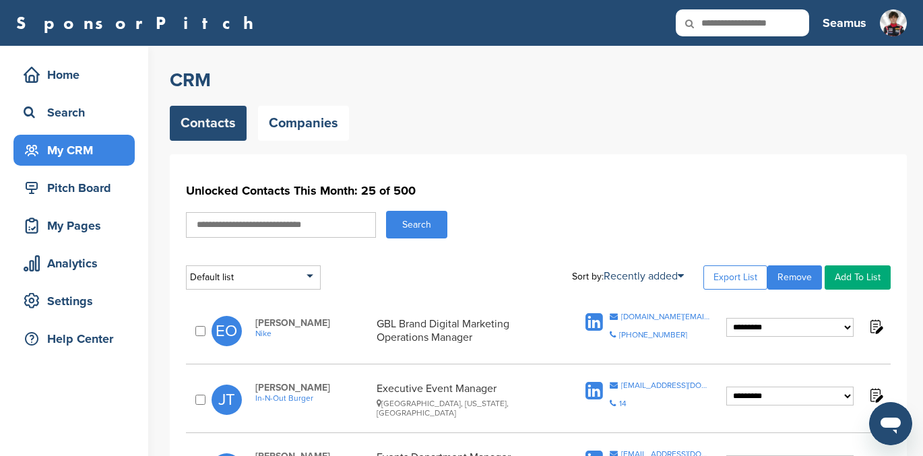
scroll to position [5, 0]
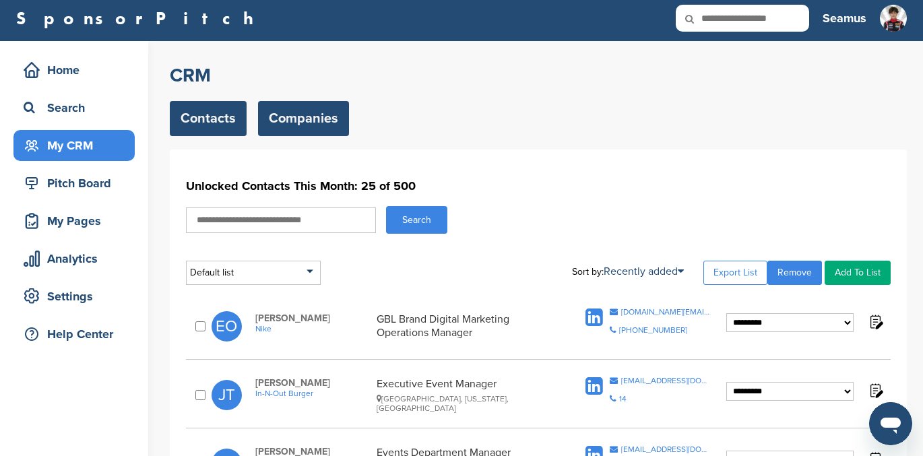
click at [299, 114] on link "Companies" at bounding box center [303, 118] width 91 height 35
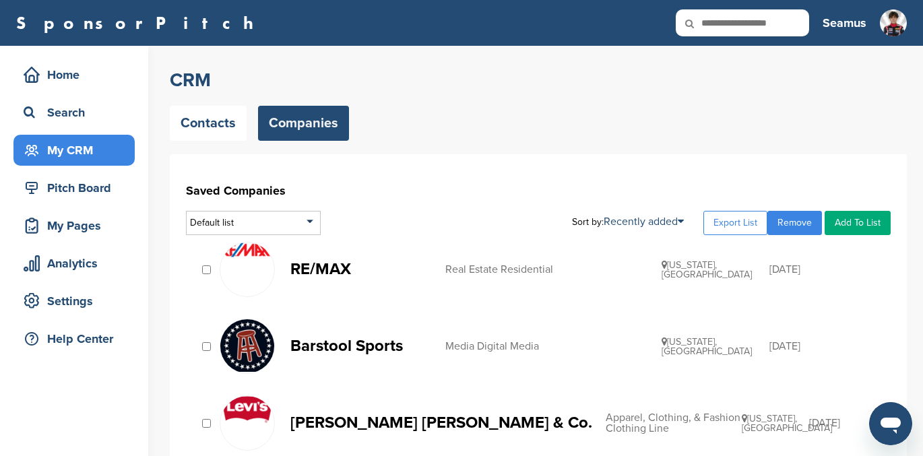
click at [853, 218] on link "Add To List" at bounding box center [858, 223] width 66 height 24
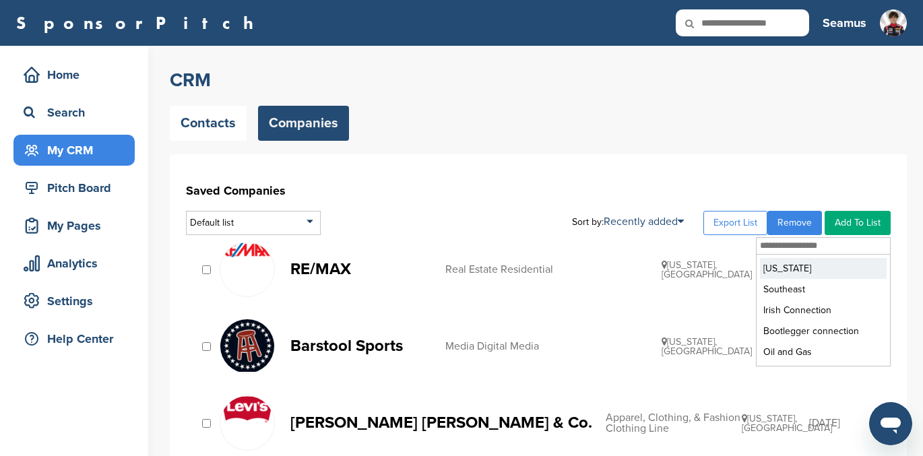
click at [793, 267] on li "[US_STATE]" at bounding box center [823, 268] width 127 height 21
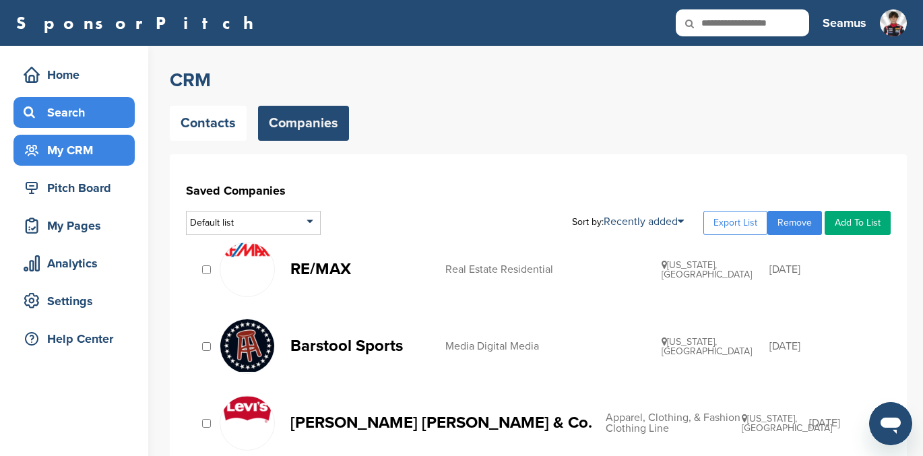
click at [80, 109] on div "Search" at bounding box center [77, 112] width 115 height 24
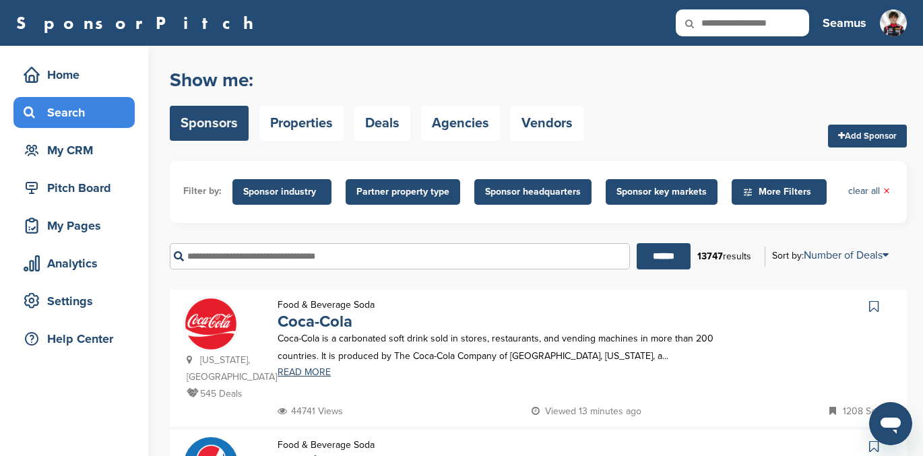
click at [237, 256] on input "text" at bounding box center [400, 256] width 460 height 26
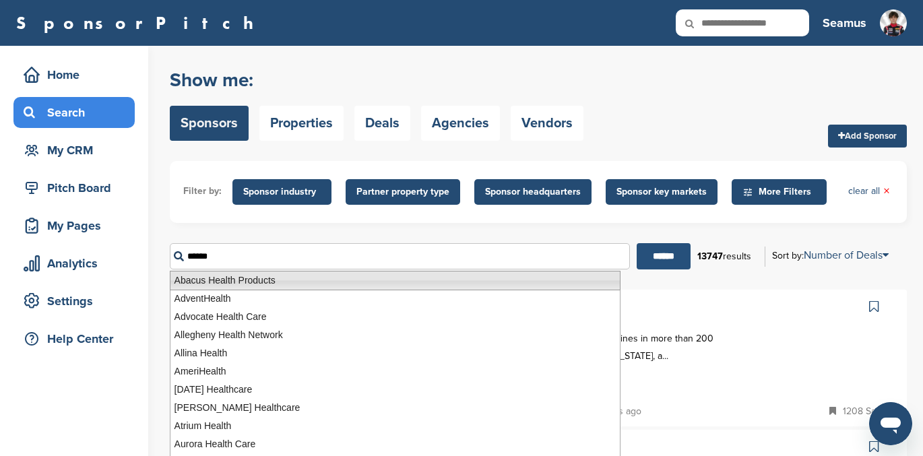
type input "******"
click at [652, 256] on input "******" at bounding box center [664, 256] width 54 height 26
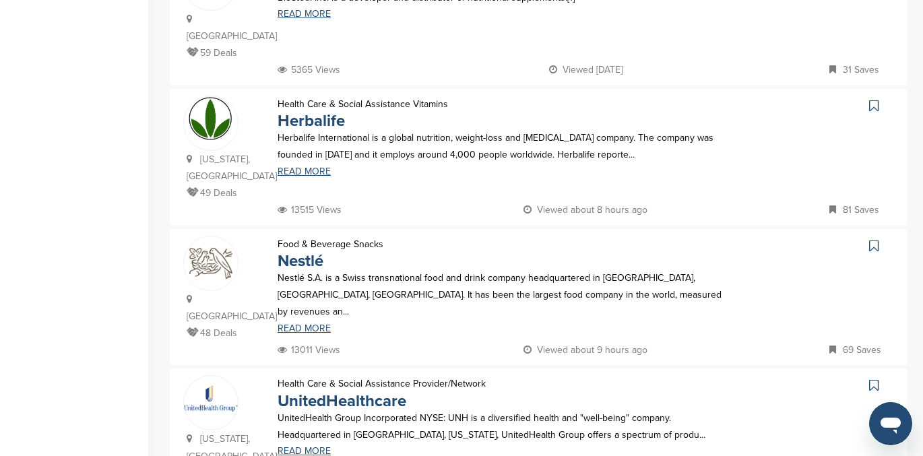
scroll to position [1185, 0]
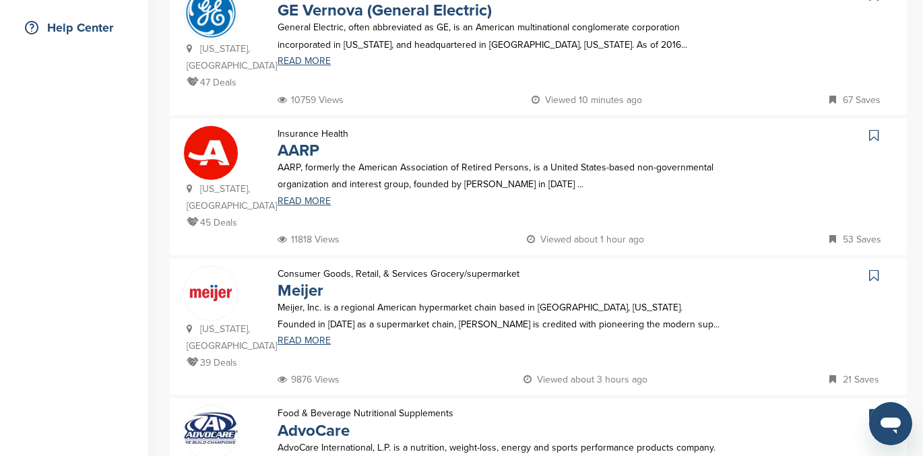
scroll to position [318, 0]
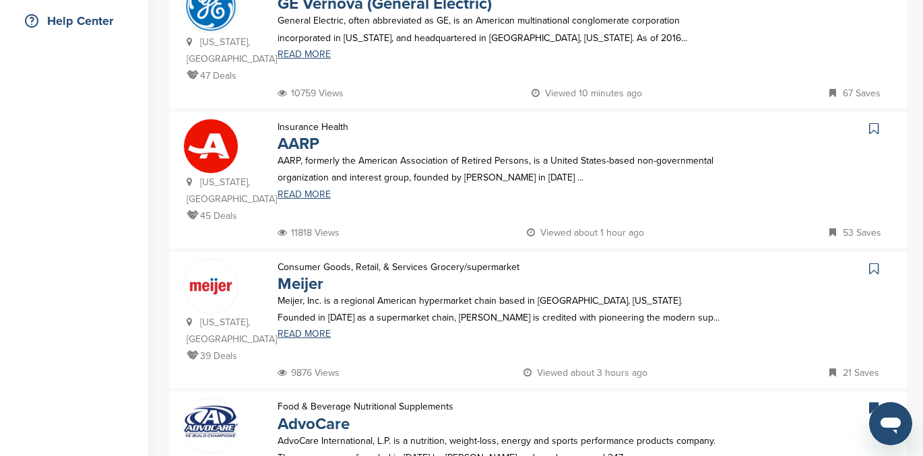
click at [873, 268] on icon at bounding box center [874, 268] width 9 height 13
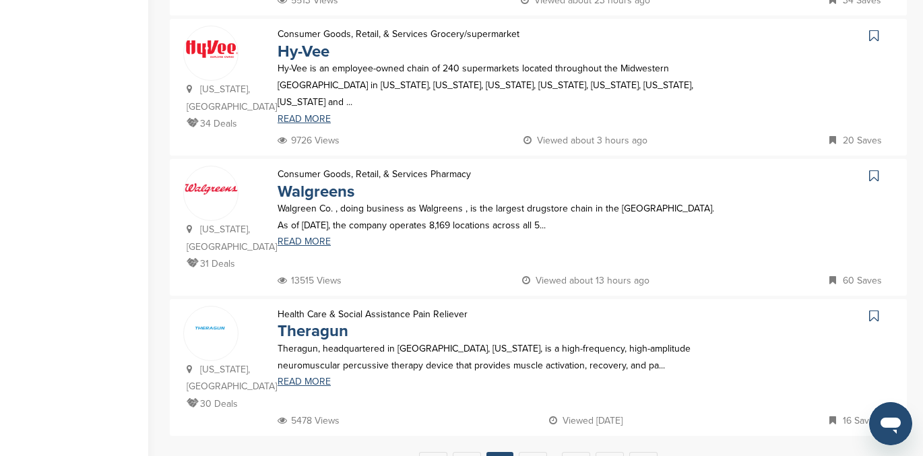
scroll to position [1259, 0]
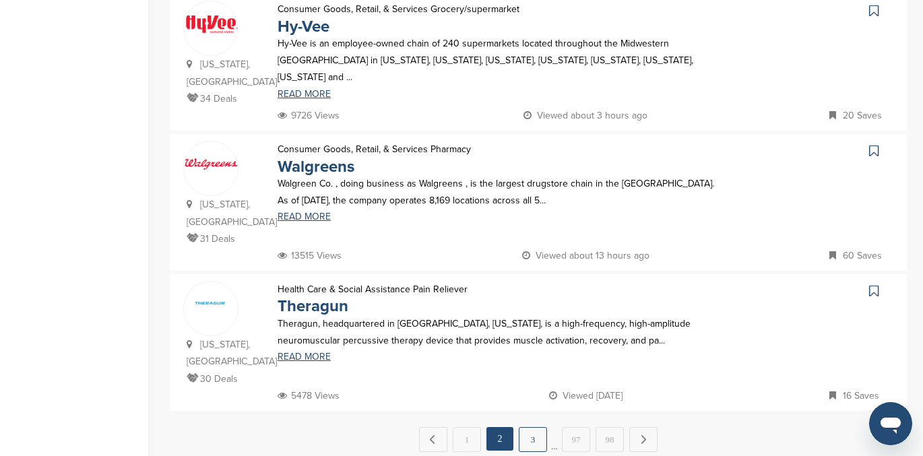
click at [534, 427] on link "3" at bounding box center [533, 439] width 28 height 25
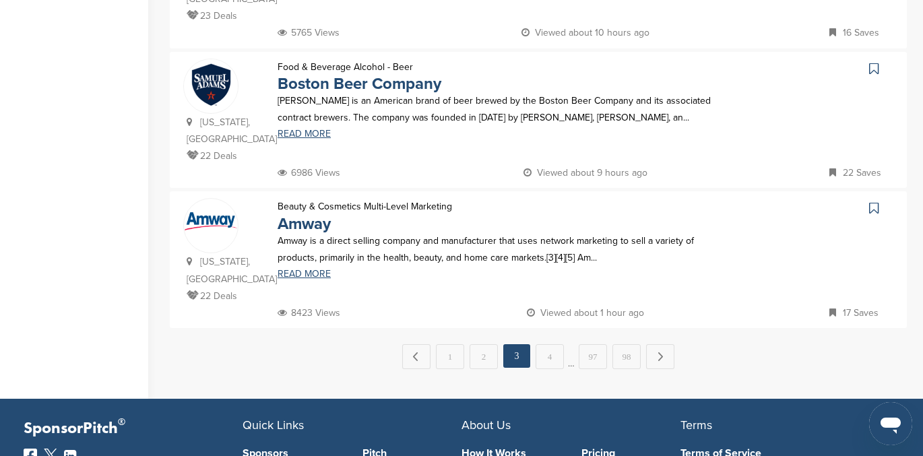
scroll to position [1360, 0]
click at [549, 344] on link "4" at bounding box center [550, 356] width 28 height 25
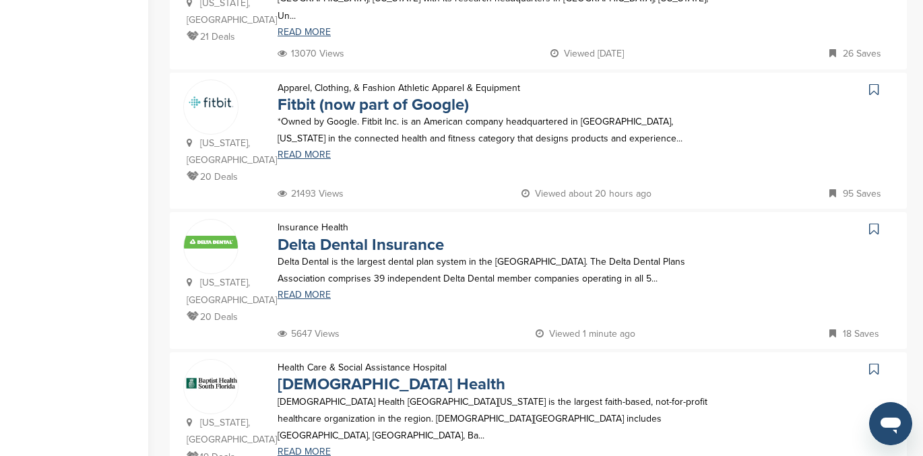
scroll to position [497, 0]
click at [874, 84] on icon at bounding box center [874, 90] width 9 height 13
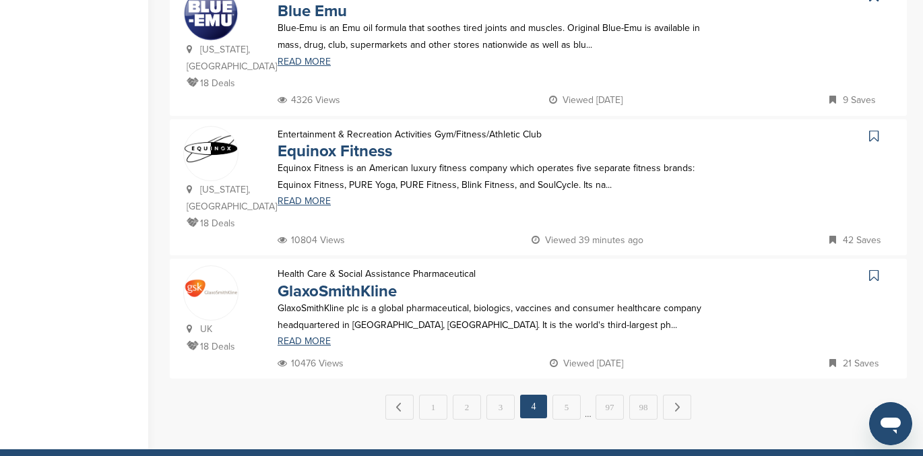
scroll to position [1291, 0]
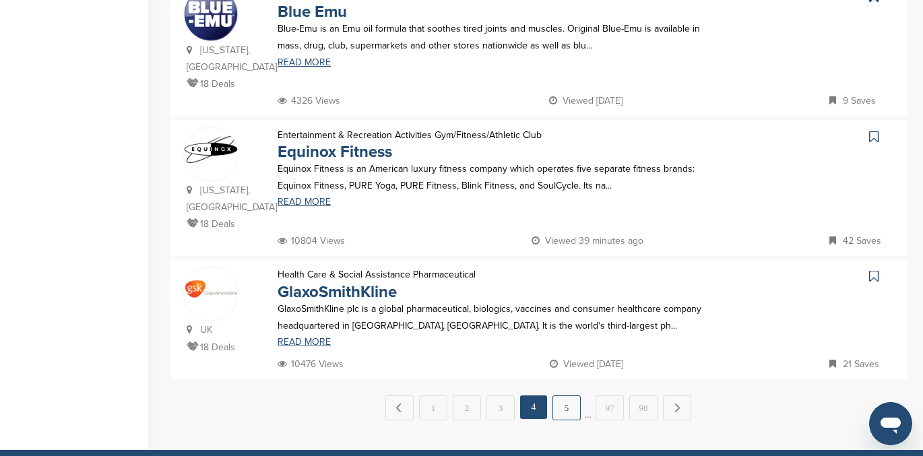
click at [567, 396] on link "5" at bounding box center [567, 408] width 28 height 25
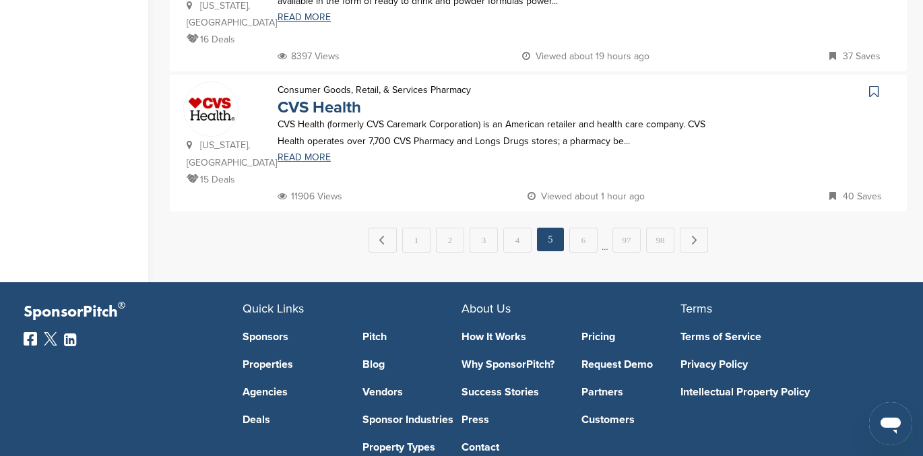
scroll to position [1455, 0]
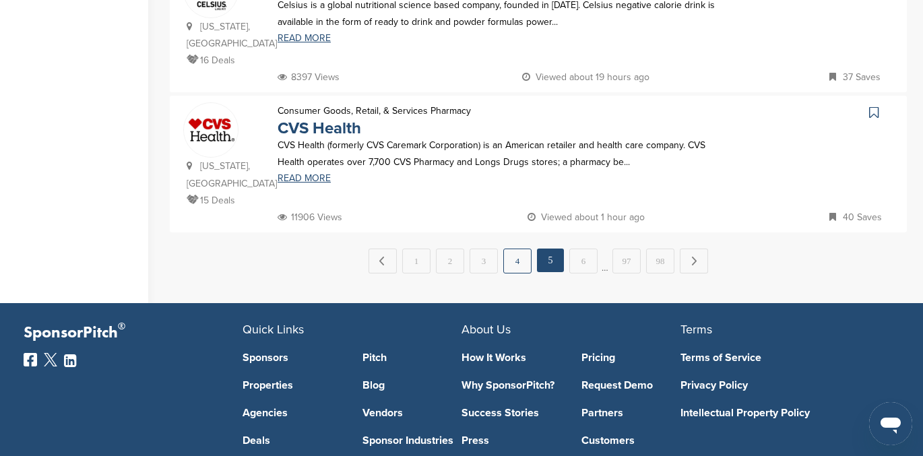
click at [517, 249] on link "4" at bounding box center [518, 261] width 28 height 25
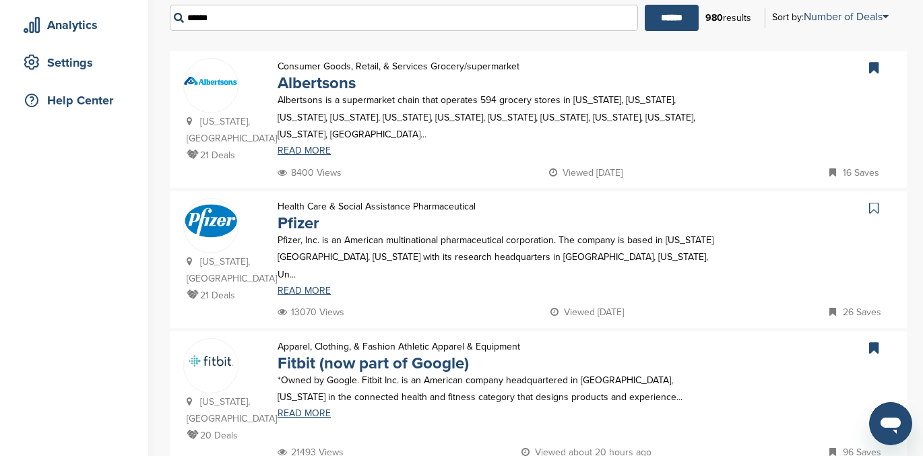
scroll to position [239, 0]
click at [874, 201] on icon at bounding box center [874, 207] width 9 height 13
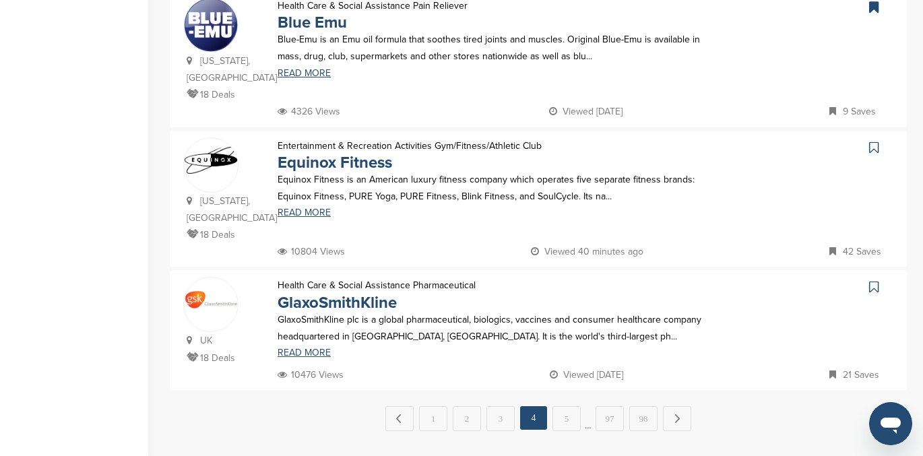
scroll to position [1279, 0]
click at [875, 281] on icon at bounding box center [874, 287] width 9 height 13
click at [568, 407] on link "5" at bounding box center [567, 419] width 28 height 25
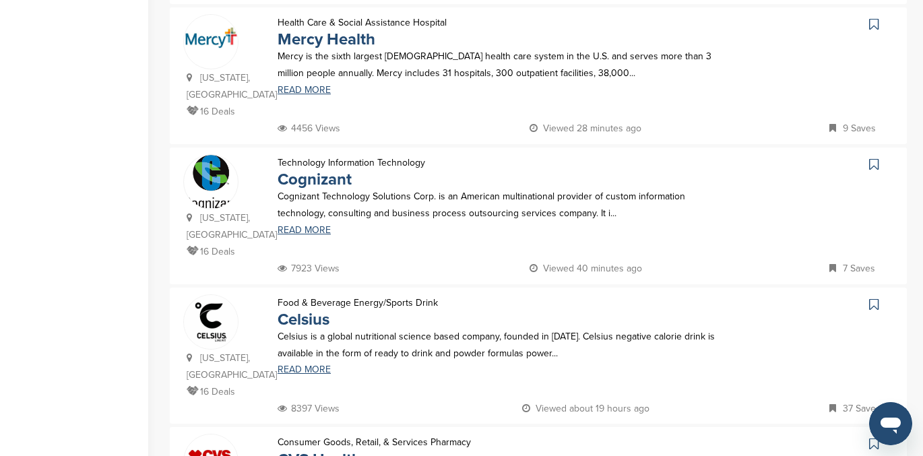
scroll to position [1122, 0]
click at [870, 299] on icon at bounding box center [874, 305] width 9 height 13
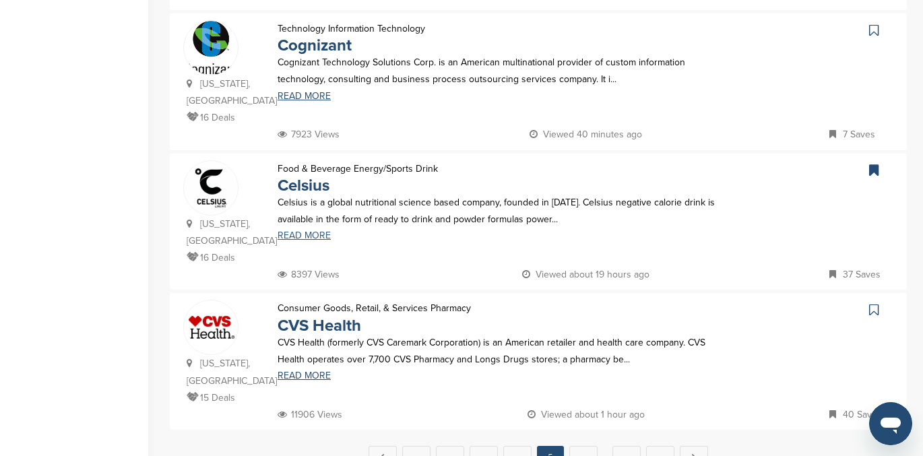
scroll to position [1256, 0]
click at [582, 447] on link "6" at bounding box center [584, 459] width 28 height 25
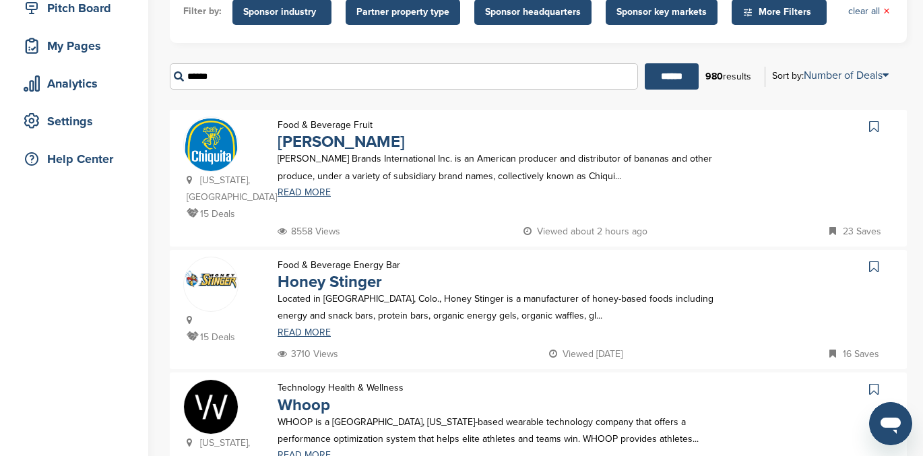
scroll to position [208, 0]
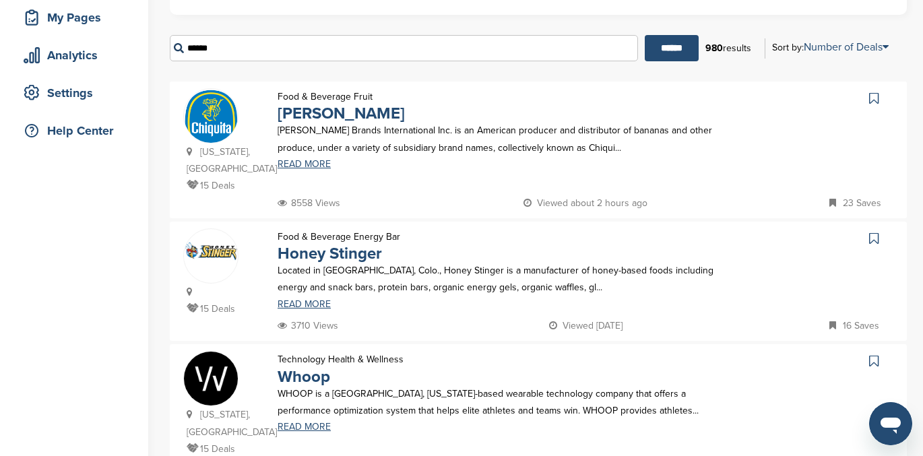
click at [871, 232] on icon at bounding box center [874, 238] width 9 height 13
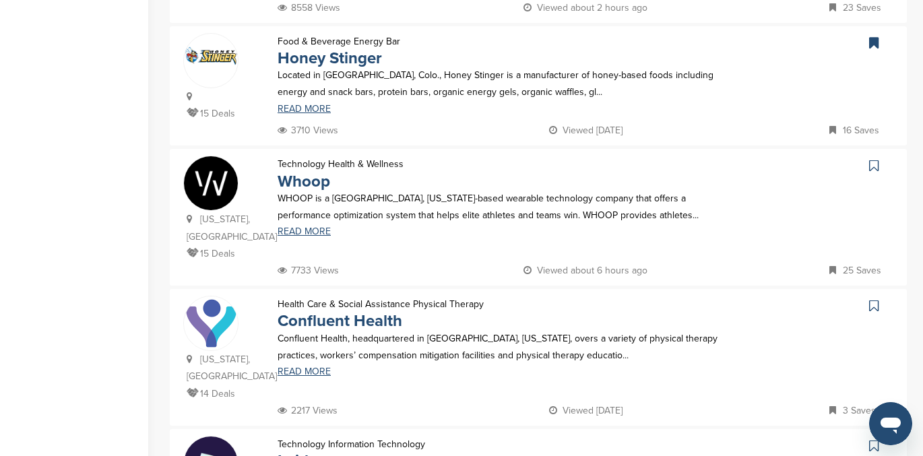
scroll to position [401, 0]
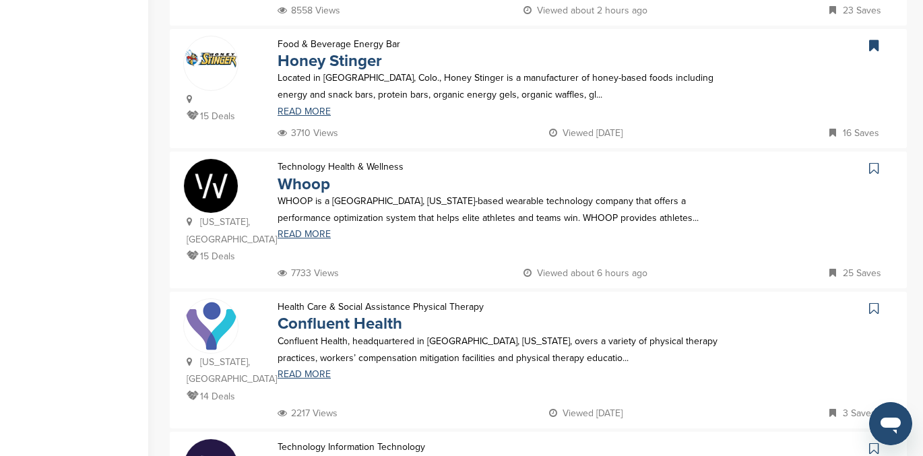
click at [307, 212] on div "WHOOP is a Boston, Massachusetts-based wearable technology company that offers …" at bounding box center [500, 216] width 472 height 47
click at [308, 230] on link "READ MORE" at bounding box center [501, 234] width 446 height 9
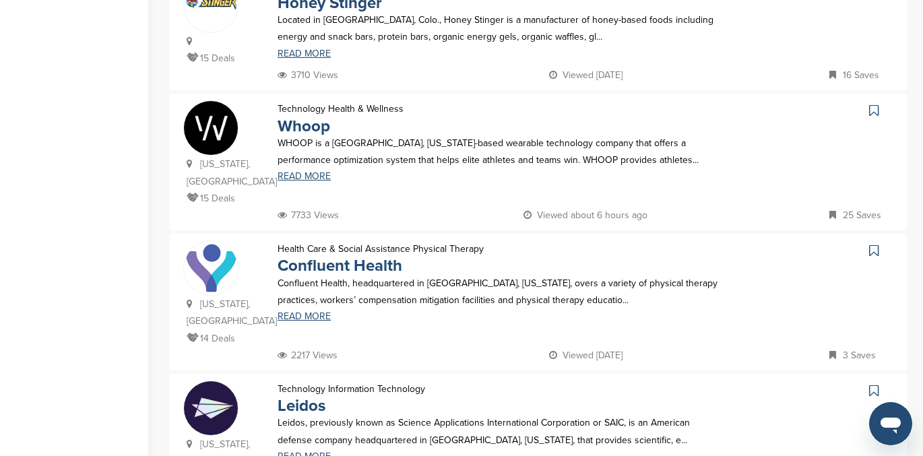
scroll to position [453, 0]
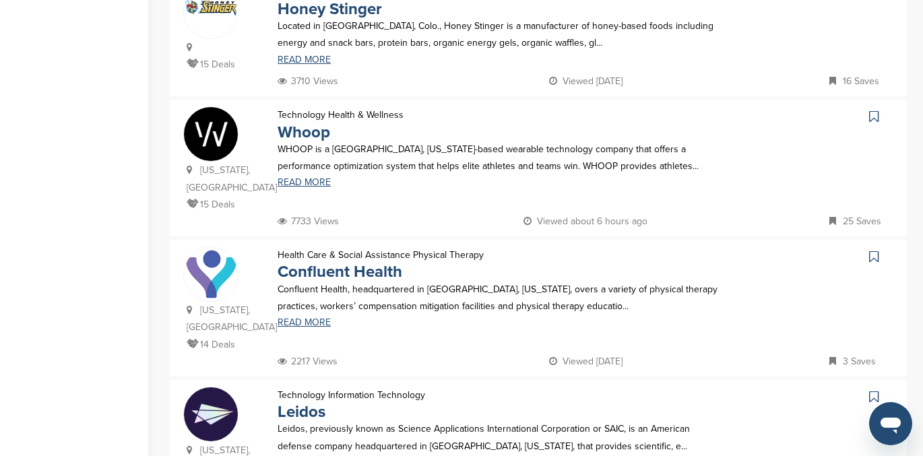
click at [876, 110] on icon at bounding box center [874, 116] width 9 height 13
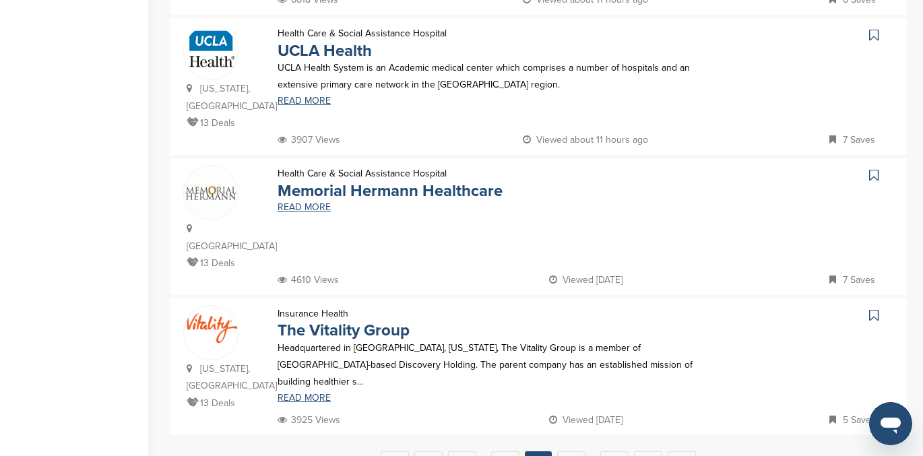
scroll to position [1254, 0]
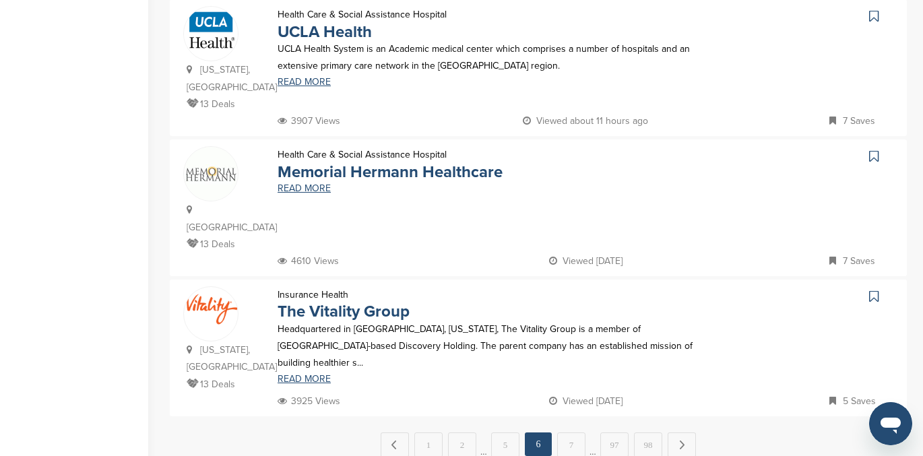
click at [873, 290] on icon at bounding box center [874, 296] width 9 height 13
click at [570, 433] on link "7" at bounding box center [571, 445] width 28 height 25
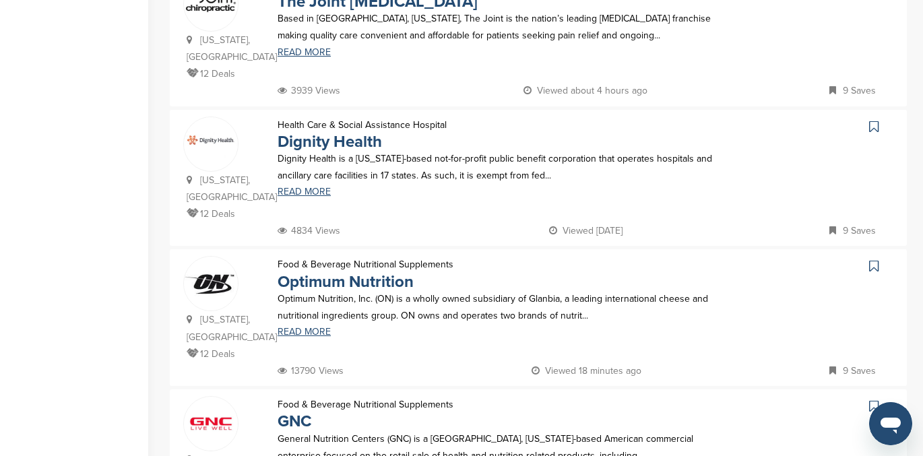
scroll to position [478, 0]
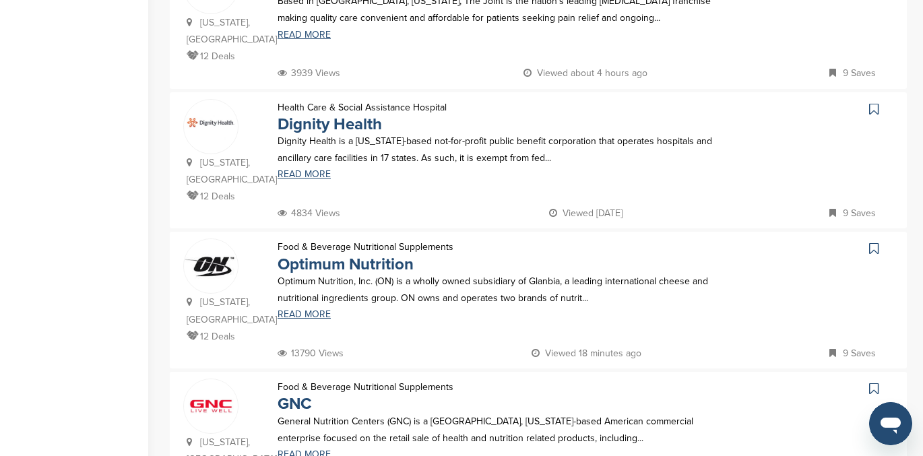
click at [876, 242] on icon at bounding box center [874, 248] width 9 height 13
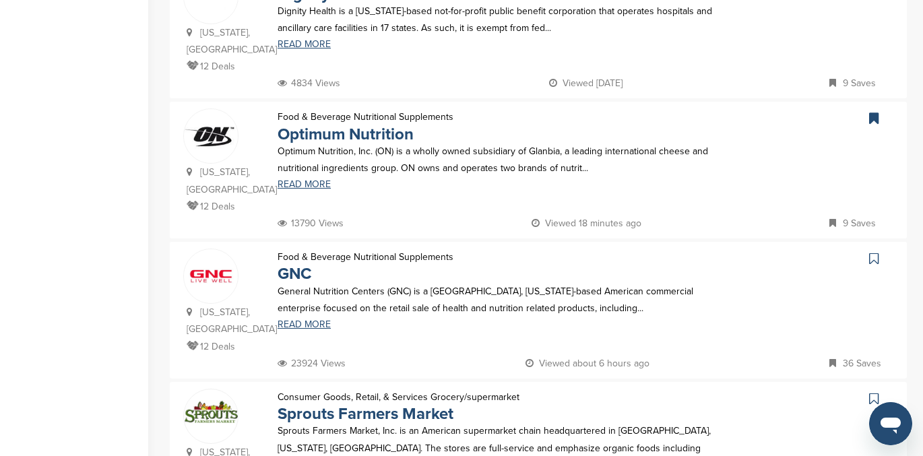
scroll to position [607, 0]
click at [874, 253] on icon at bounding box center [874, 259] width 9 height 13
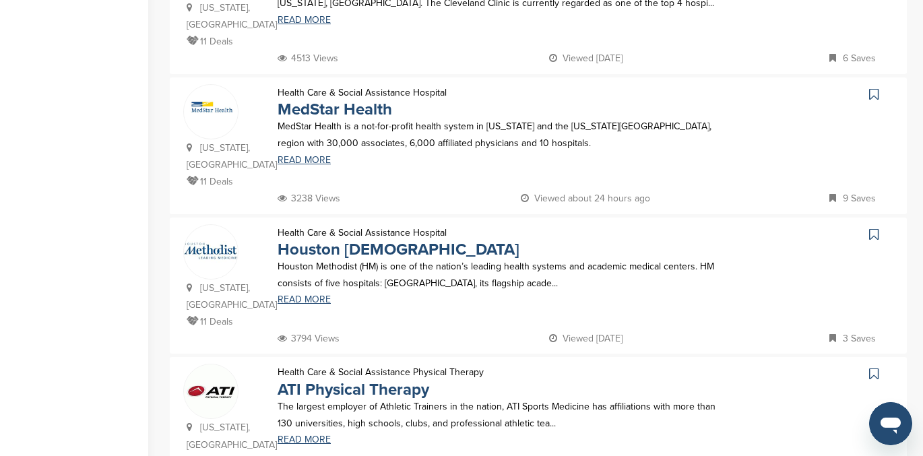
scroll to position [1194, 0]
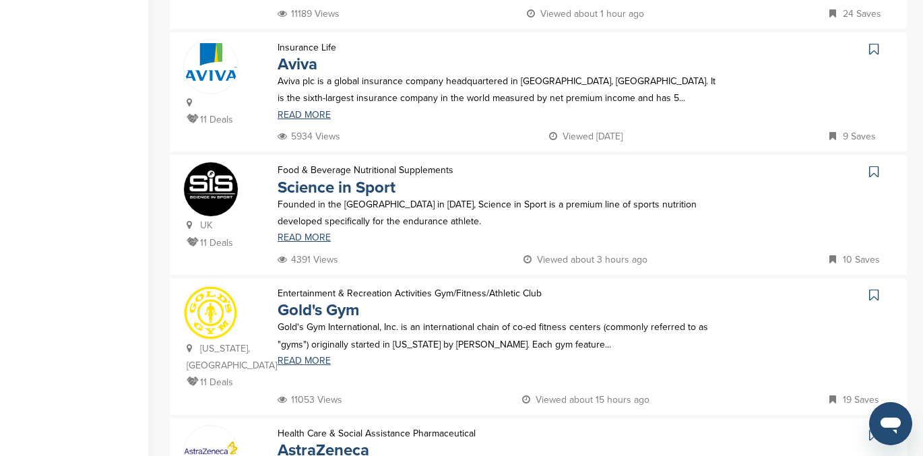
scroll to position [399, 0]
click at [872, 293] on icon at bounding box center [874, 293] width 9 height 13
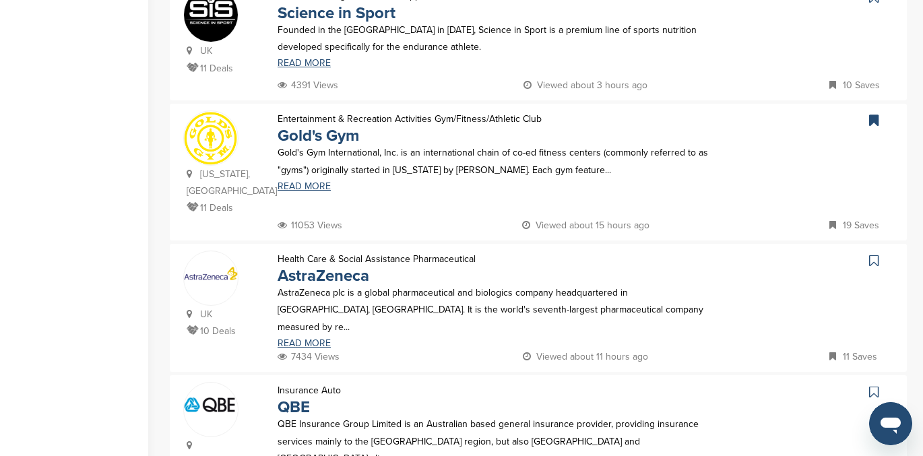
scroll to position [598, 0]
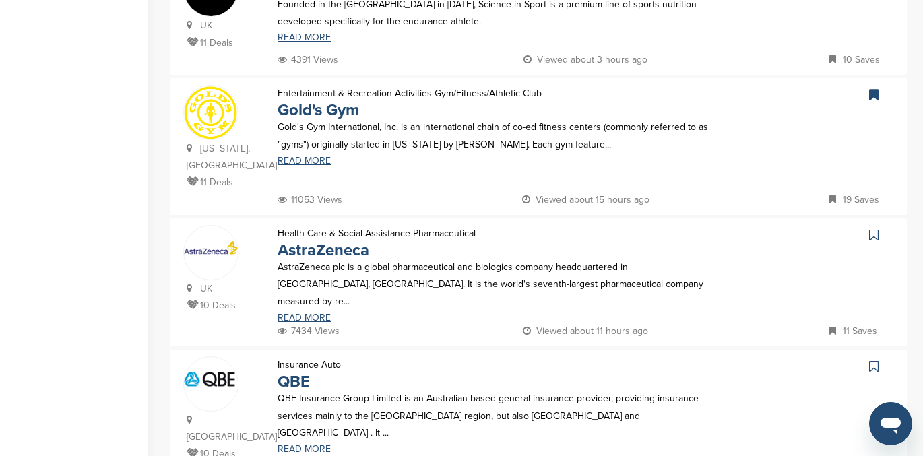
click at [874, 228] on icon at bounding box center [874, 234] width 9 height 13
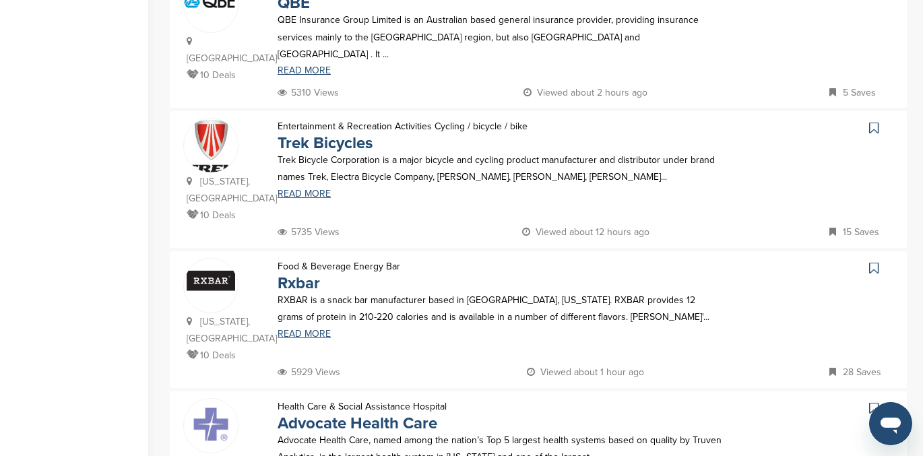
scroll to position [975, 0]
click at [874, 263] on icon at bounding box center [874, 269] width 9 height 13
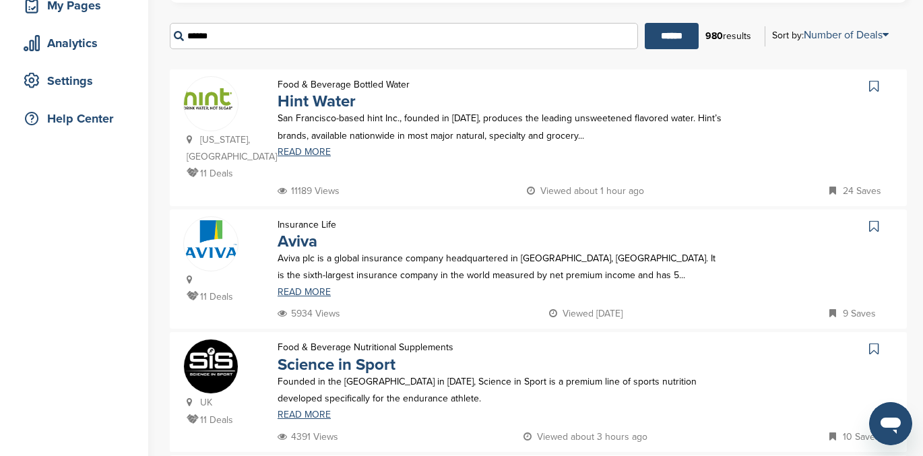
scroll to position [0, 0]
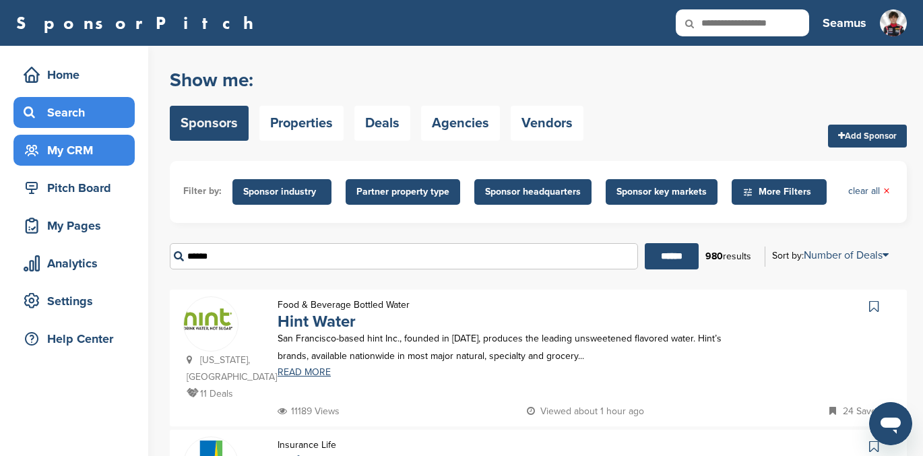
click at [68, 149] on div "My CRM" at bounding box center [77, 150] width 115 height 24
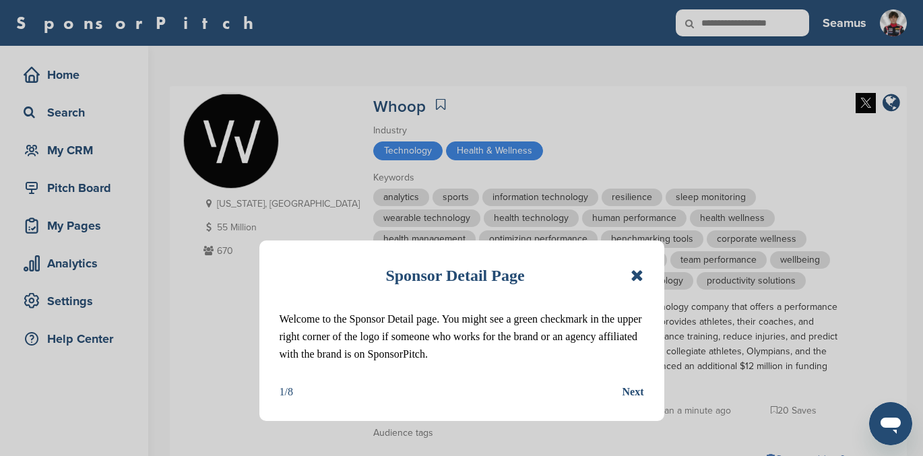
click at [637, 276] on icon at bounding box center [637, 276] width 13 height 16
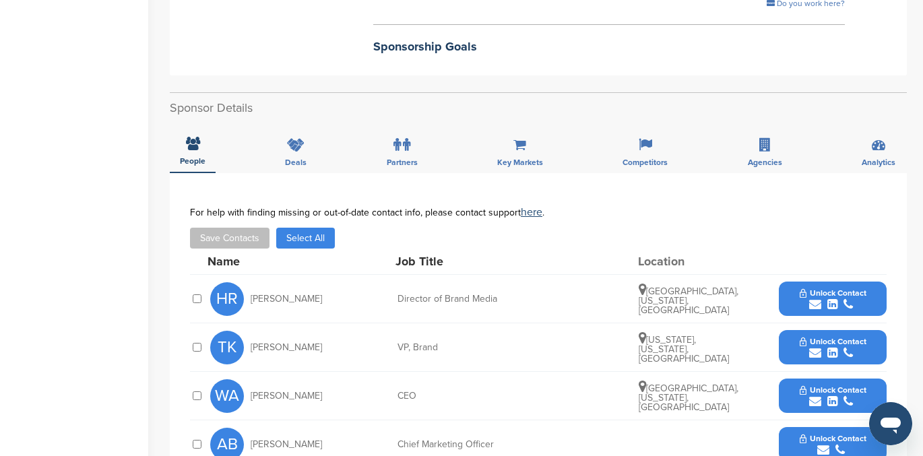
scroll to position [456, 0]
click at [295, 147] on icon at bounding box center [296, 144] width 18 height 13
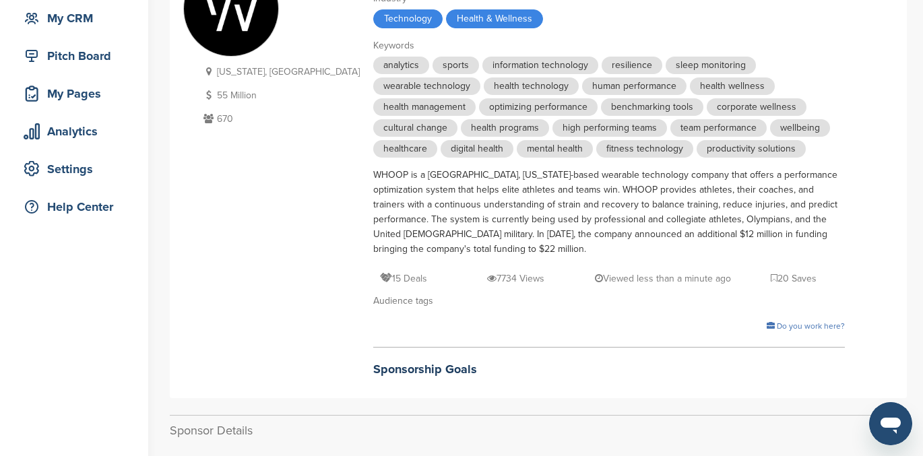
scroll to position [0, 0]
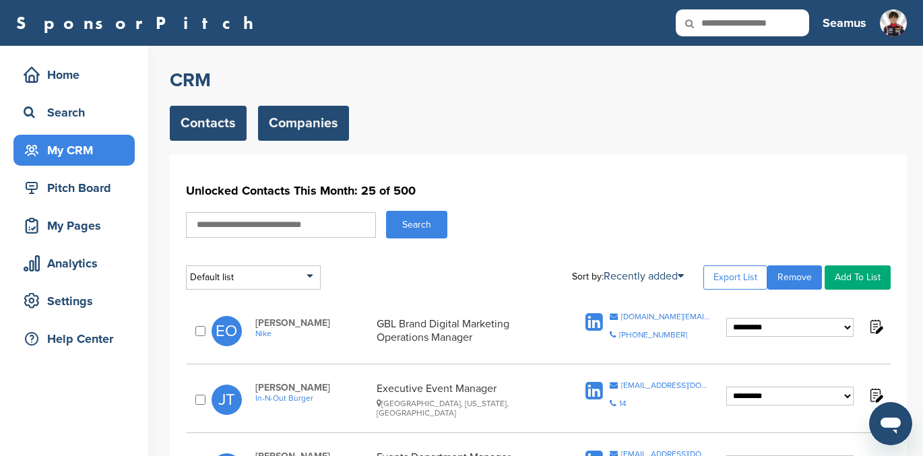
click at [299, 116] on link "Companies" at bounding box center [303, 123] width 91 height 35
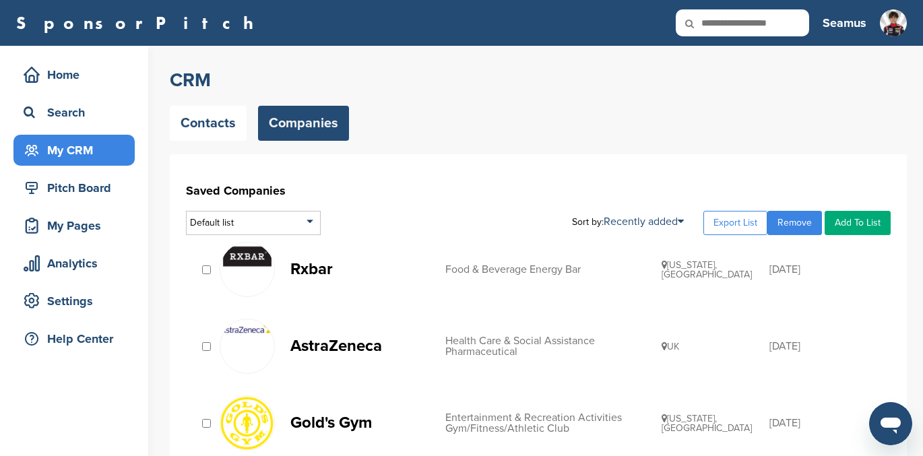
click at [851, 220] on link "Add To List" at bounding box center [858, 223] width 66 height 24
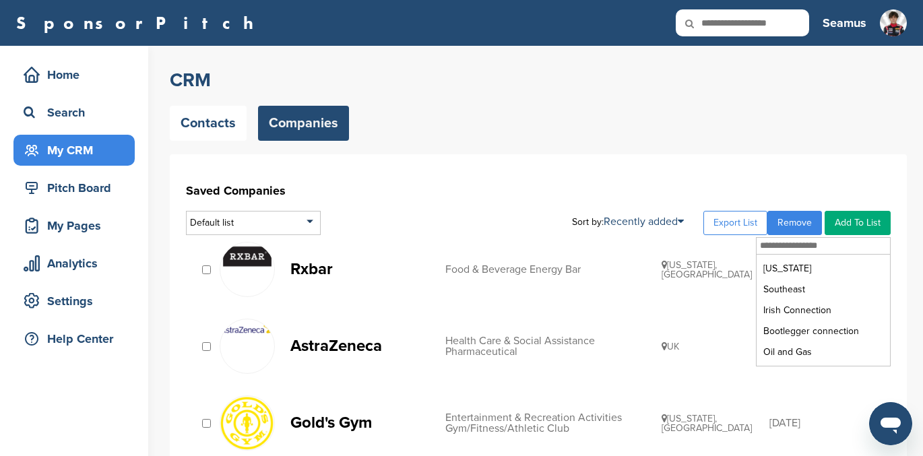
click at [801, 245] on input "text" at bounding box center [823, 246] width 133 height 17
type input "**********"
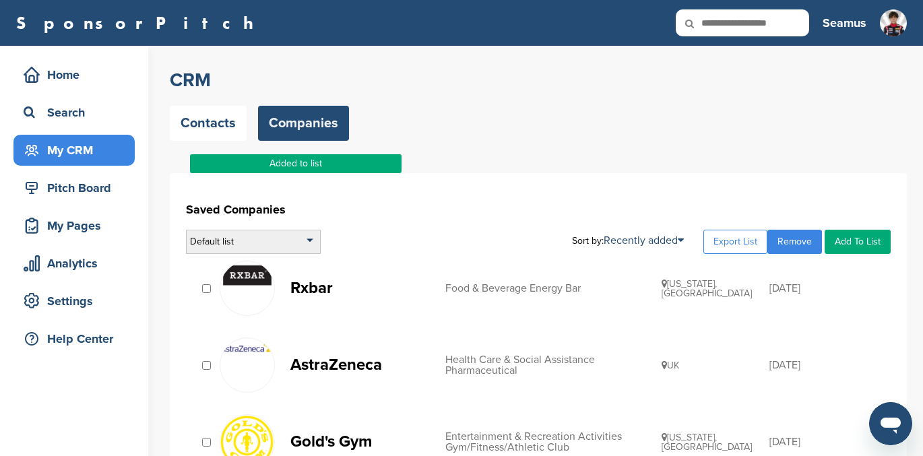
click at [255, 248] on div "Default list" at bounding box center [253, 242] width 135 height 24
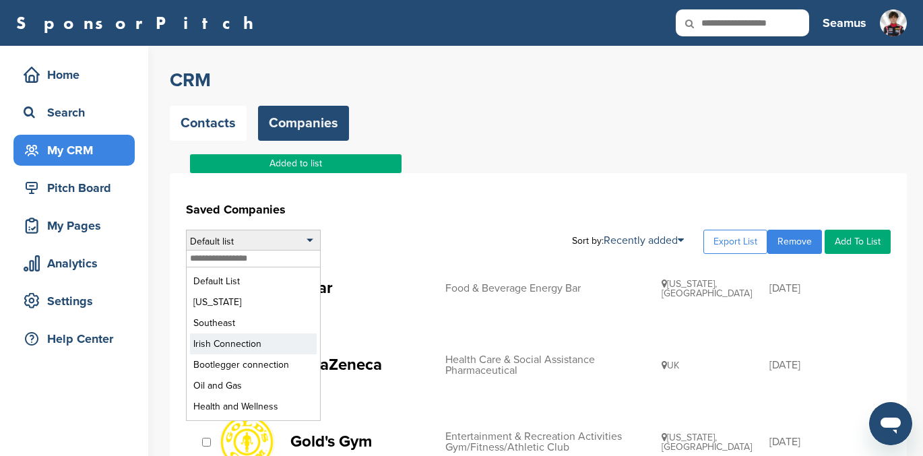
click at [243, 349] on li "Irish Connection" at bounding box center [253, 344] width 127 height 21
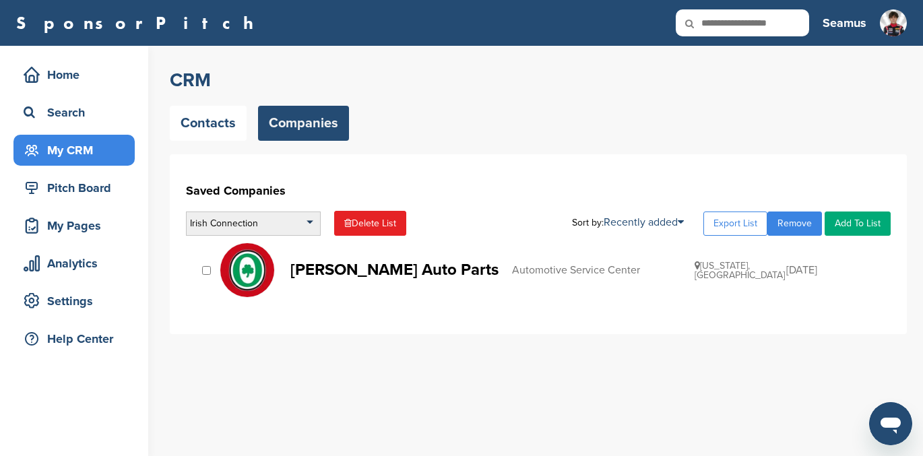
click at [241, 223] on div "Irish Connection" at bounding box center [253, 224] width 135 height 24
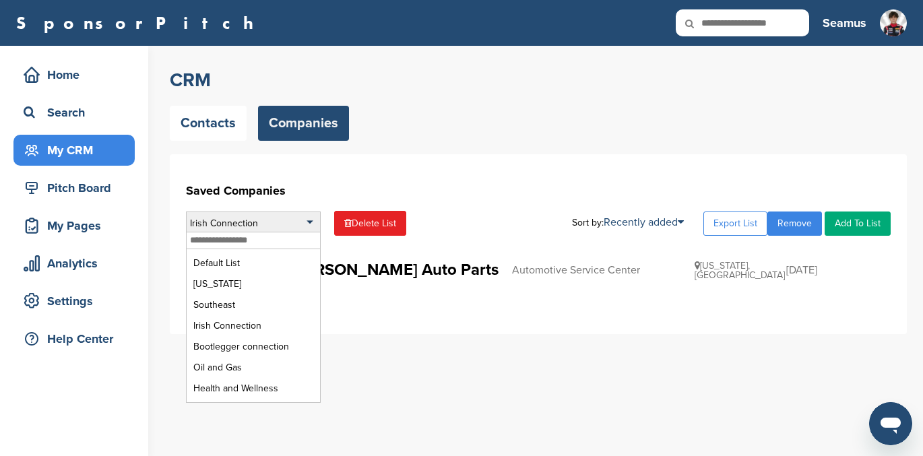
click at [231, 401] on ul "Default List [US_STATE] Southeast Irish Connection Bootlegger connection Oil an…" at bounding box center [253, 325] width 133 height 153
drag, startPoint x: 231, startPoint y: 401, endPoint x: 231, endPoint y: 394, distance: 7.4
click at [231, 394] on ul "Default List [US_STATE] Southeast Irish Connection Bootlegger connection Oil an…" at bounding box center [253, 325] width 133 height 153
click at [234, 386] on li "Health and Wellness" at bounding box center [253, 388] width 127 height 21
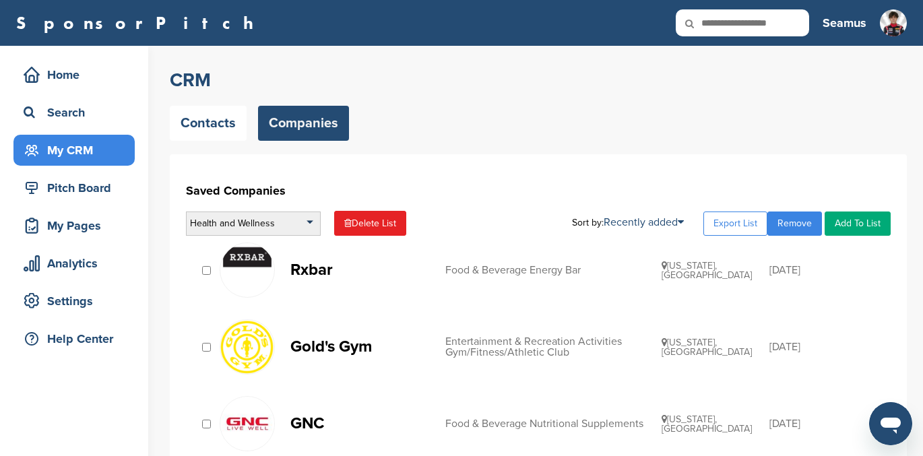
click at [253, 219] on div "Health and Wellness" at bounding box center [253, 224] width 135 height 24
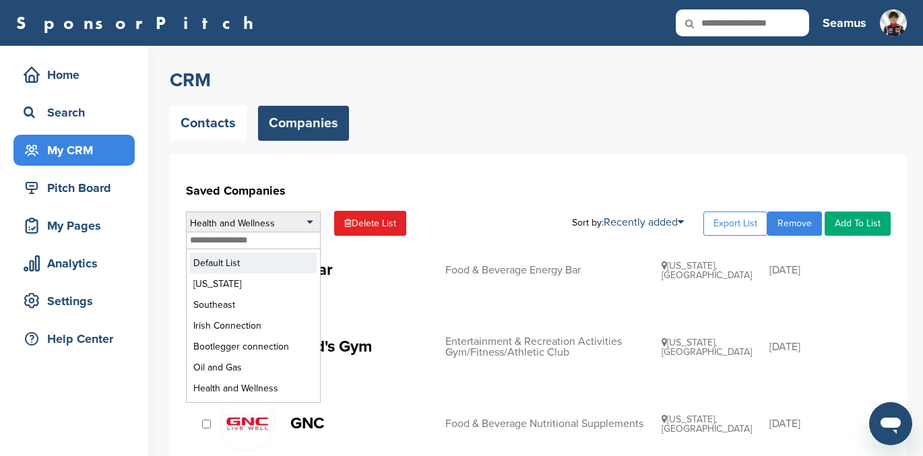
click at [212, 266] on li "Default List" at bounding box center [253, 263] width 127 height 21
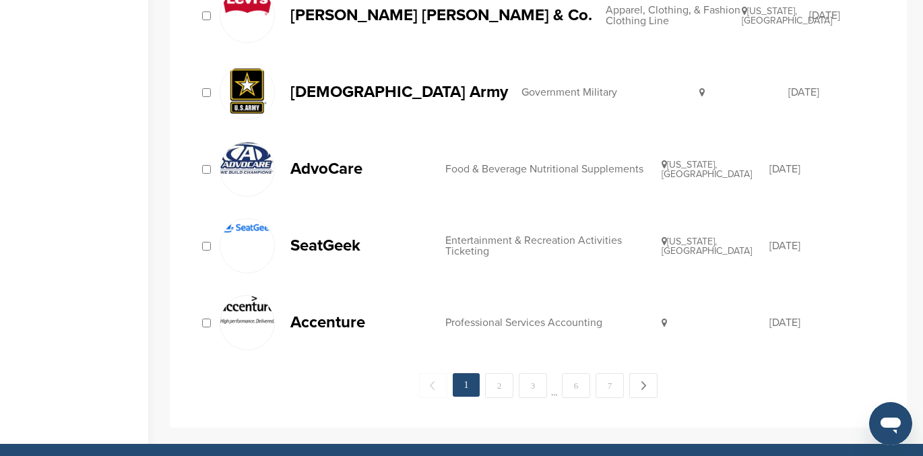
scroll to position [1407, 0]
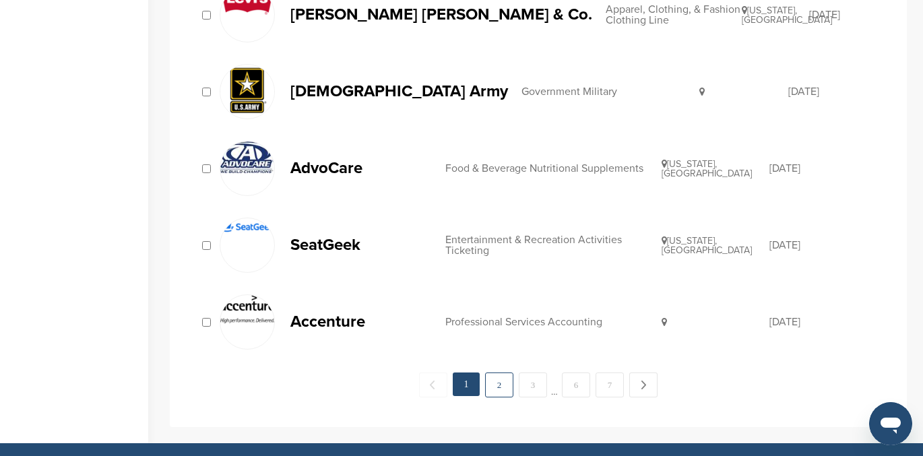
click at [496, 380] on link "2" at bounding box center [499, 385] width 28 height 25
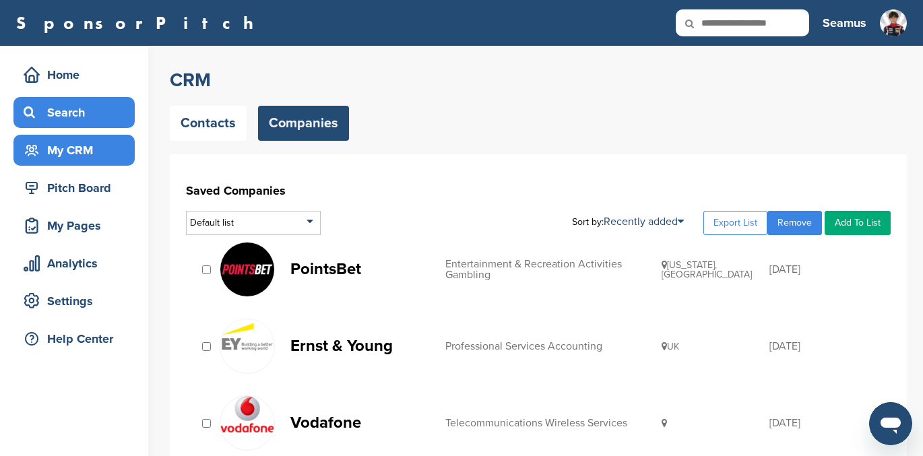
click at [61, 113] on div "Search" at bounding box center [77, 112] width 115 height 24
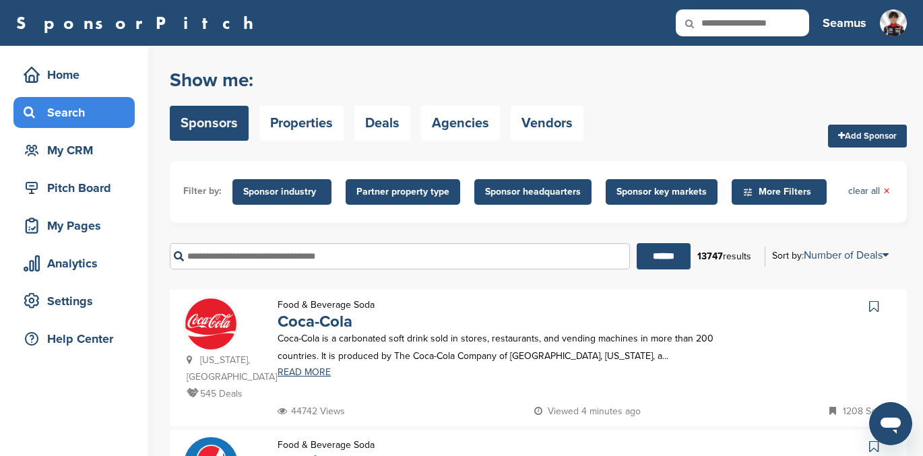
click at [226, 262] on input "text" at bounding box center [400, 256] width 460 height 26
click at [637, 243] on input "******" at bounding box center [664, 256] width 54 height 26
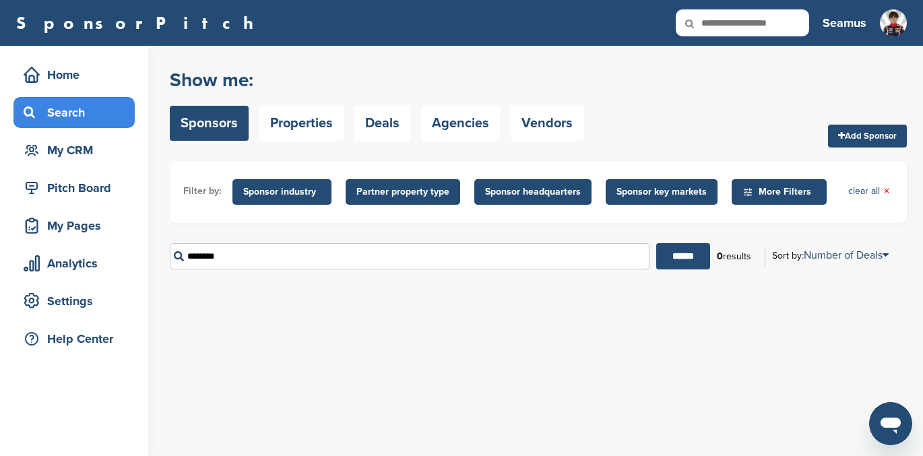
click at [204, 255] on input "********" at bounding box center [410, 256] width 480 height 26
click at [657, 243] on input "******" at bounding box center [684, 256] width 54 height 26
click at [253, 256] on input "*******" at bounding box center [410, 256] width 480 height 26
click at [681, 260] on input "******" at bounding box center [684, 256] width 54 height 26
click at [230, 257] on input "*******" at bounding box center [410, 256] width 480 height 26
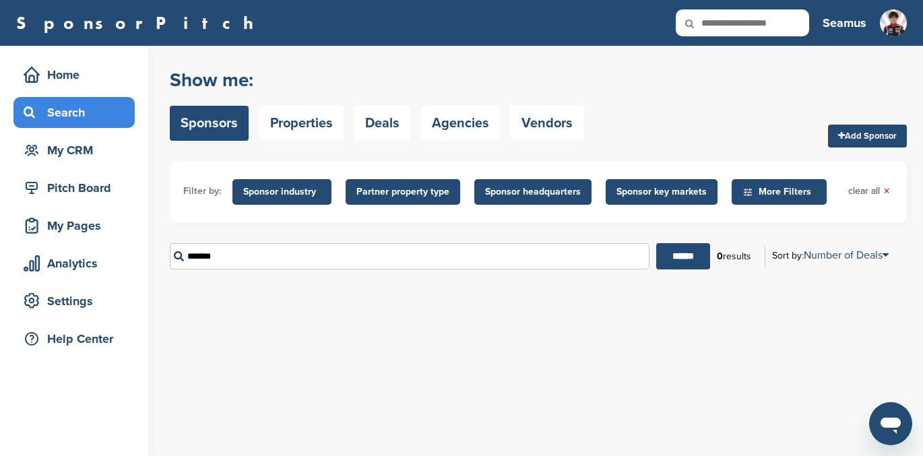
click at [230, 257] on input "*******" at bounding box center [410, 256] width 480 height 26
click at [657, 243] on input "******" at bounding box center [684, 256] width 54 height 26
click at [224, 257] on input "*****" at bounding box center [410, 256] width 480 height 26
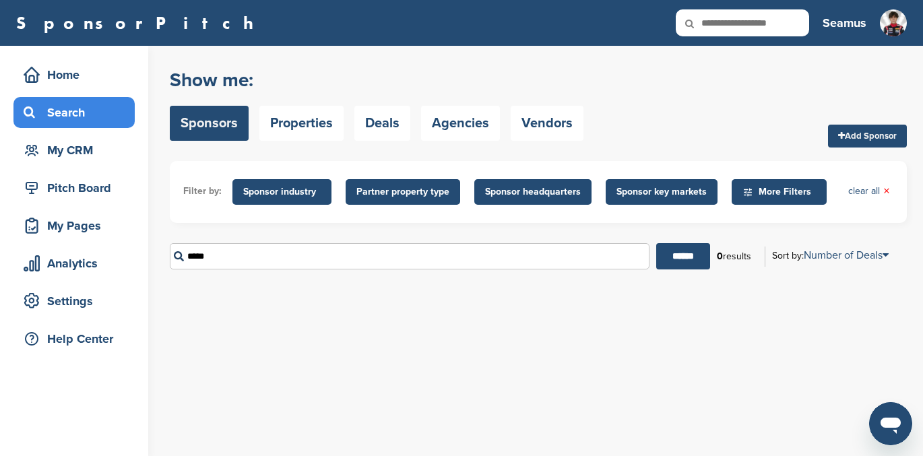
click at [224, 257] on input "*****" at bounding box center [410, 256] width 480 height 26
type input "********"
click at [657, 243] on input "******" at bounding box center [684, 256] width 54 height 26
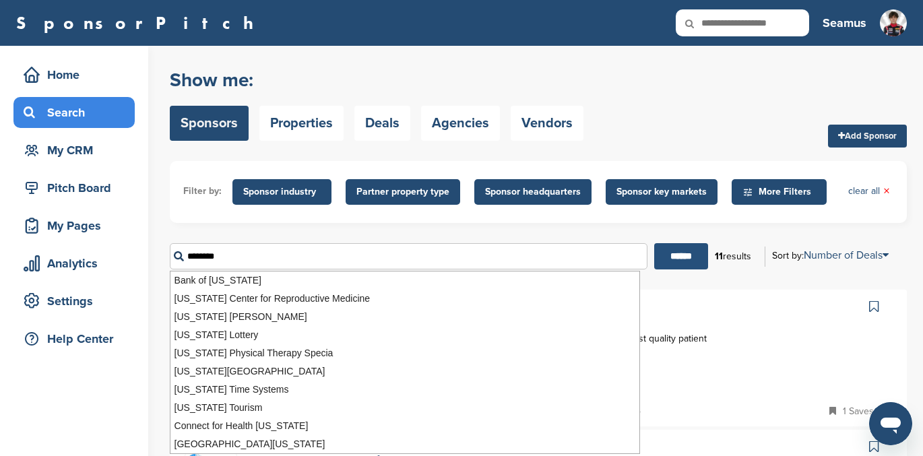
click at [674, 254] on input "******" at bounding box center [681, 256] width 54 height 26
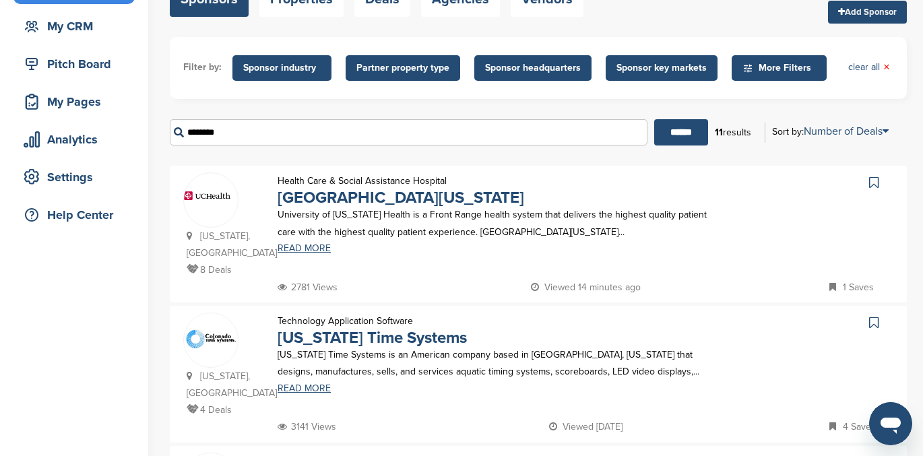
scroll to position [125, 0]
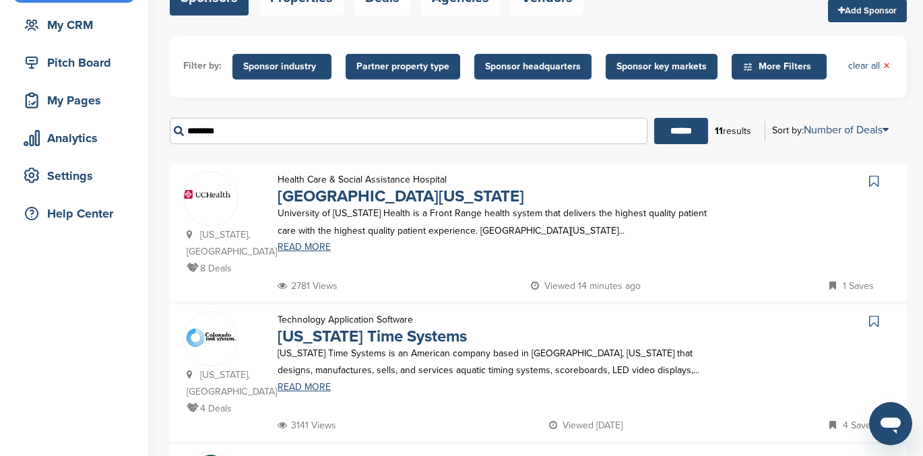
click at [872, 179] on icon at bounding box center [874, 181] width 9 height 13
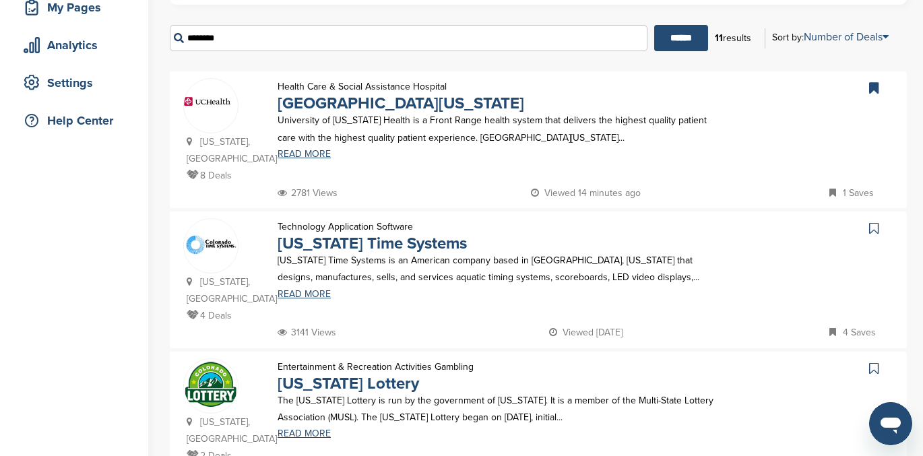
scroll to position [220, 0]
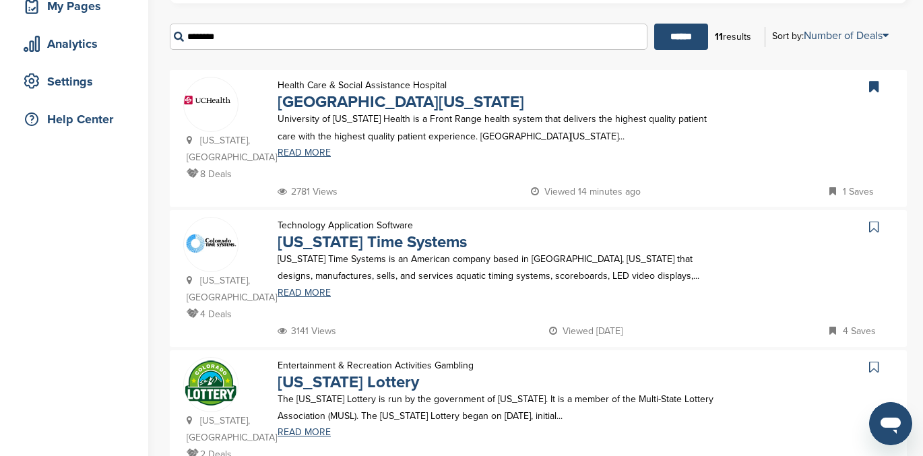
click at [872, 220] on icon at bounding box center [874, 226] width 9 height 13
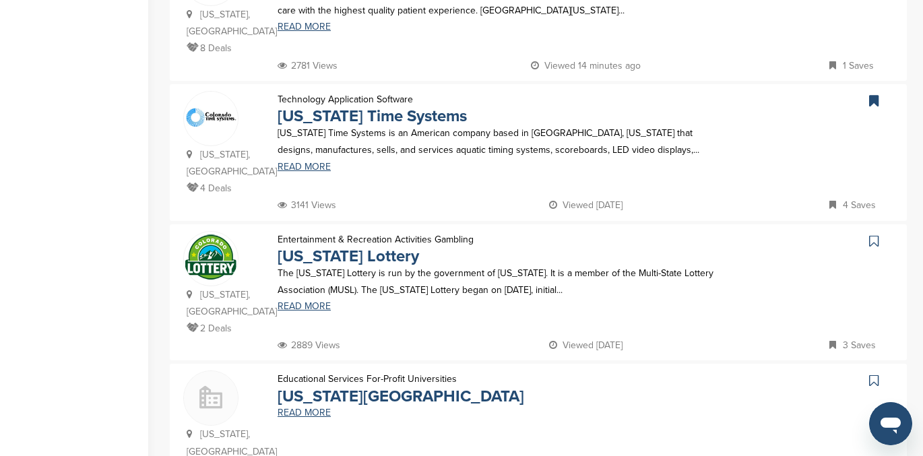
scroll to position [345, 0]
click at [874, 235] on icon at bounding box center [874, 241] width 9 height 13
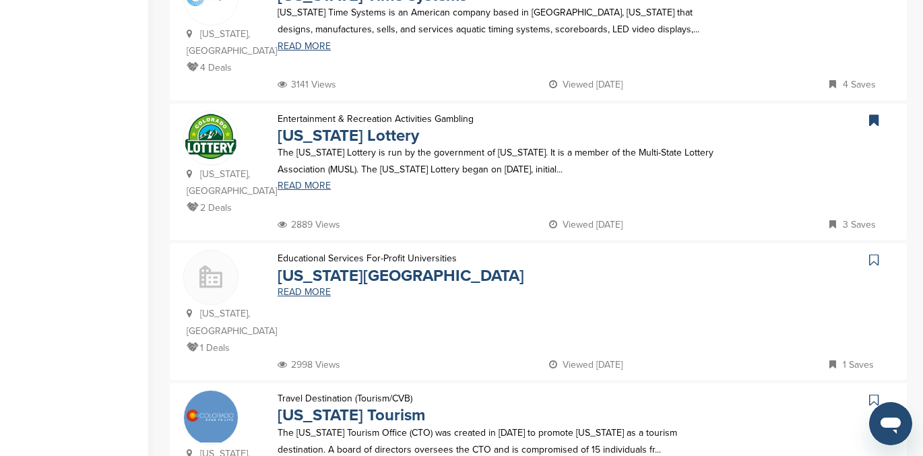
scroll to position [475, 0]
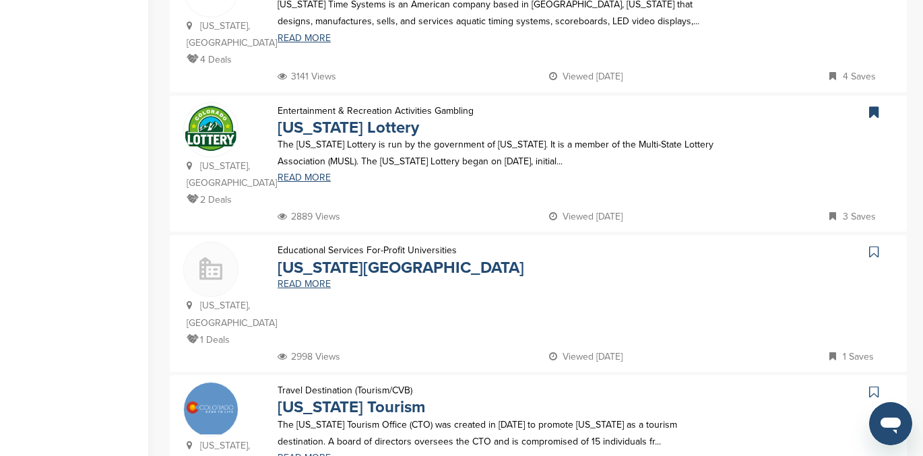
click at [874, 245] on icon at bounding box center [874, 251] width 9 height 13
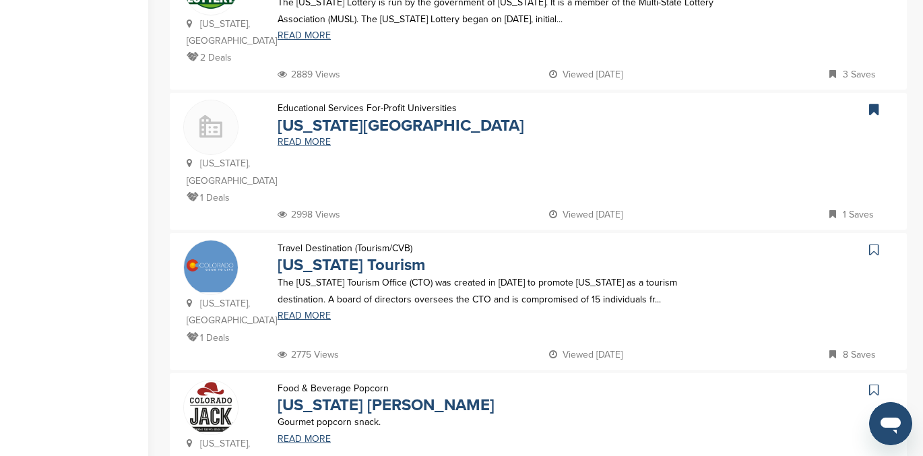
scroll to position [626, 0]
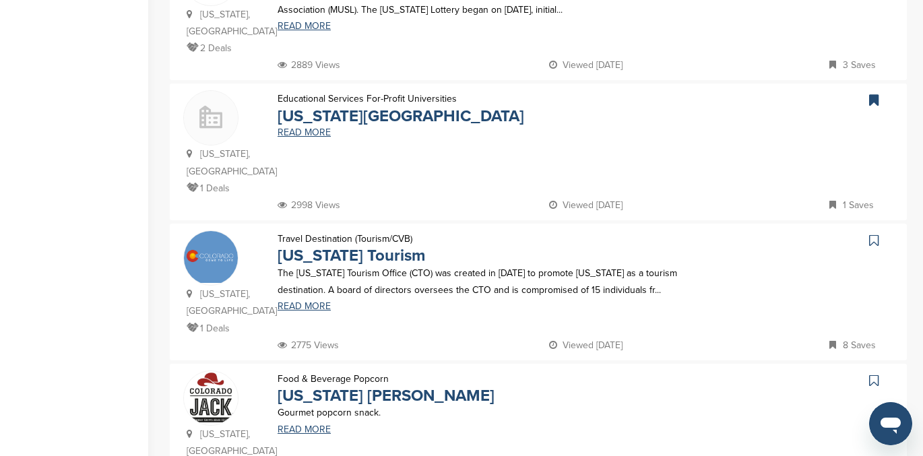
click at [870, 234] on icon at bounding box center [874, 240] width 9 height 13
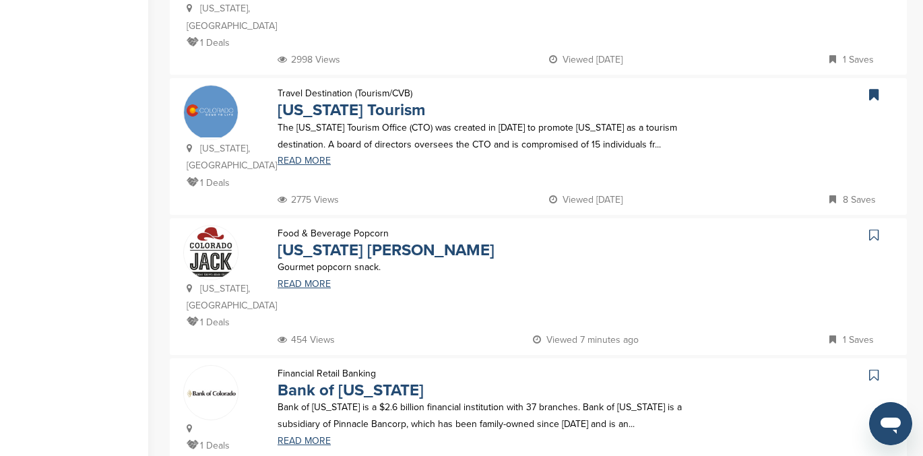
scroll to position [774, 0]
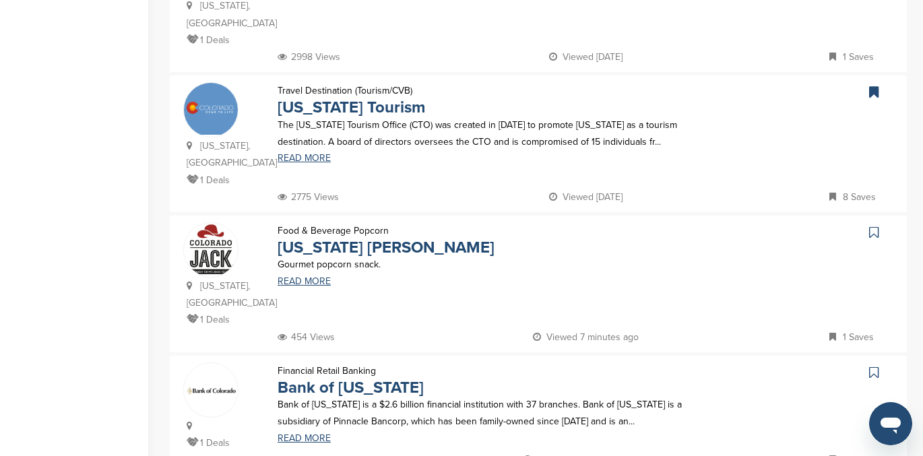
click at [876, 226] on icon at bounding box center [874, 232] width 9 height 13
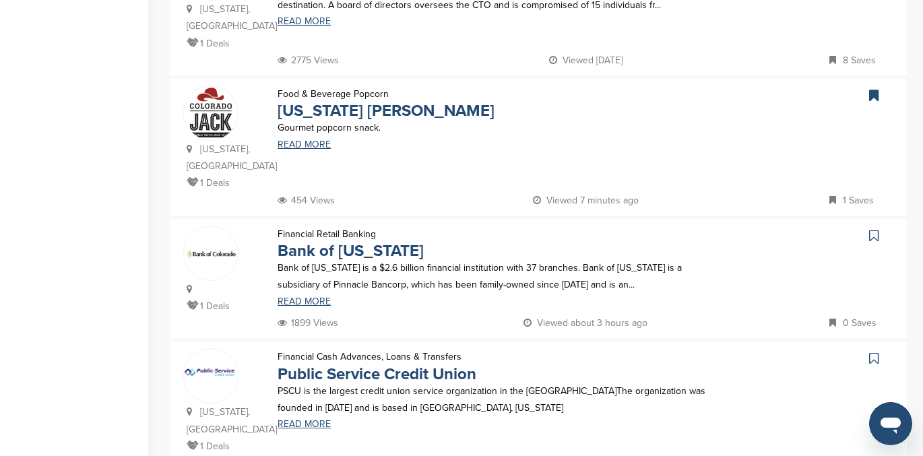
scroll to position [911, 0]
click at [872, 230] on icon at bounding box center [874, 236] width 9 height 13
click at [874, 353] on icon at bounding box center [874, 359] width 9 height 13
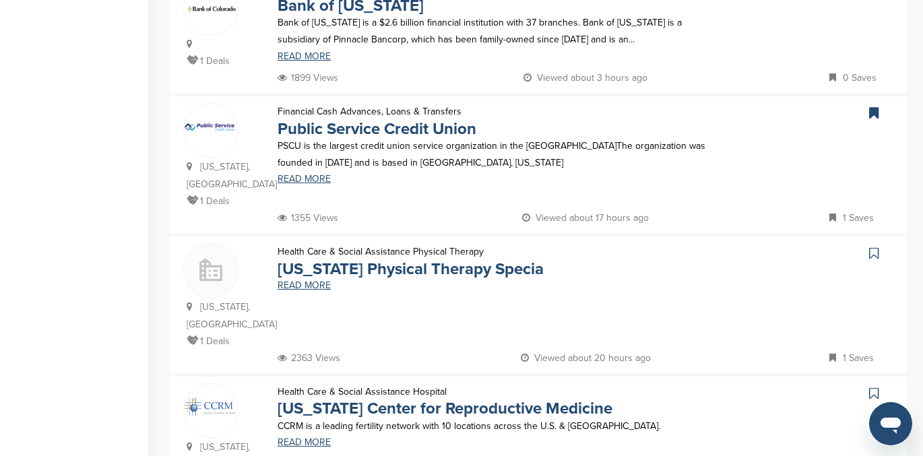
scroll to position [1155, 0]
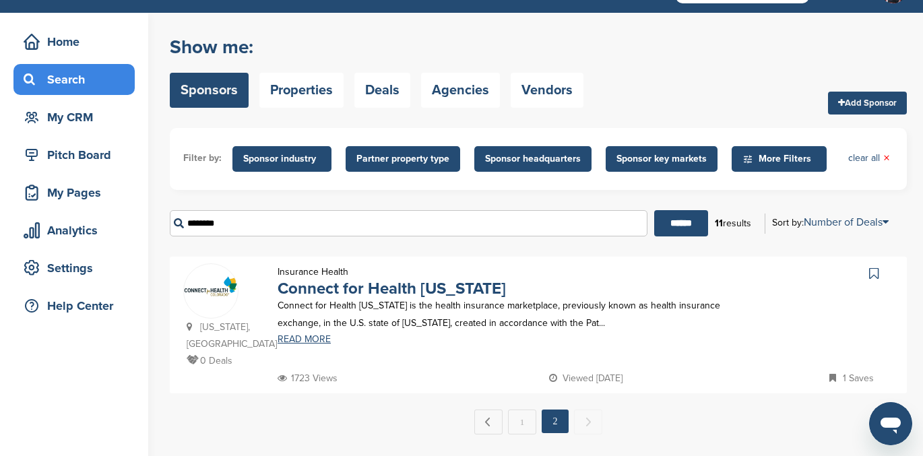
scroll to position [0, 0]
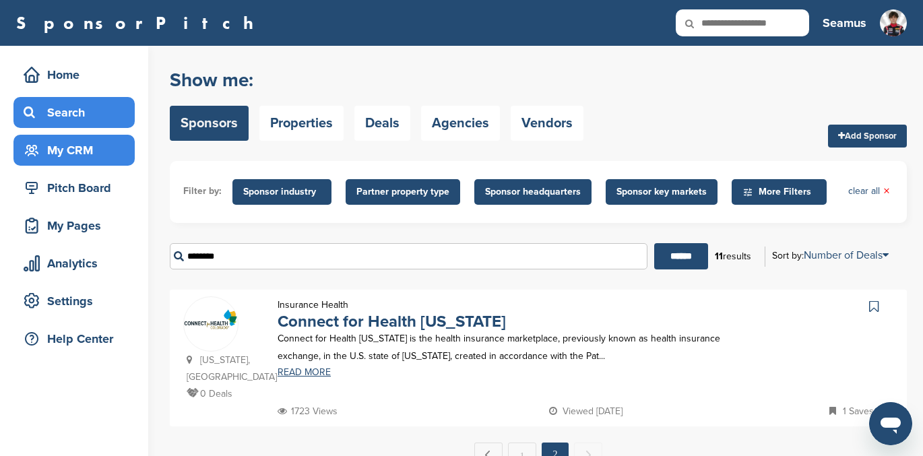
click at [75, 150] on div "My CRM" at bounding box center [77, 150] width 115 height 24
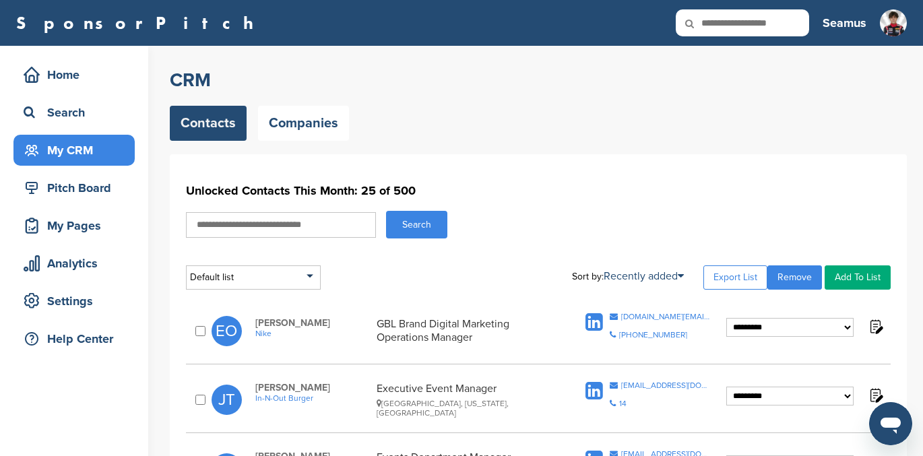
scroll to position [30, 0]
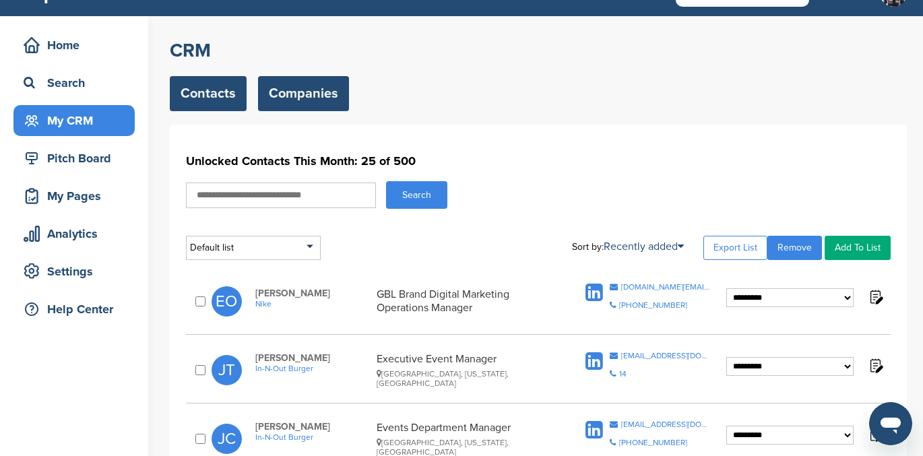
click at [282, 83] on link "Companies" at bounding box center [303, 93] width 91 height 35
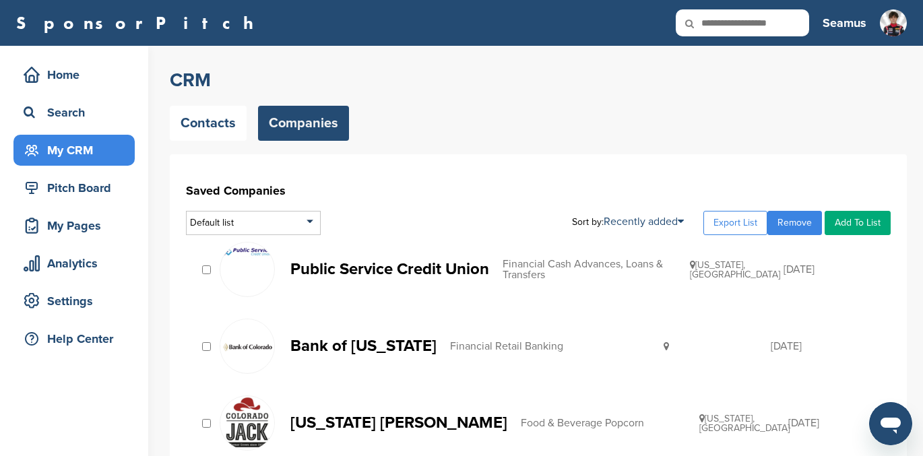
click at [858, 220] on link "Add To List" at bounding box center [858, 223] width 66 height 24
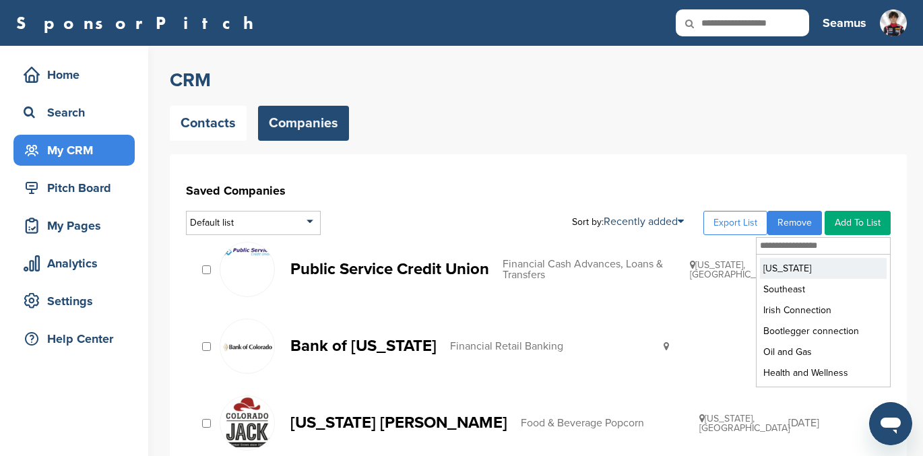
click at [787, 273] on li "[US_STATE]" at bounding box center [823, 268] width 127 height 21
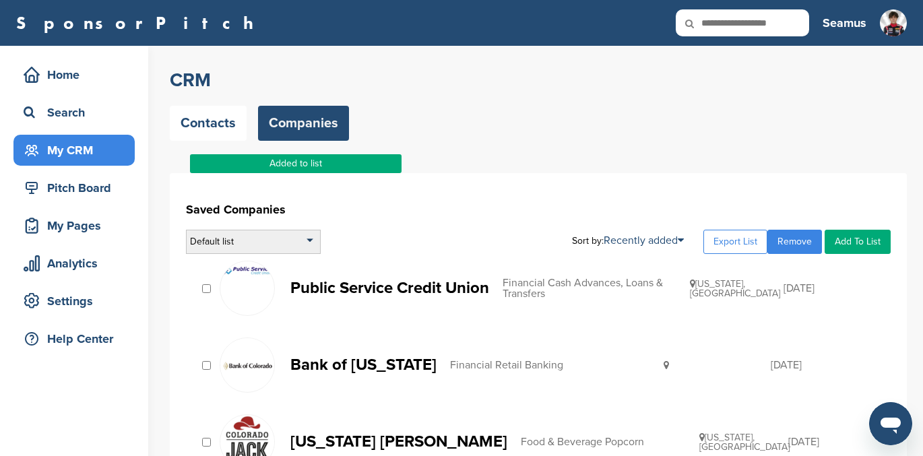
click at [243, 239] on div "Default list" at bounding box center [253, 242] width 135 height 24
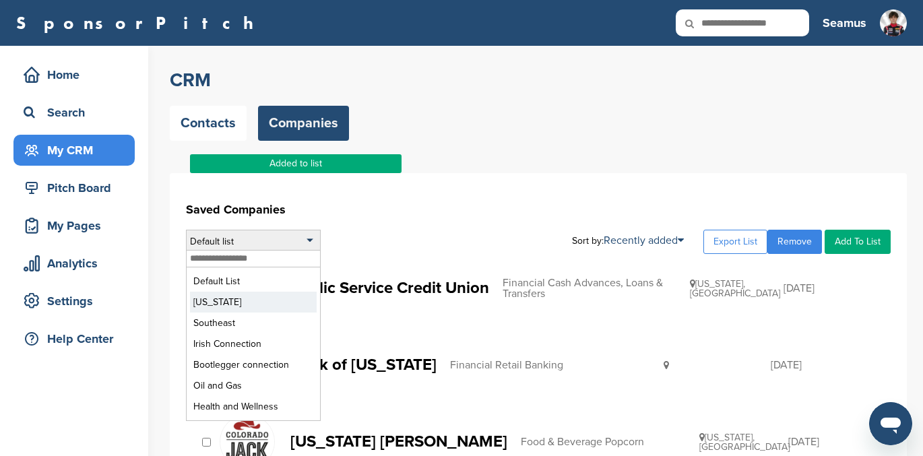
click at [232, 299] on li "[US_STATE]" at bounding box center [253, 302] width 127 height 21
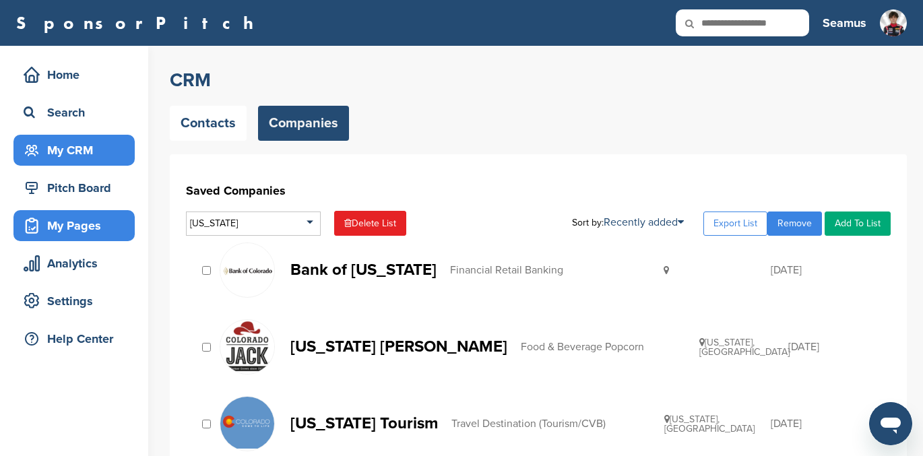
click at [68, 220] on div "My Pages" at bounding box center [77, 226] width 115 height 24
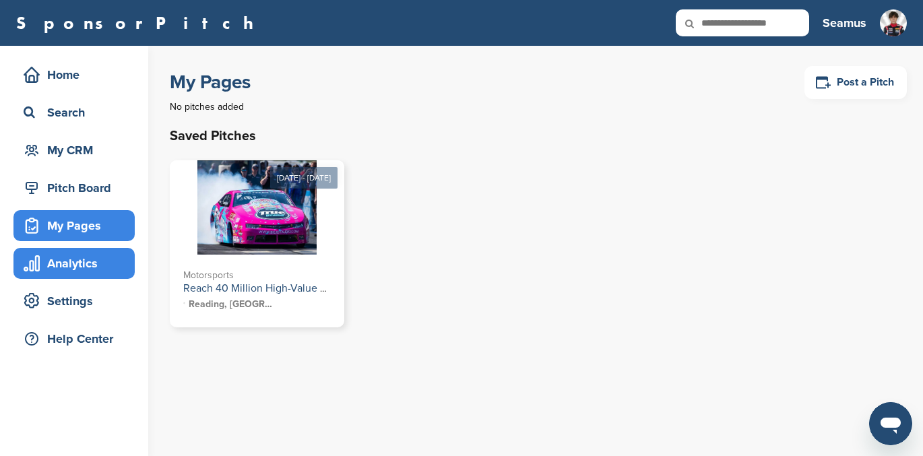
click at [67, 263] on div "Analytics" at bounding box center [77, 263] width 115 height 24
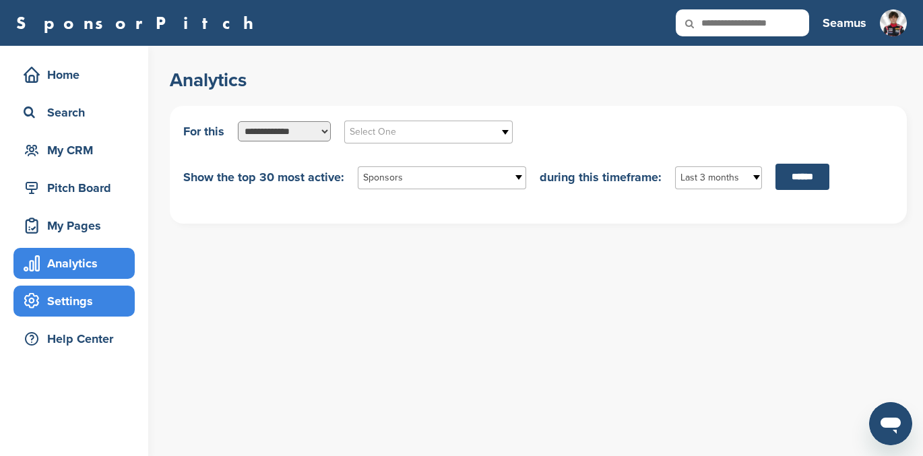
click at [67, 305] on div "Settings" at bounding box center [77, 301] width 115 height 24
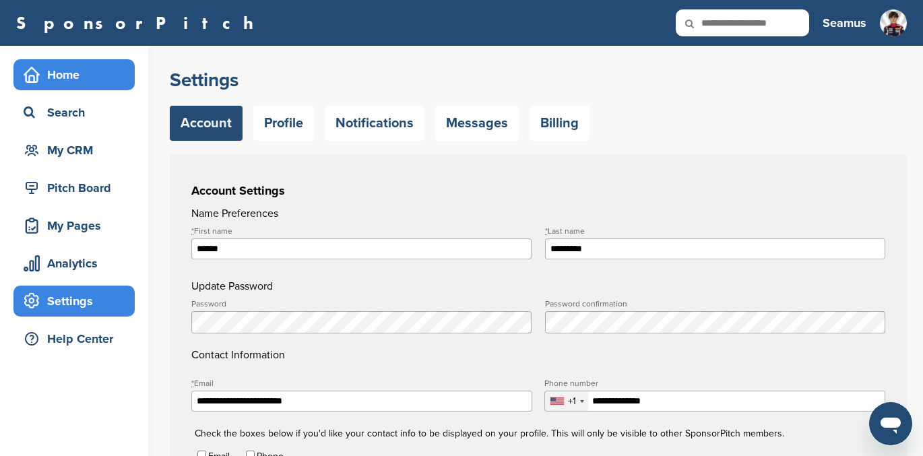
click at [63, 75] on div "Home" at bounding box center [77, 75] width 115 height 24
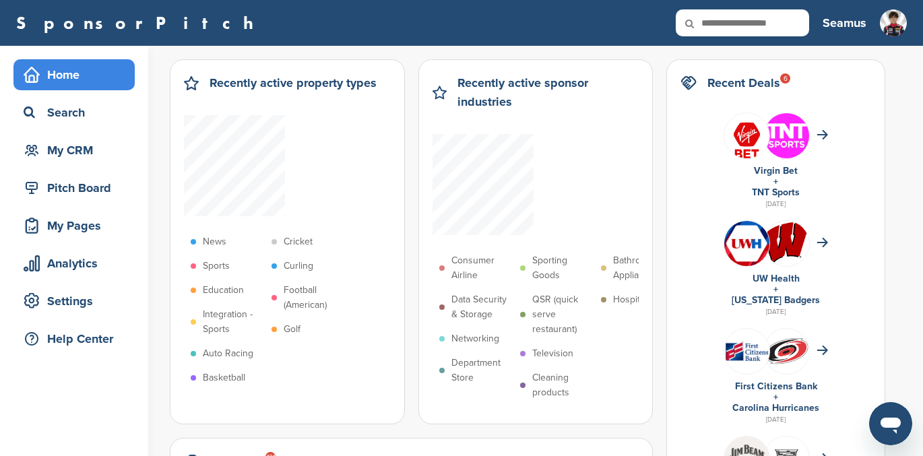
scroll to position [88, 0]
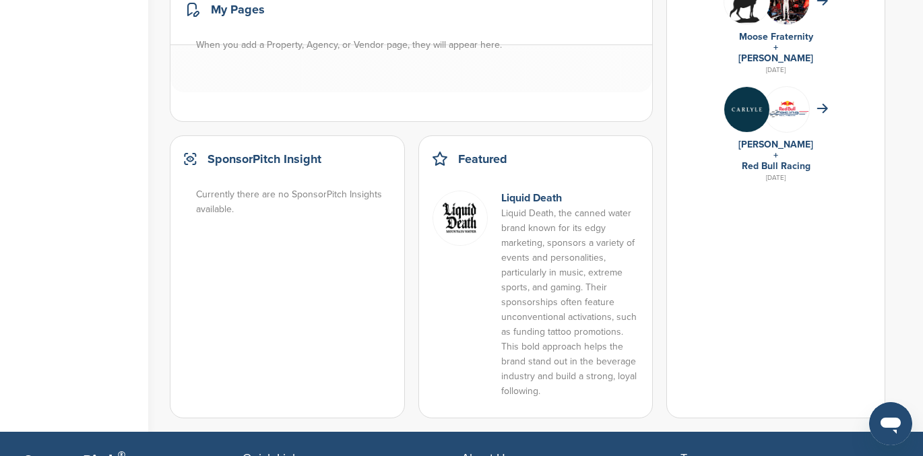
scroll to position [996, 0]
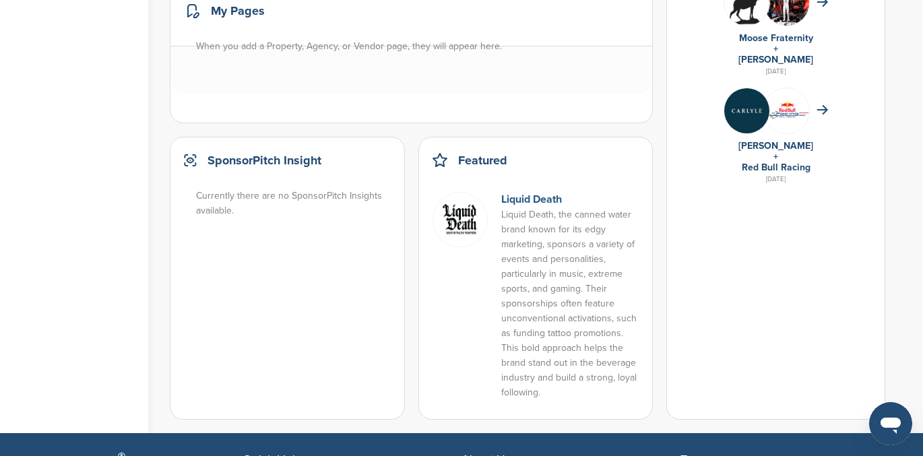
click at [528, 196] on link "Liquid Death" at bounding box center [531, 199] width 61 height 13
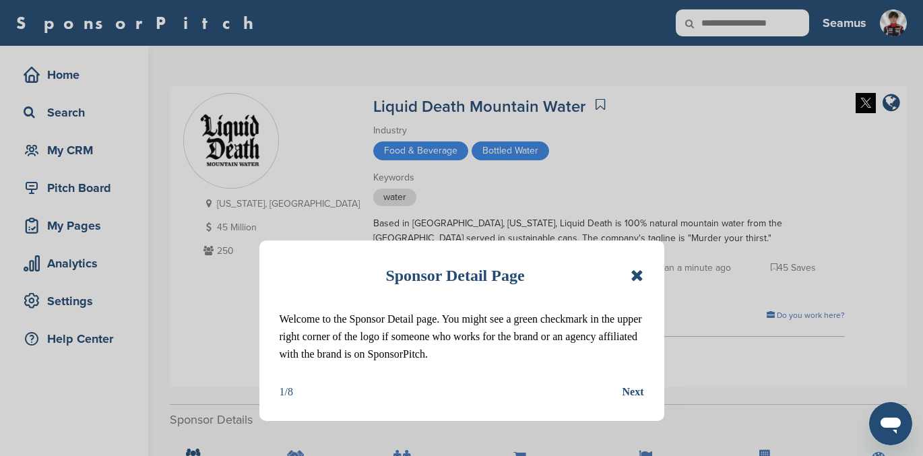
click at [636, 271] on icon at bounding box center [637, 276] width 13 height 16
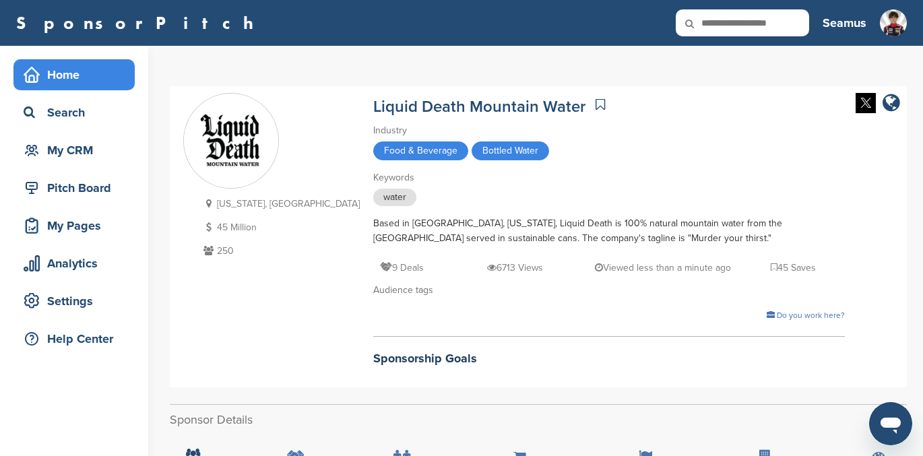
click at [44, 71] on div "Home" at bounding box center [77, 75] width 115 height 24
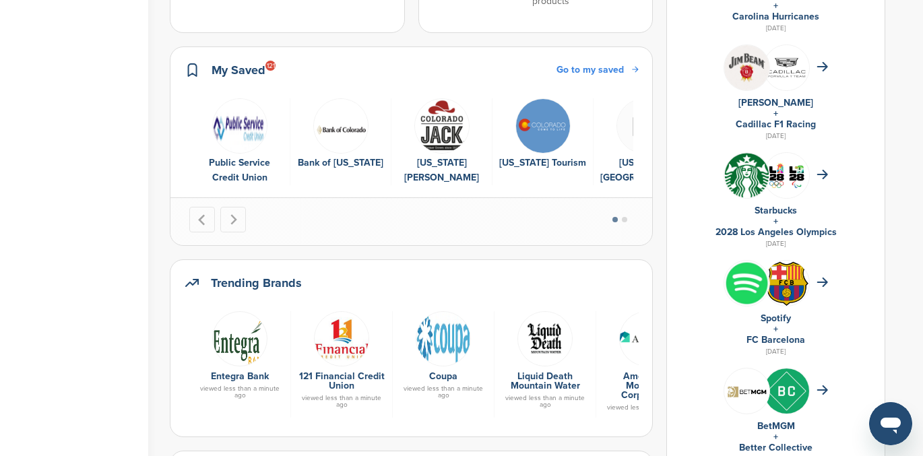
scroll to position [391, 0]
click at [233, 214] on button "Next slide" at bounding box center [233, 221] width 26 height 26
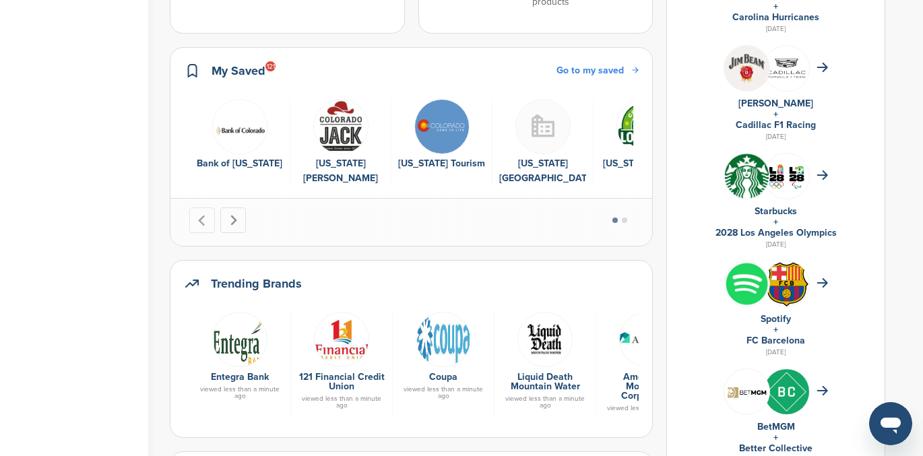
click at [233, 214] on button "Next slide" at bounding box center [233, 221] width 26 height 26
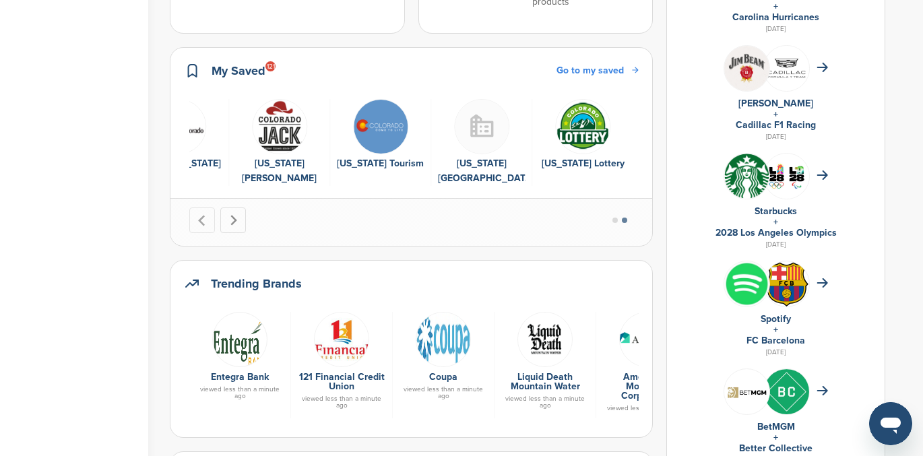
click at [233, 214] on button "Go to first slide" at bounding box center [233, 221] width 26 height 26
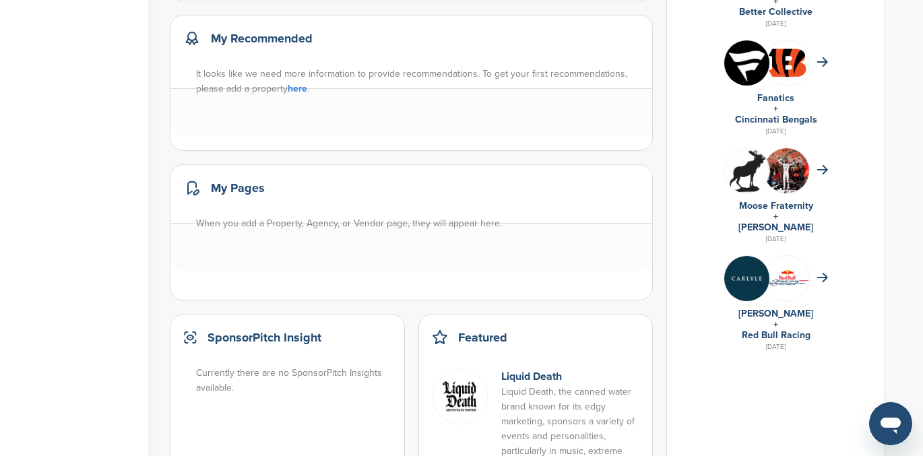
scroll to position [828, 0]
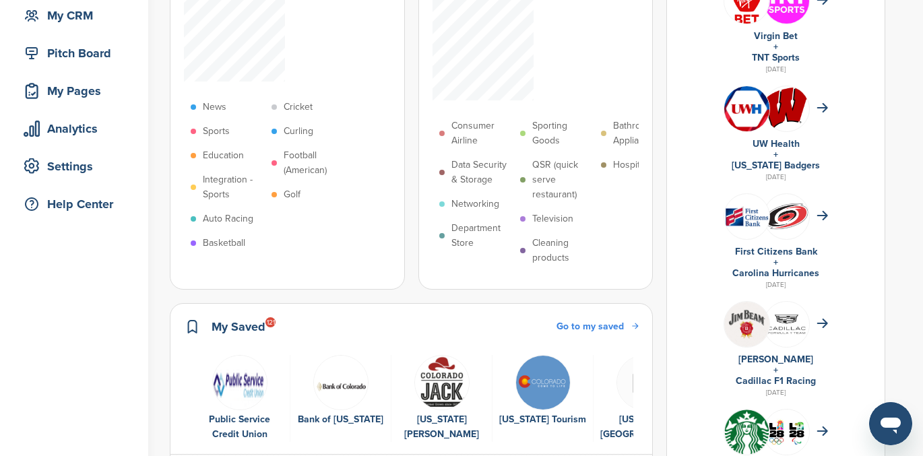
scroll to position [0, 0]
